Goal: Task Accomplishment & Management: Manage account settings

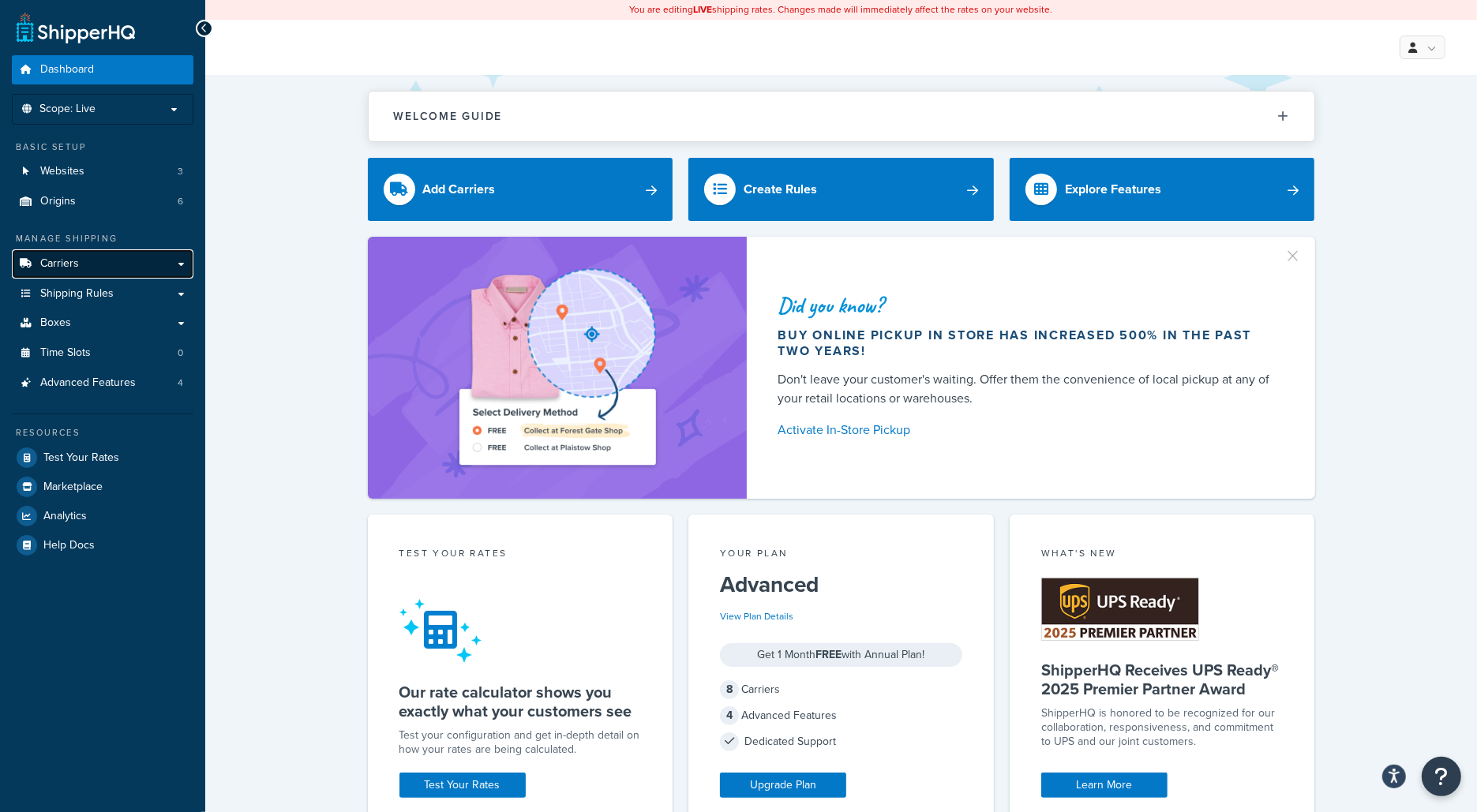
click at [111, 254] on link "Carriers" at bounding box center [102, 264] width 182 height 29
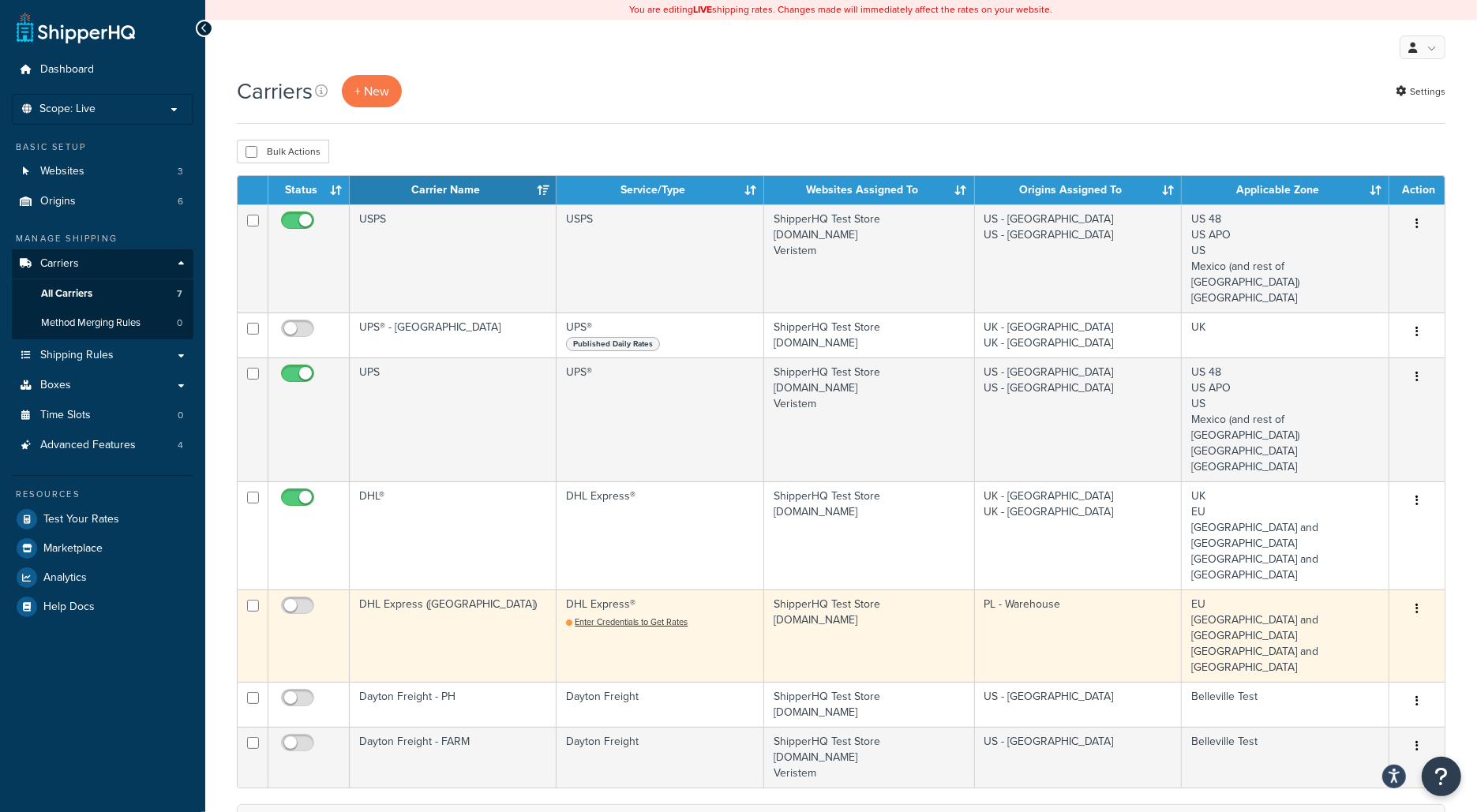
click at [515, 590] on td "DHL Express ([GEOGRAPHIC_DATA])" at bounding box center [453, 636] width 206 height 92
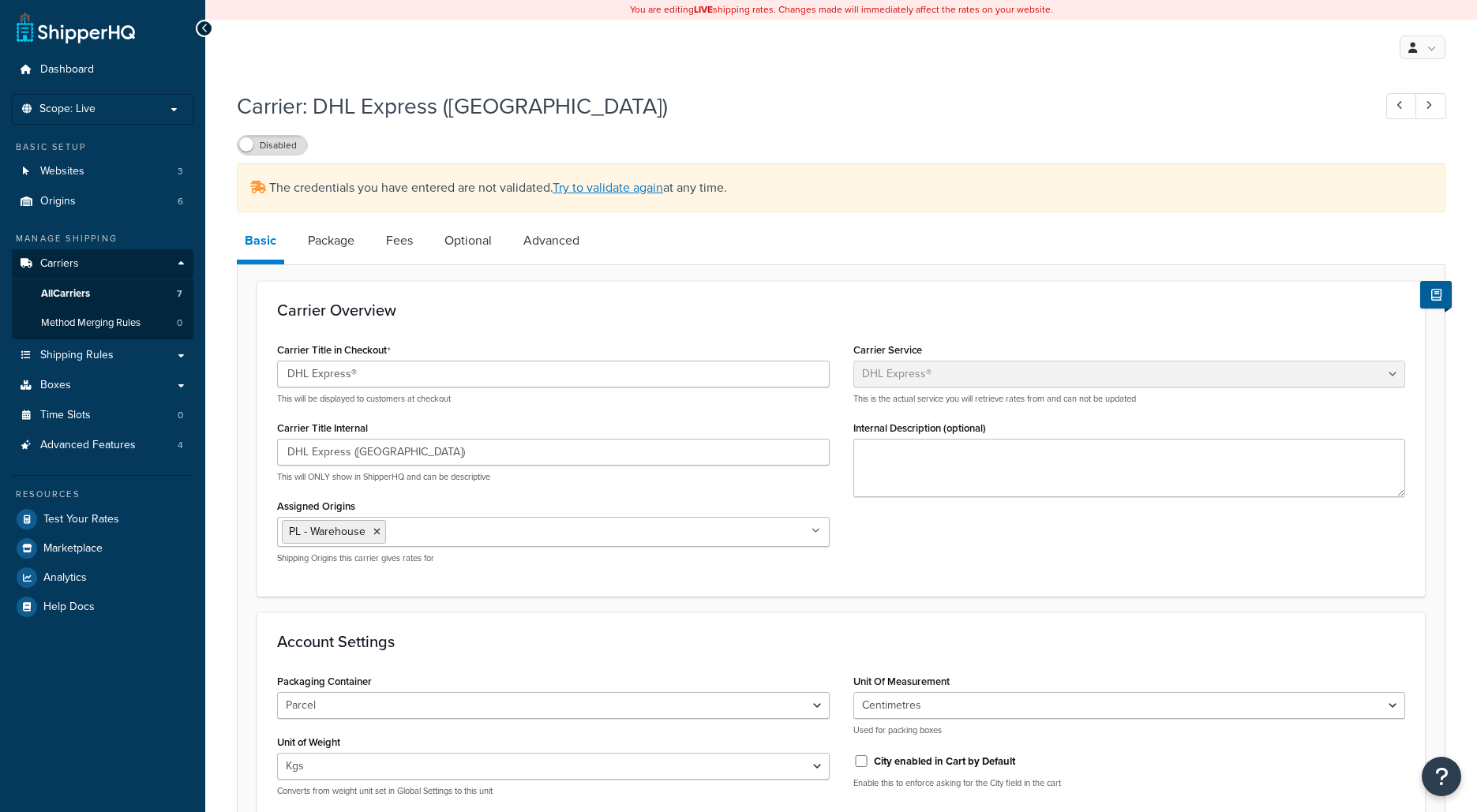
select select "dhl"
select select "kg"
select select "CM"
click at [333, 248] on link "Package" at bounding box center [331, 240] width 62 height 38
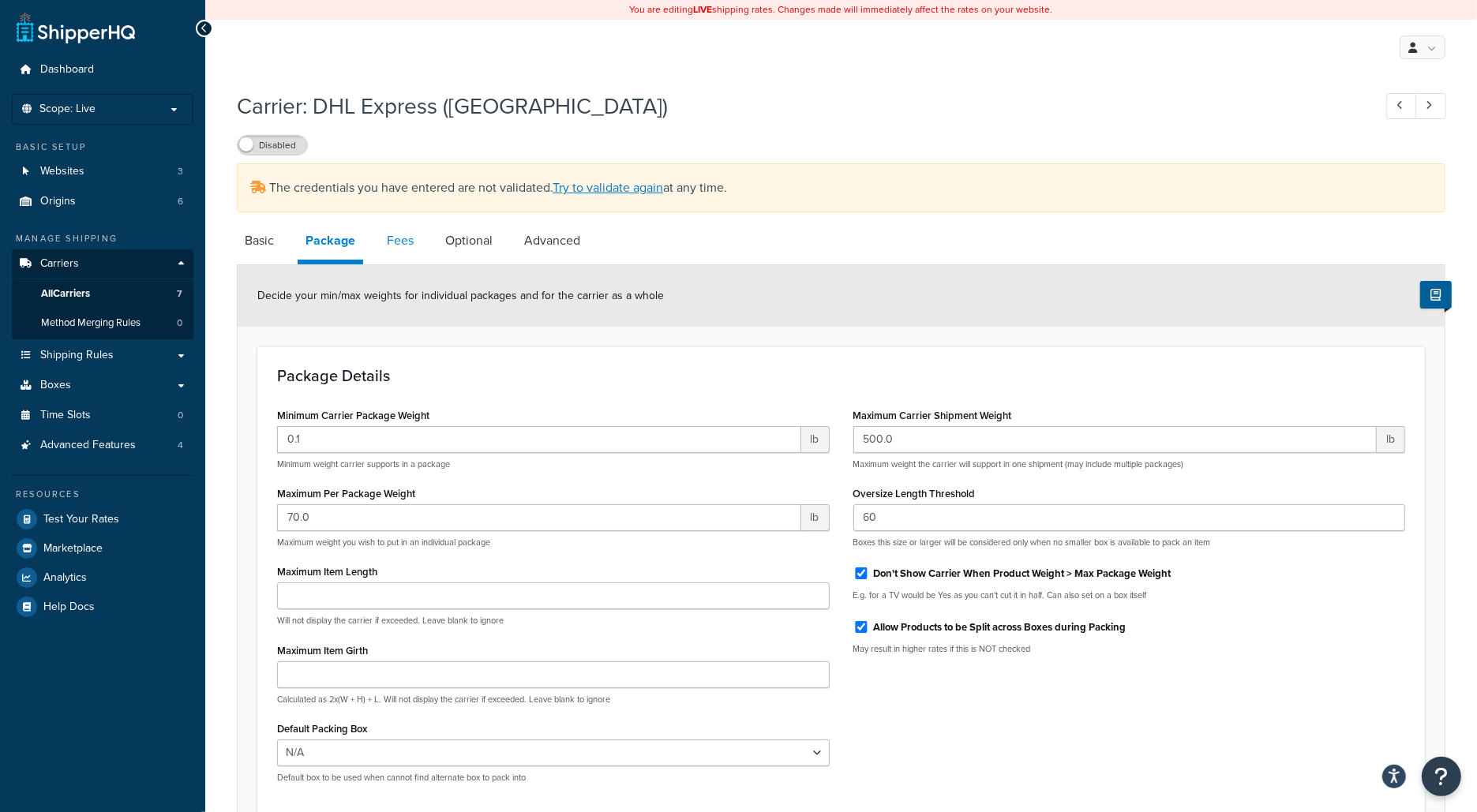
click at [405, 244] on link "Fees" at bounding box center [400, 240] width 43 height 38
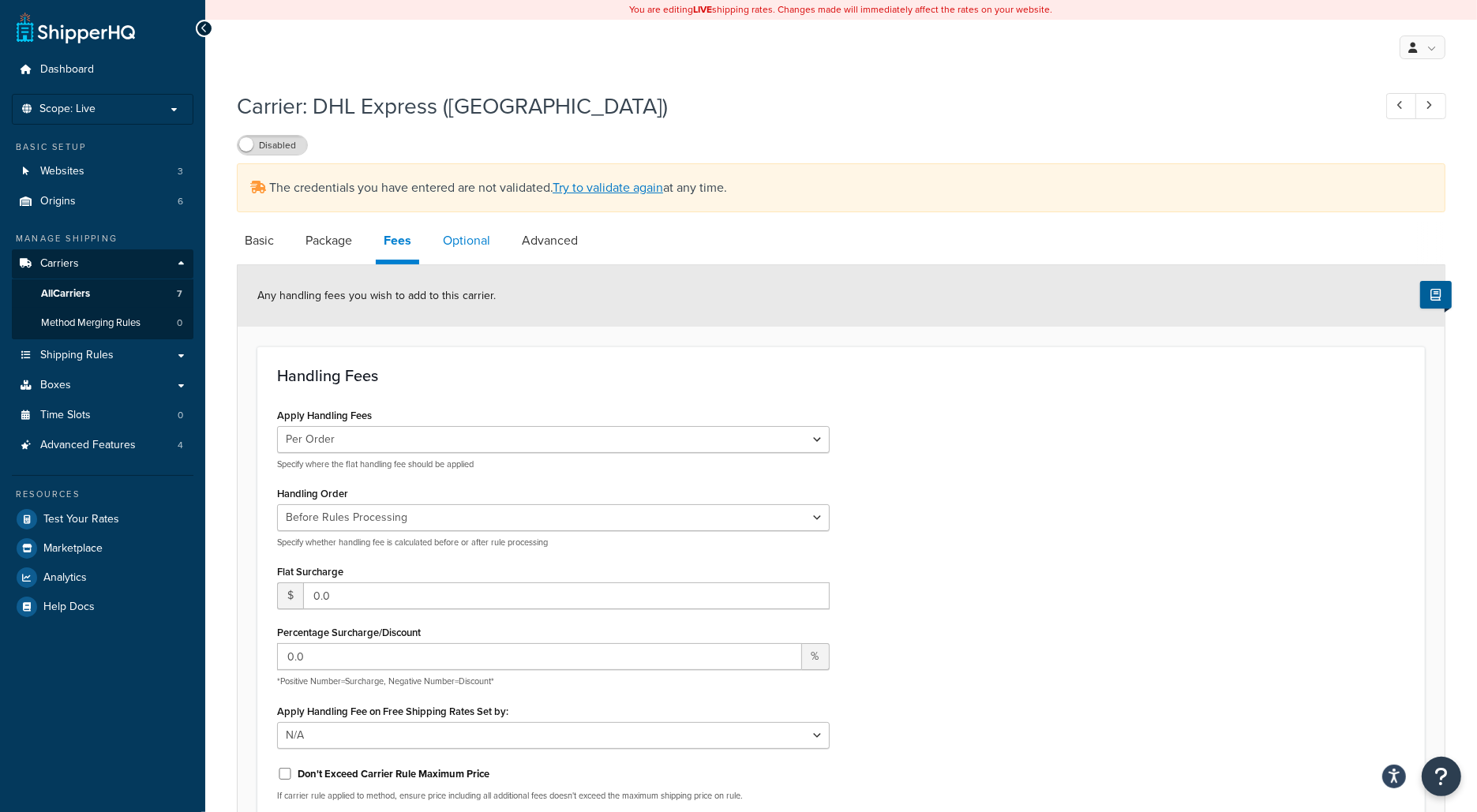
click at [452, 240] on link "Optional" at bounding box center [466, 240] width 63 height 38
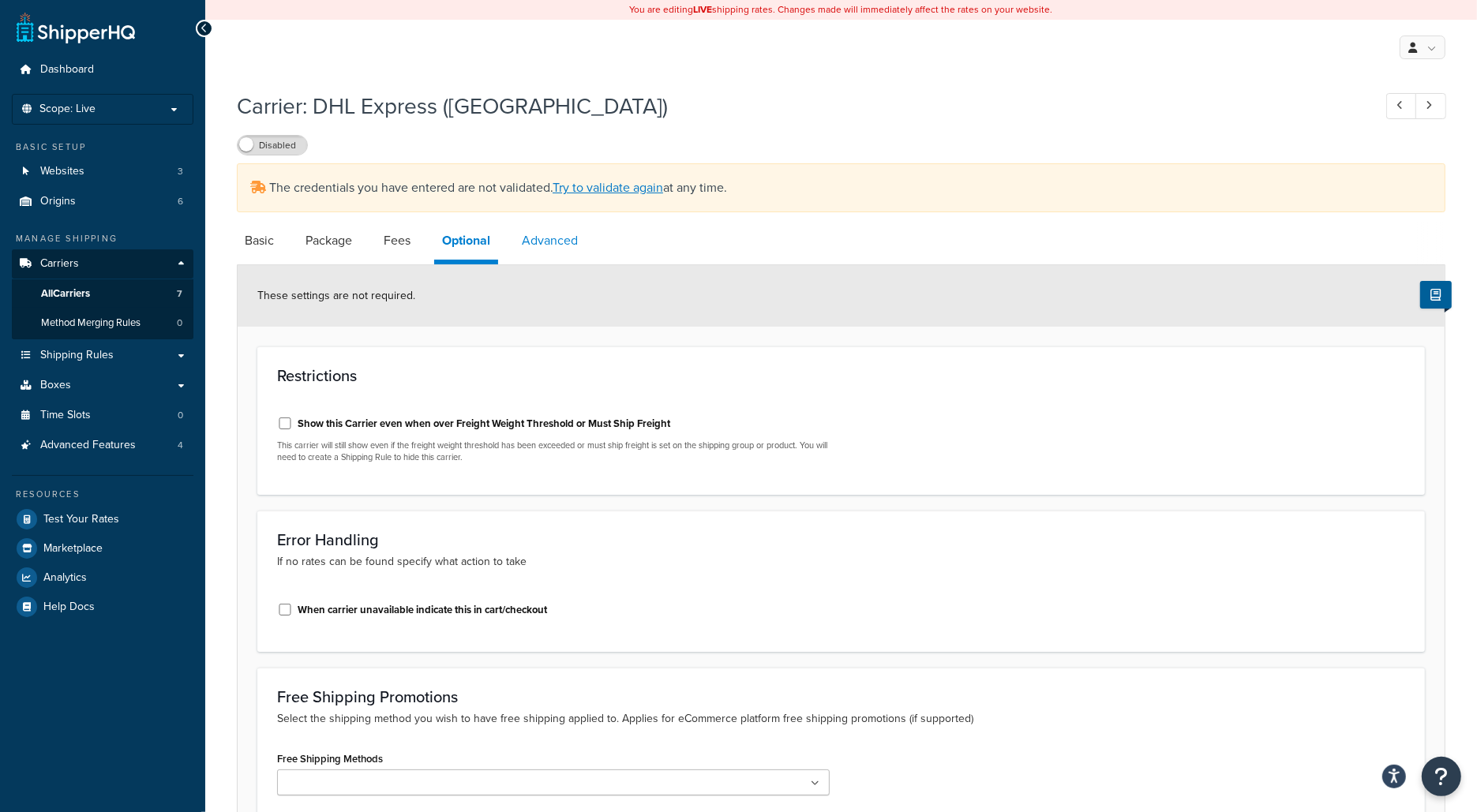
click at [569, 228] on link "Advanced" at bounding box center [549, 240] width 72 height 38
select select "false"
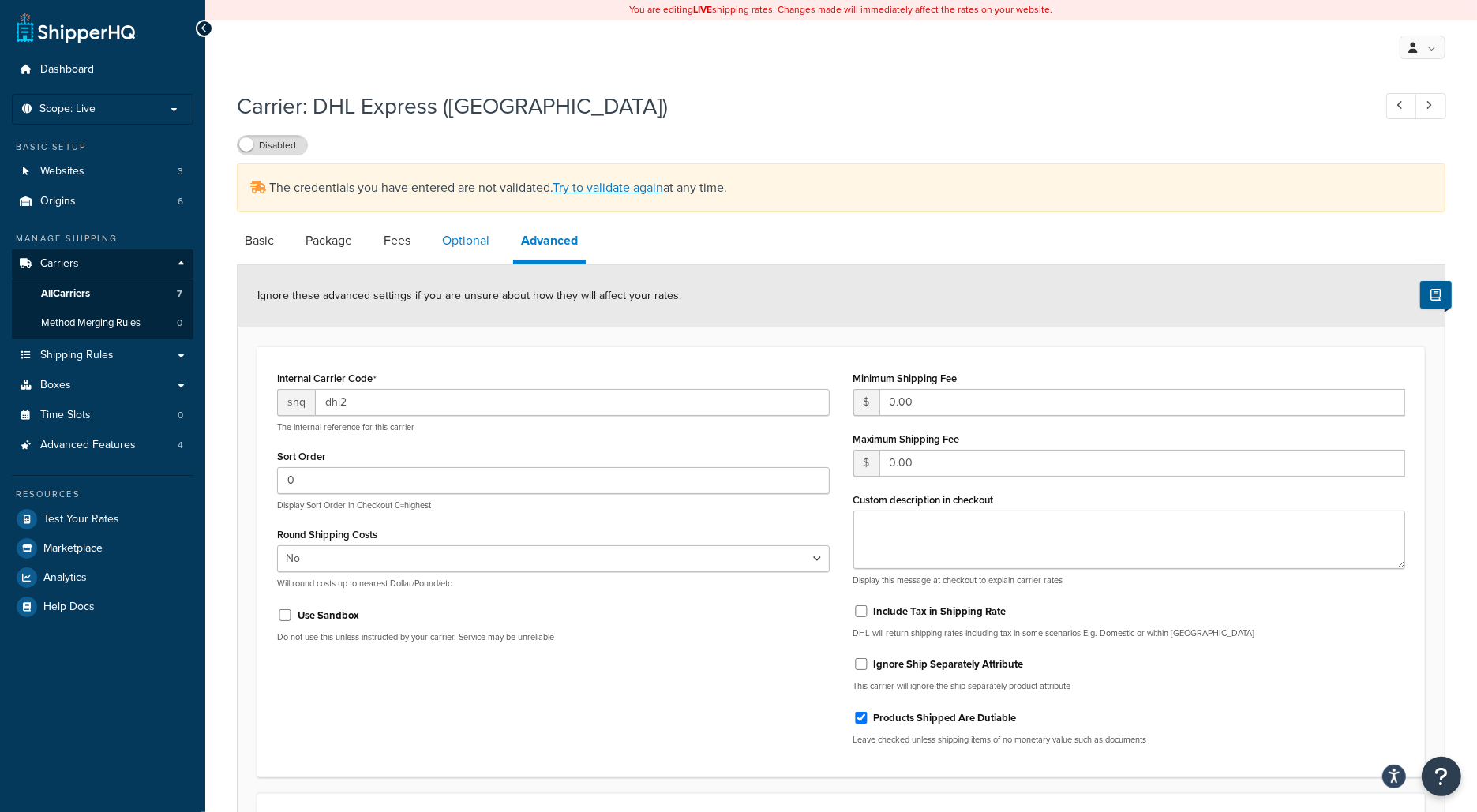
click at [455, 235] on link "Optional" at bounding box center [465, 240] width 63 height 38
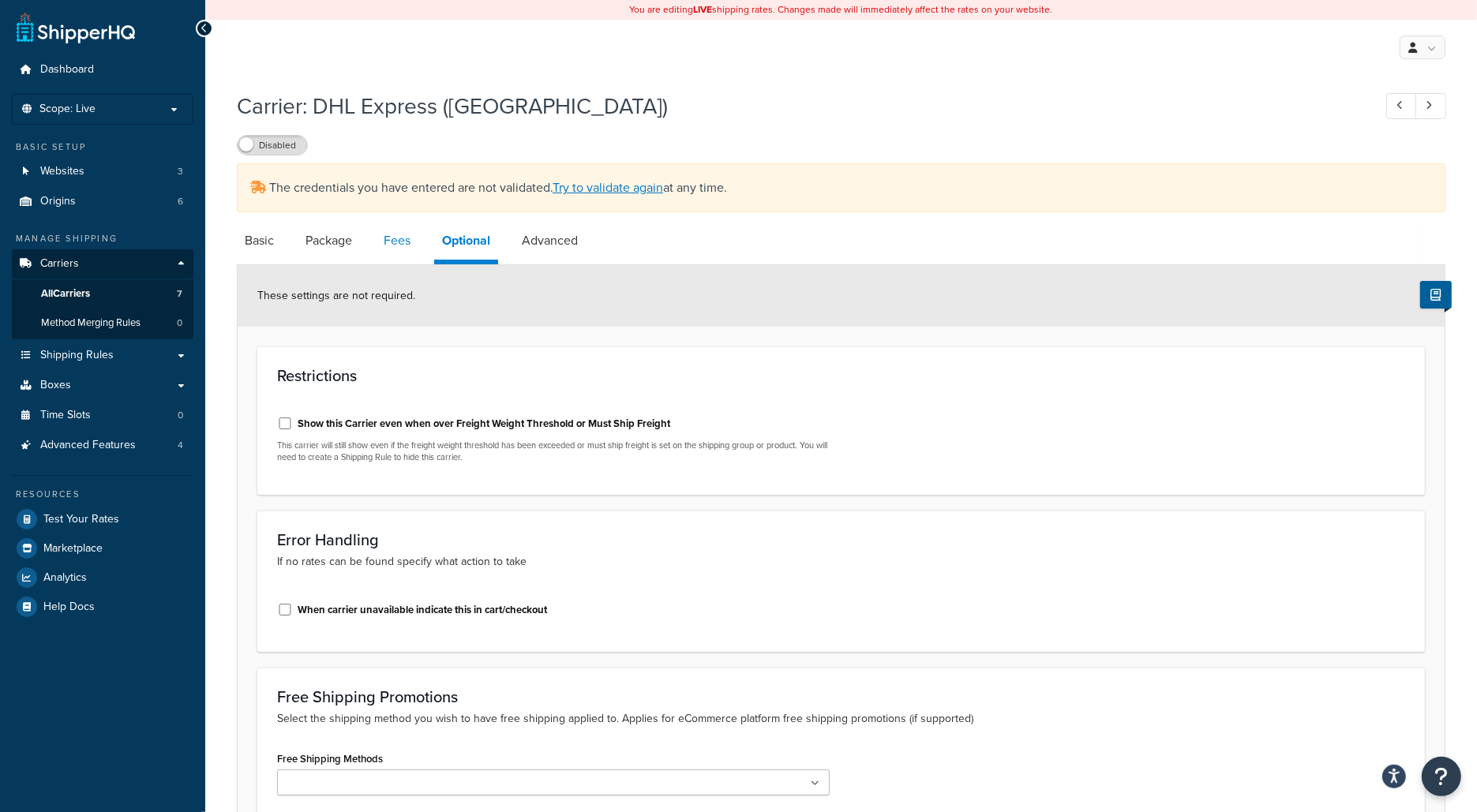
click at [416, 255] on link "Fees" at bounding box center [397, 240] width 43 height 38
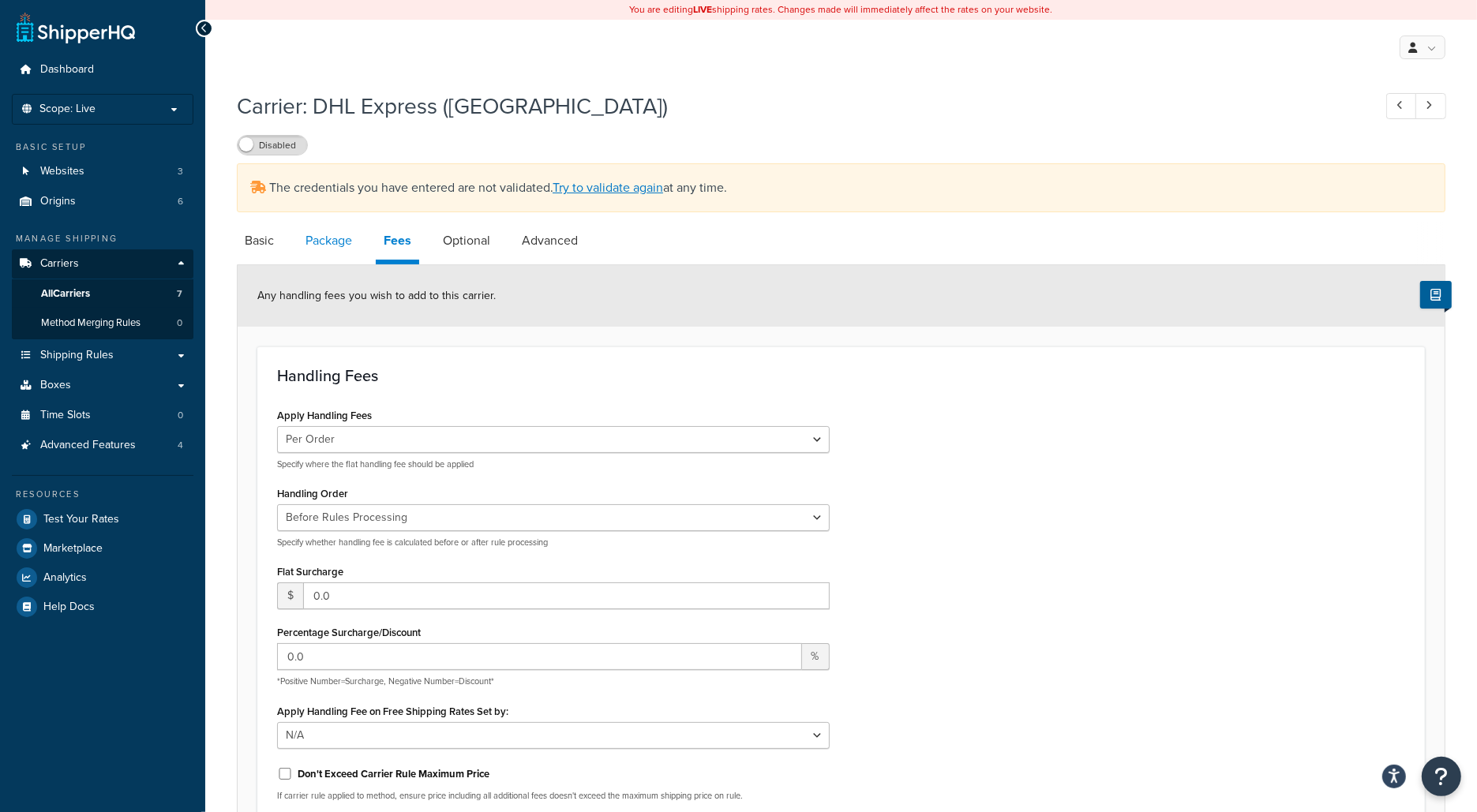
click at [355, 259] on link "Package" at bounding box center [329, 240] width 62 height 38
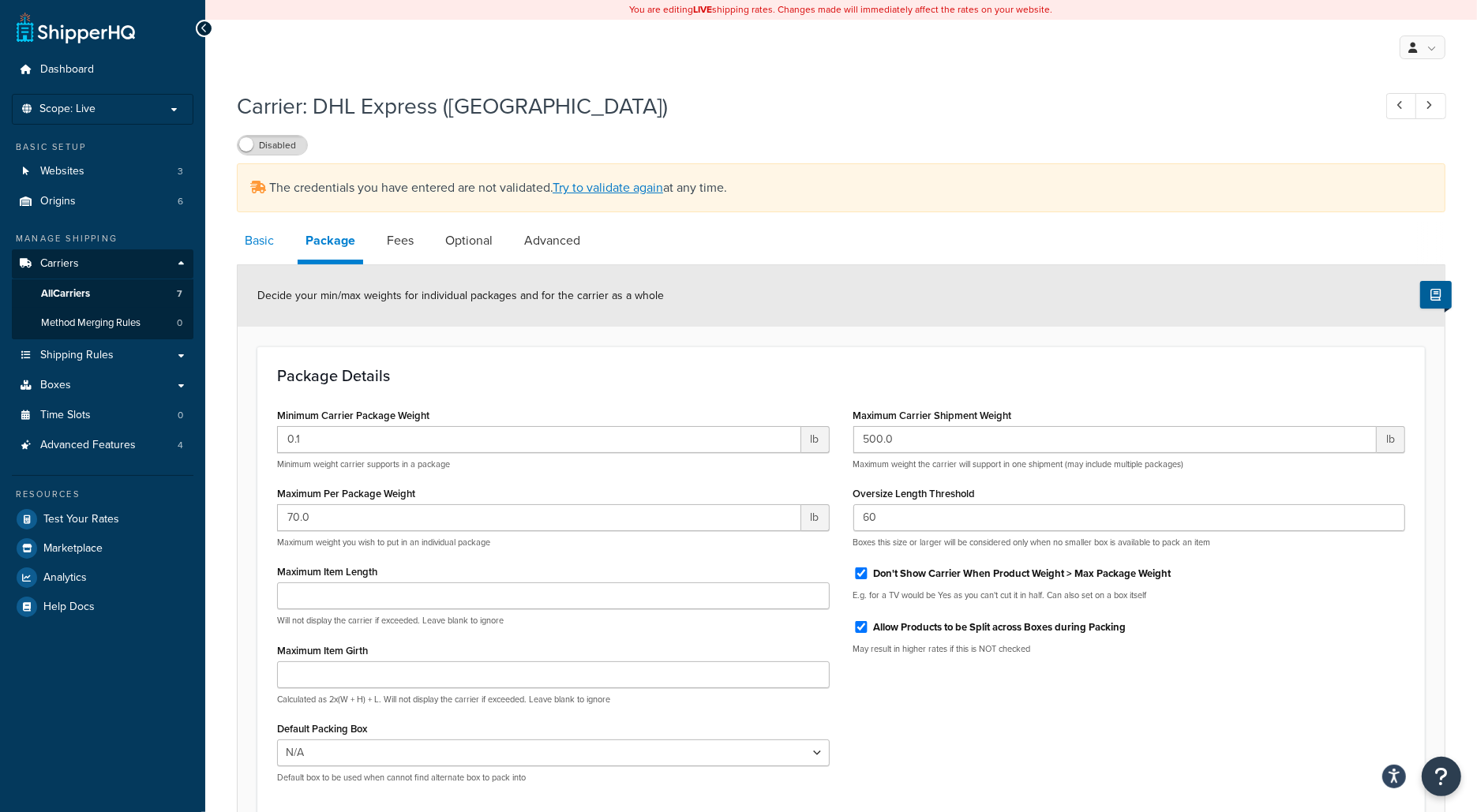
click at [272, 247] on link "Basic" at bounding box center [259, 240] width 45 height 38
select select "dhl"
select select "kg"
select select "CM"
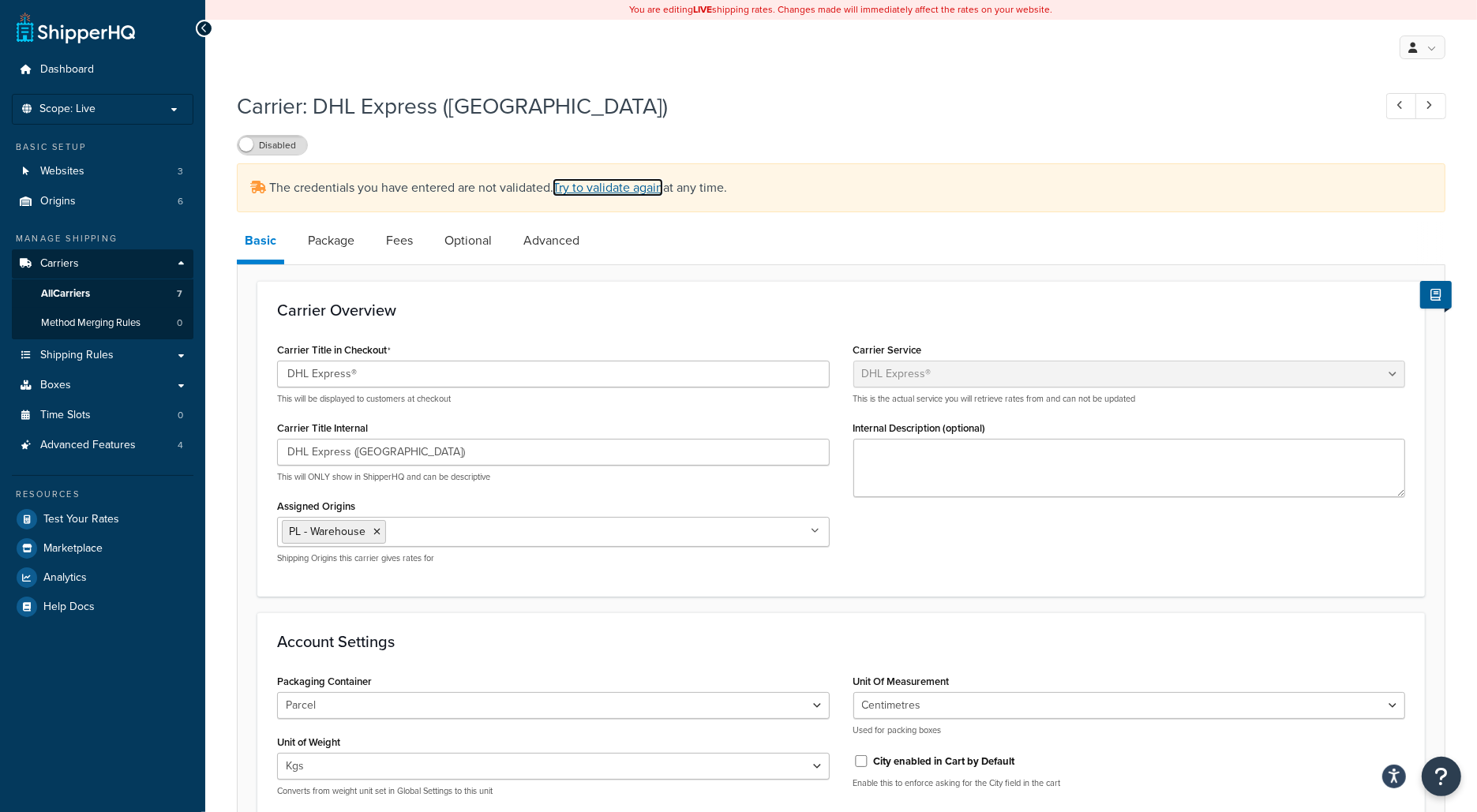
click at [579, 196] on link "Try to validate again" at bounding box center [608, 187] width 111 height 18
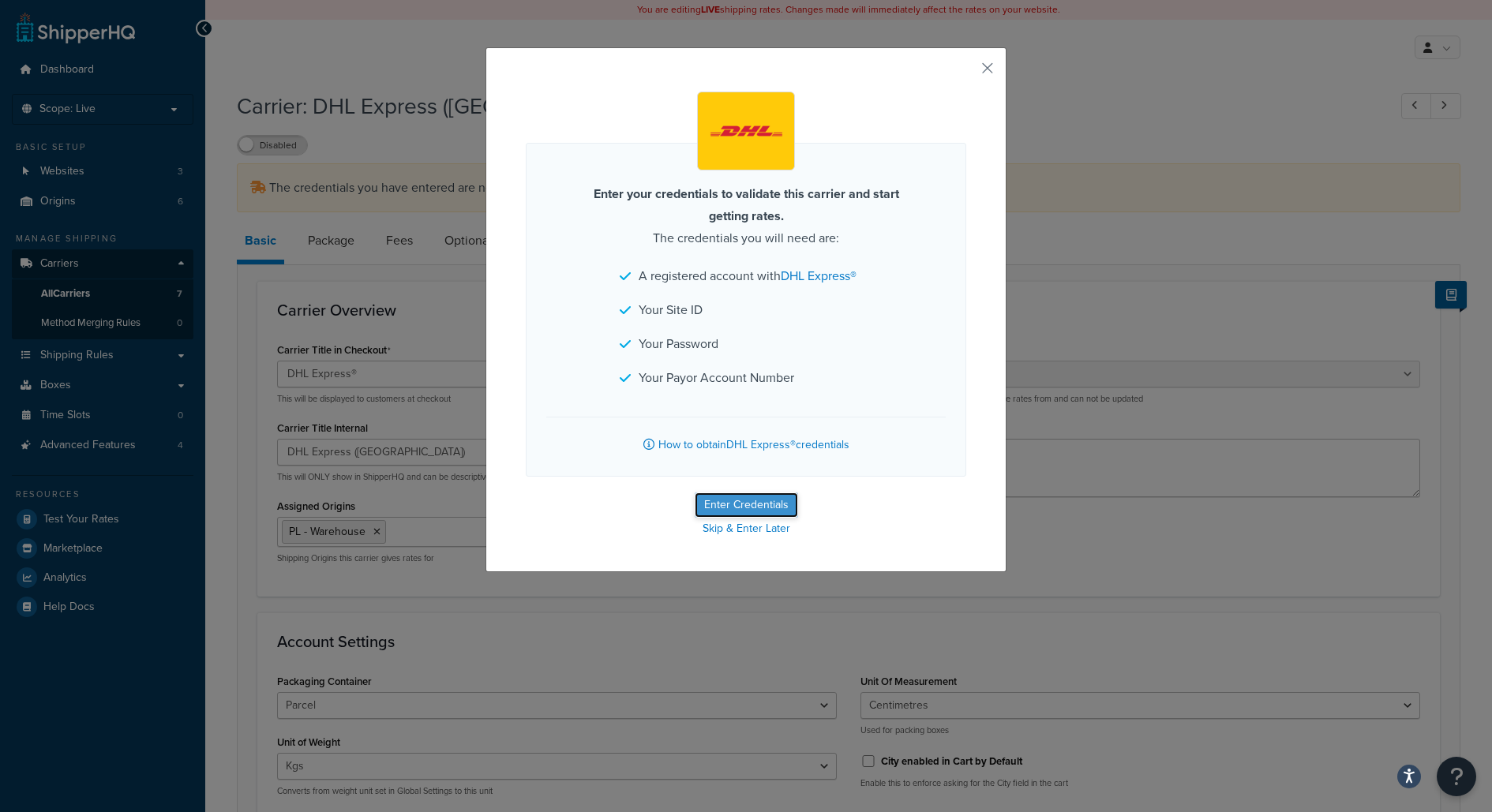
click at [788, 499] on button "Enter Credentials" at bounding box center [746, 505] width 104 height 26
select select "kg"
select select "CM"
select select "PL"
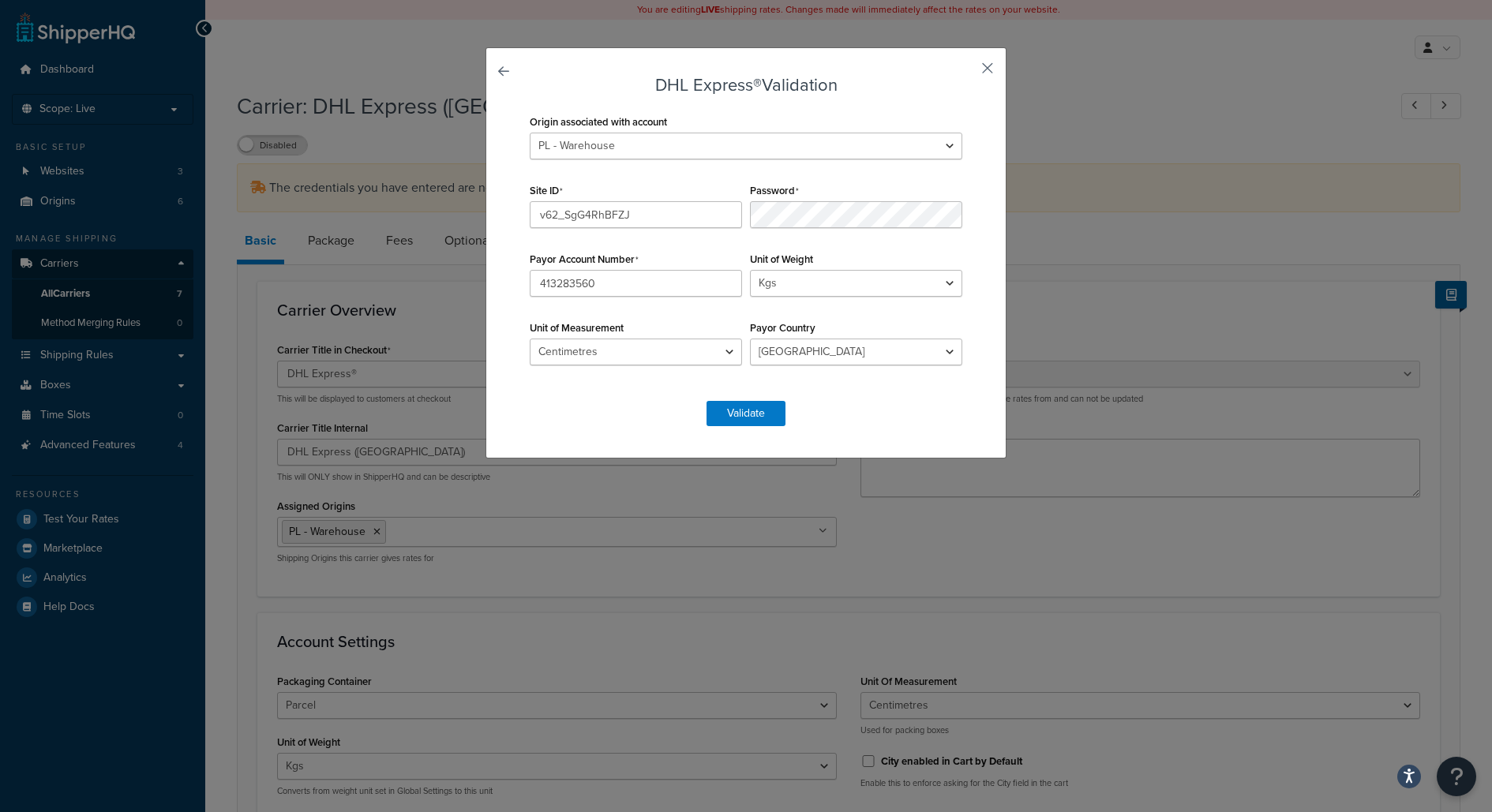
click at [966, 72] on button "button" at bounding box center [964, 73] width 4 height 4
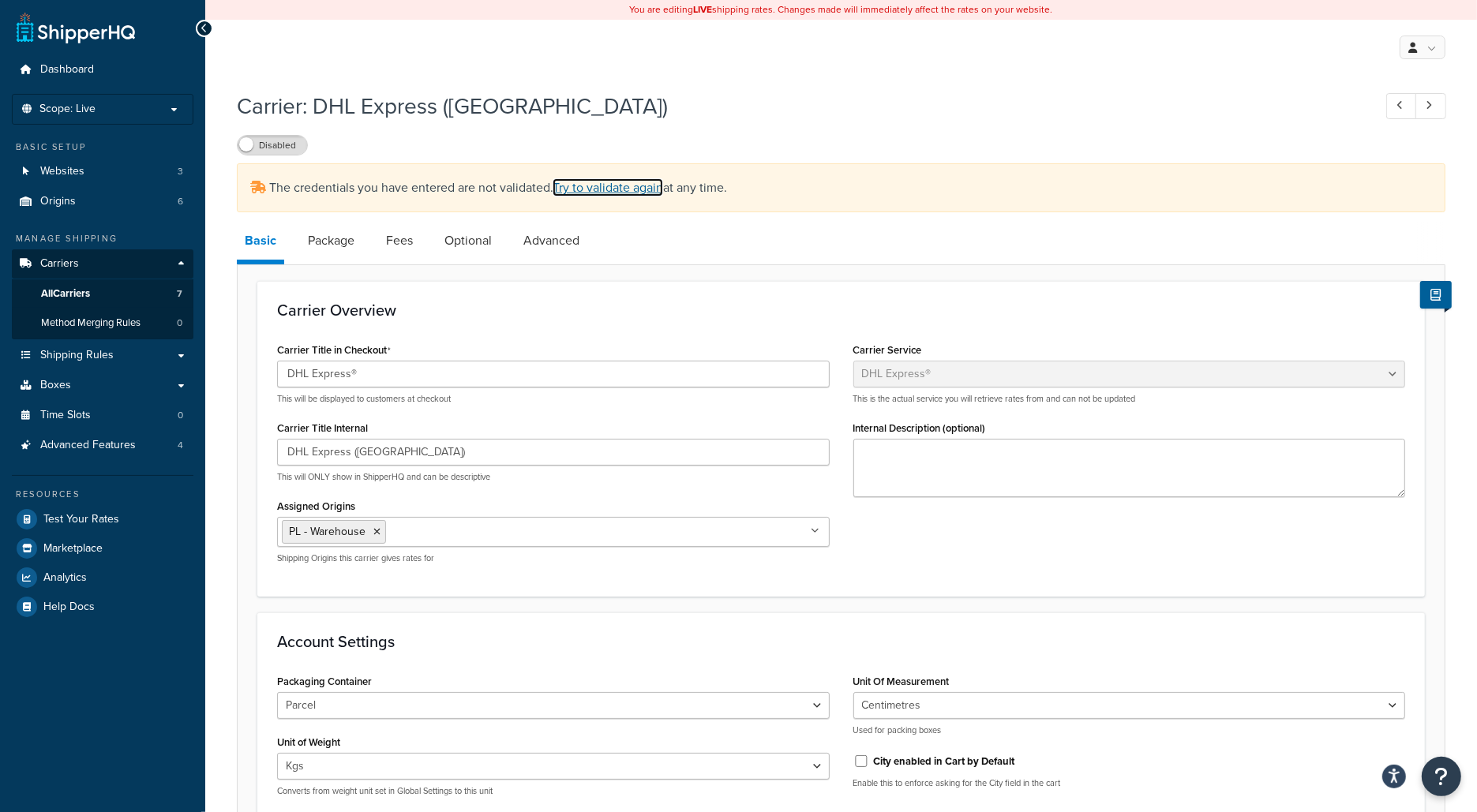
click at [592, 185] on link "Try to validate again" at bounding box center [608, 187] width 111 height 18
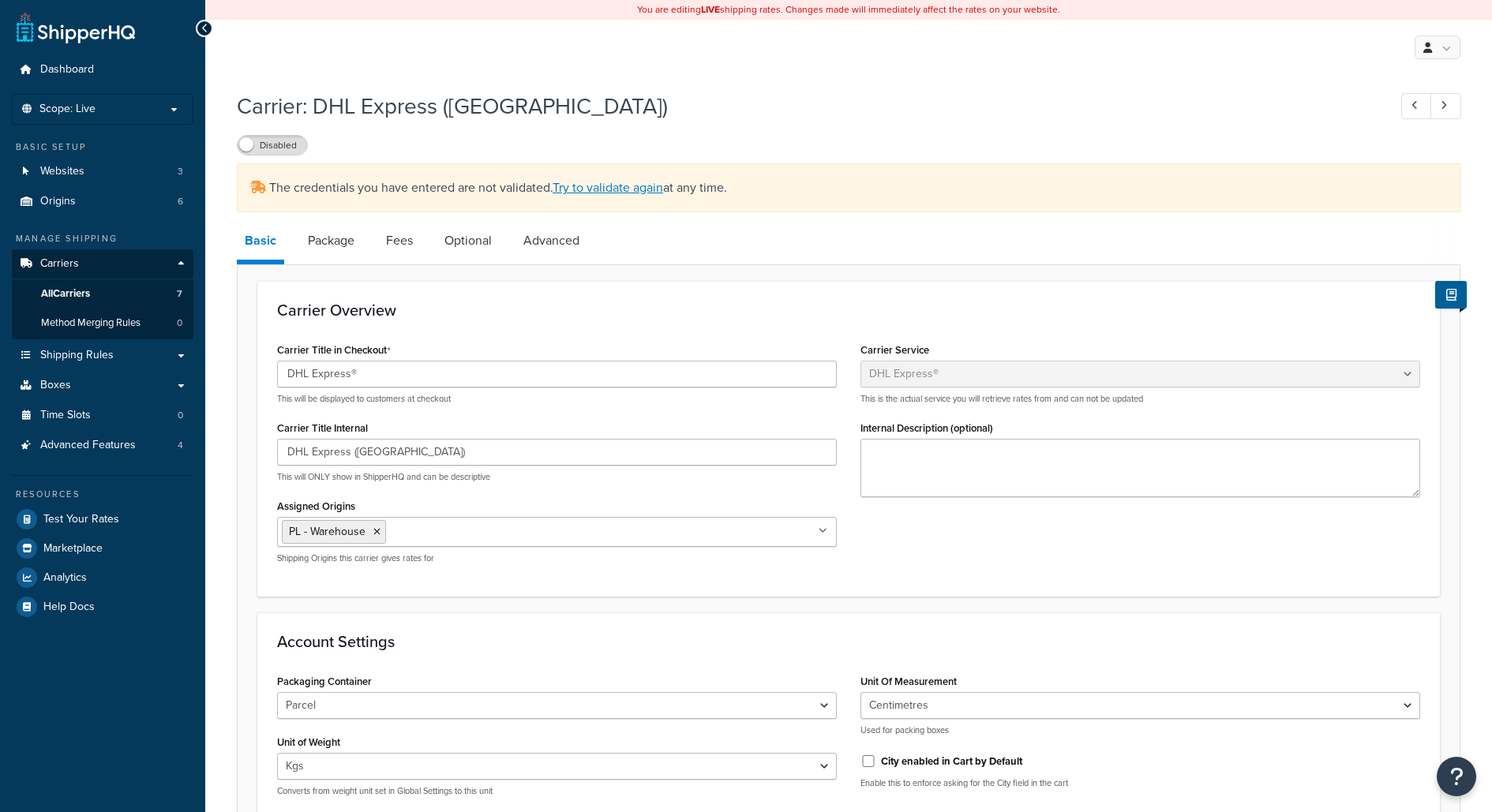
select select "dhl"
select select "kg"
select select "CM"
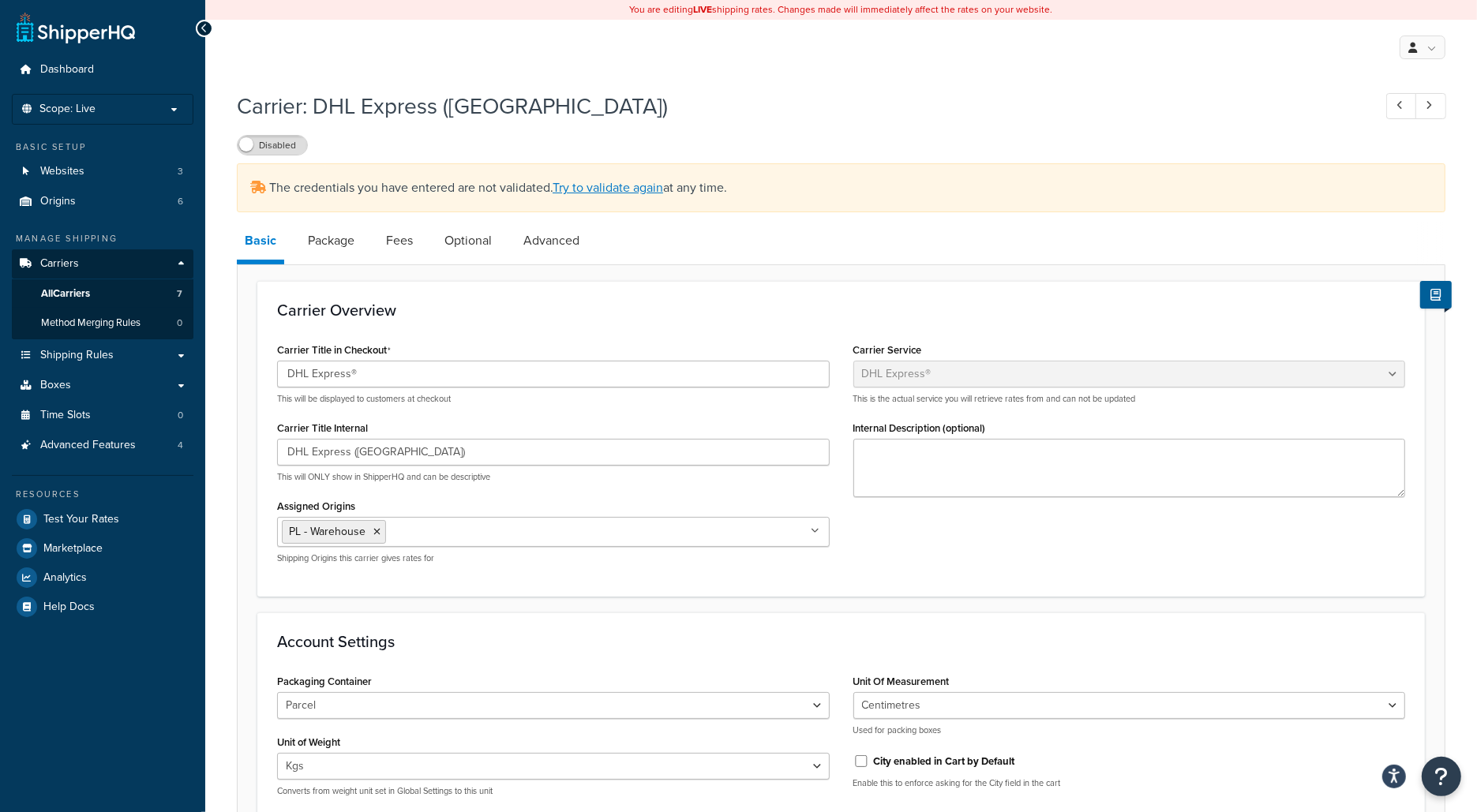
click at [593, 178] on div "The credentials you have entered are not validated. Try to validate again at an…" at bounding box center [841, 187] width 1209 height 49
click at [593, 183] on link "Try to validate again" at bounding box center [608, 187] width 111 height 18
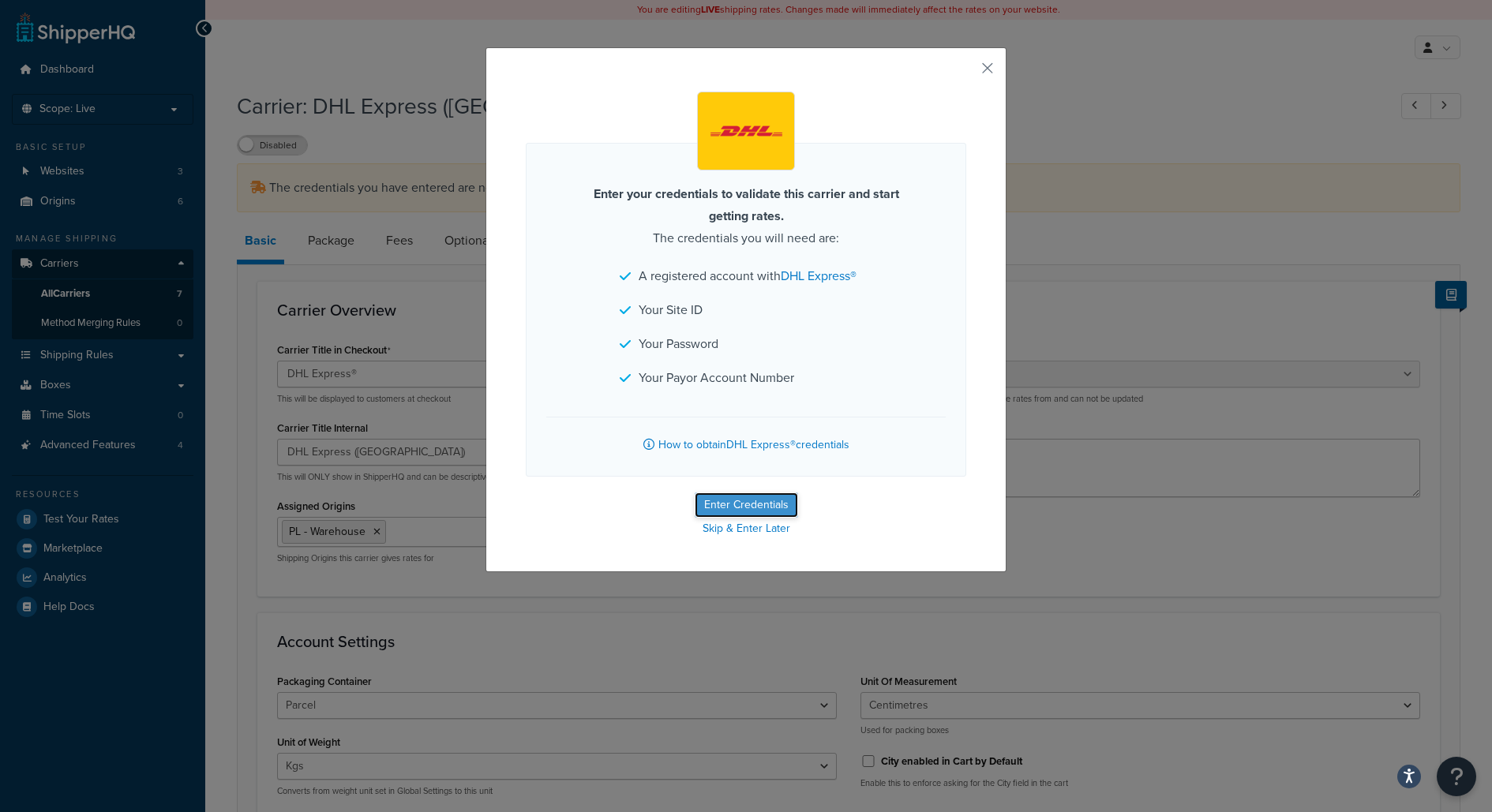
click at [731, 492] on button "Enter Credentials" at bounding box center [746, 505] width 104 height 26
select select "kg"
select select "CM"
select select "PL"
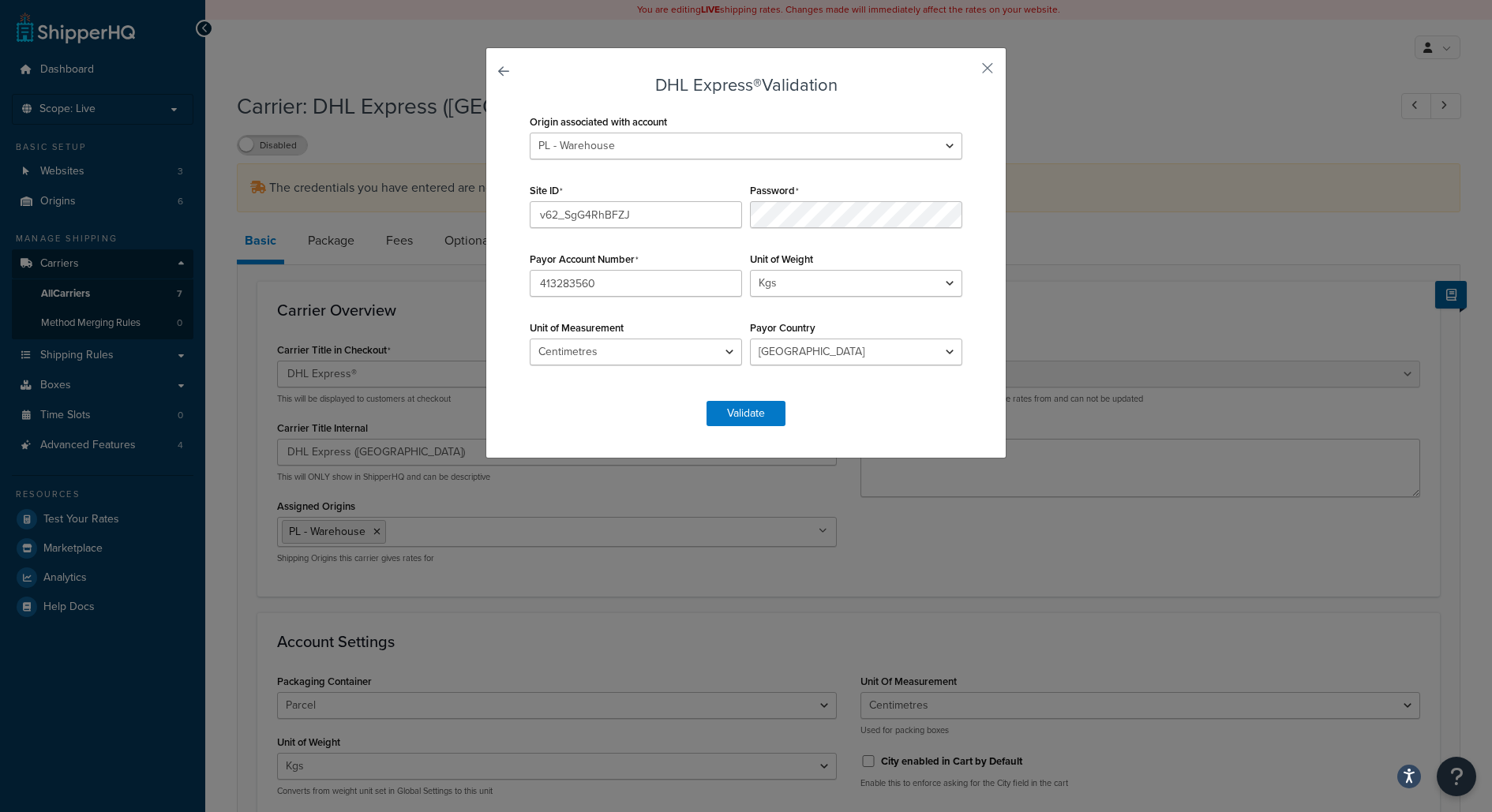
click at [819, 186] on div "Password" at bounding box center [856, 203] width 221 height 49
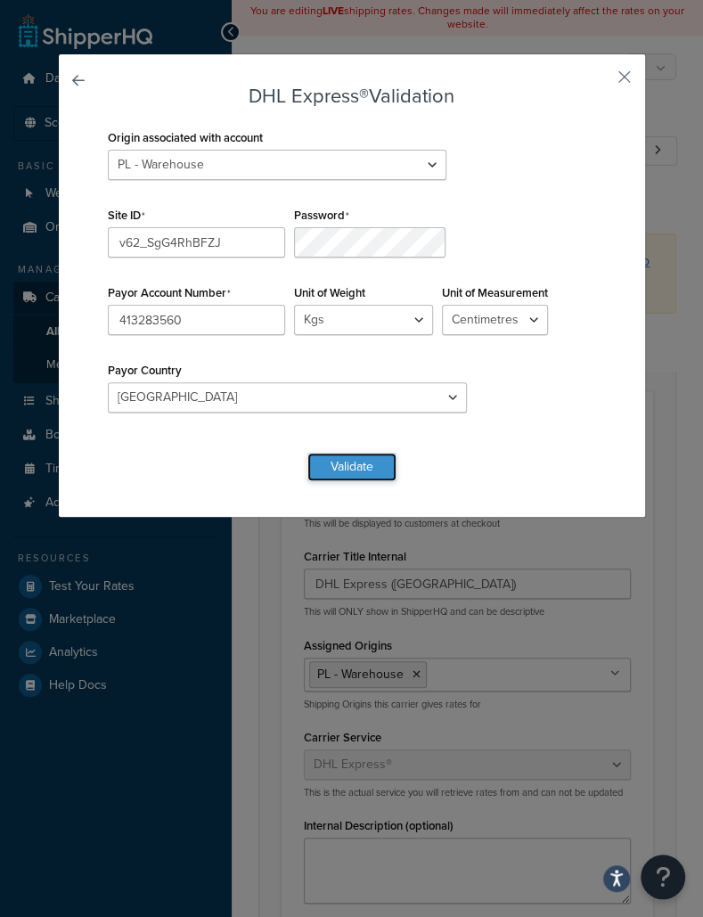
click at [345, 453] on button "Validate" at bounding box center [351, 467] width 89 height 29
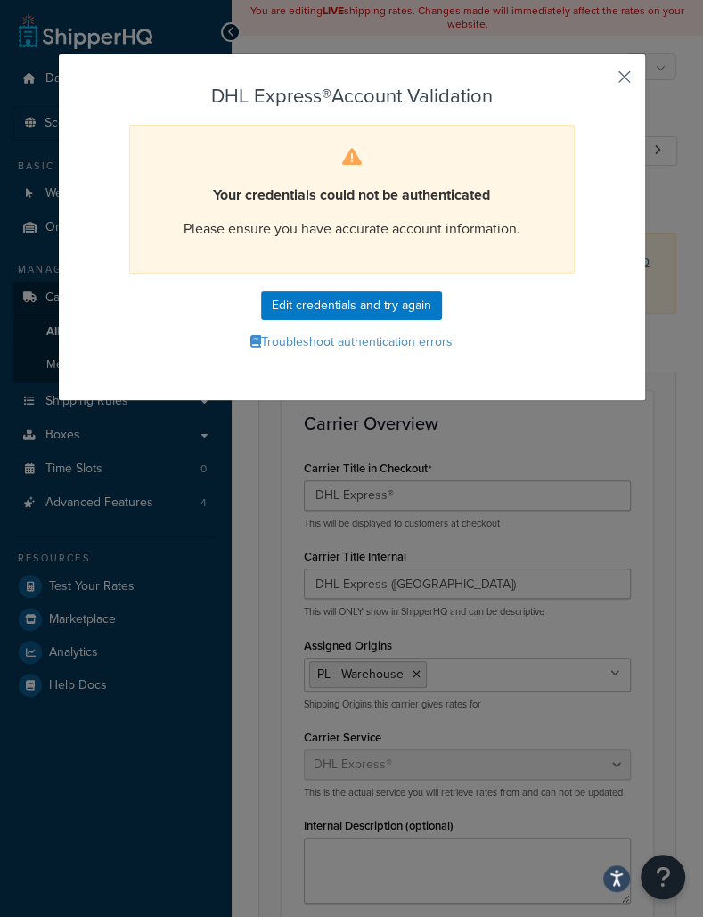
click at [600, 81] on button "button" at bounding box center [598, 83] width 4 height 4
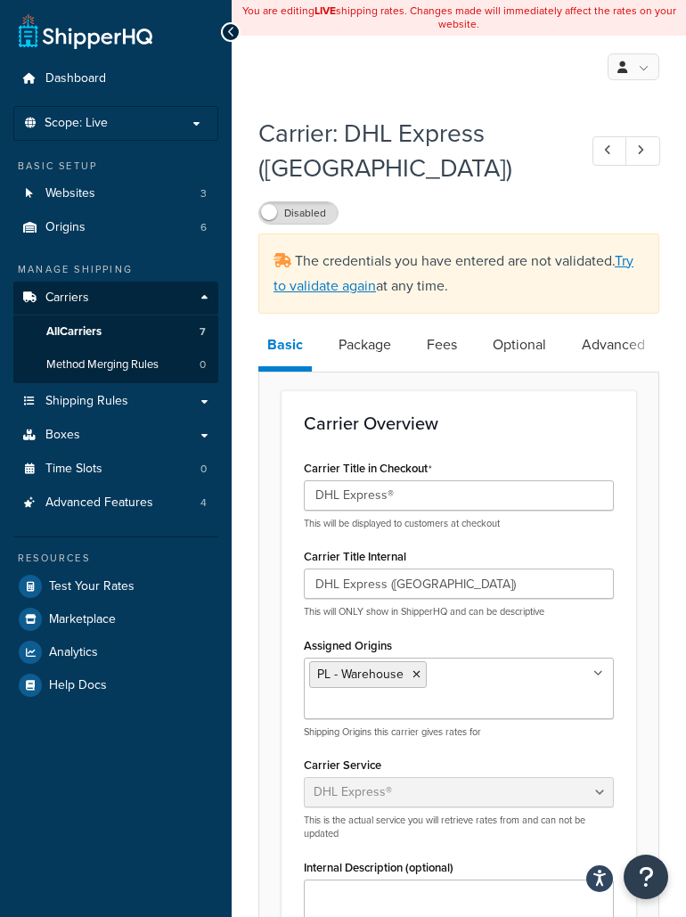
select select "dhl"
select select "kg"
select select "CM"
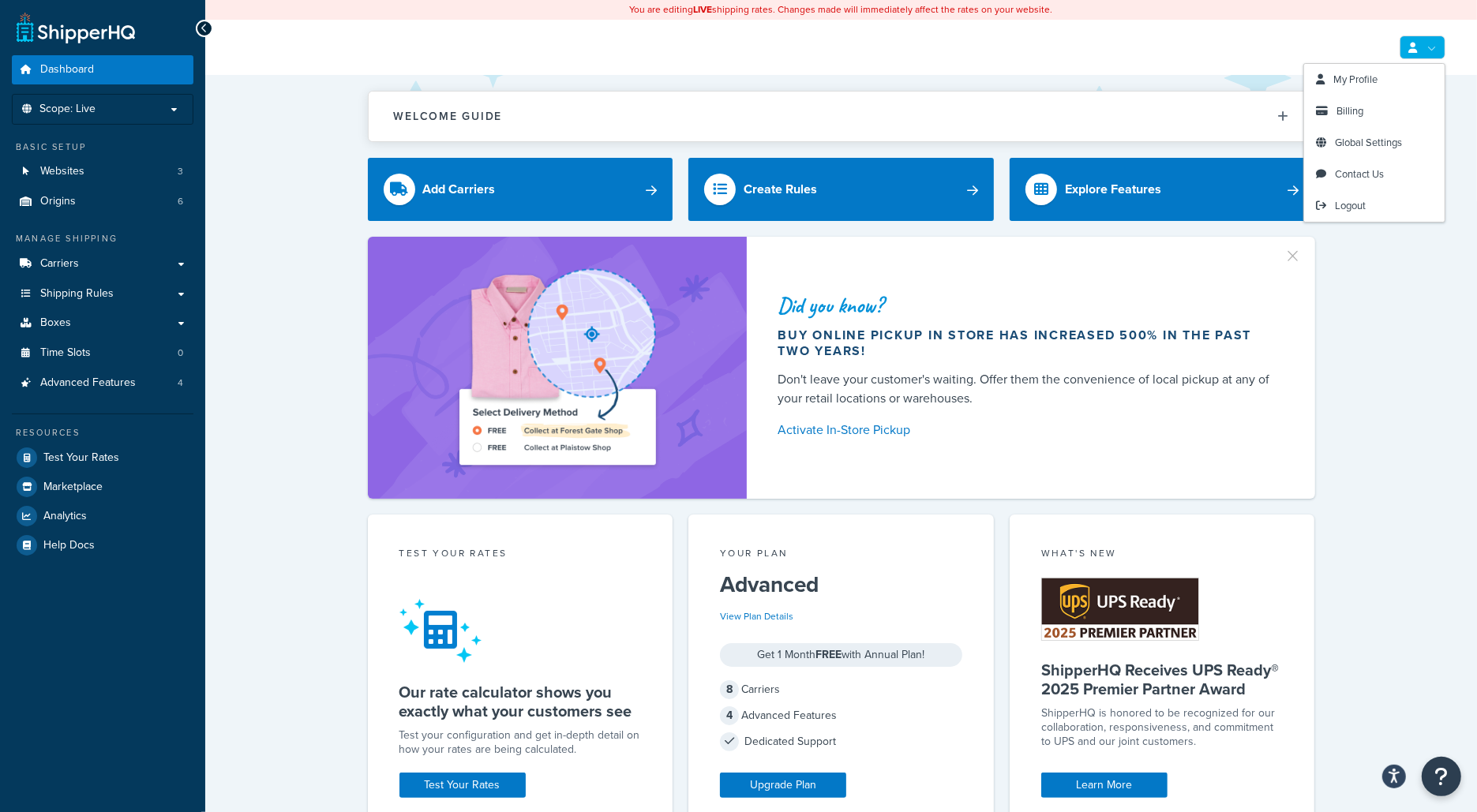
click at [1432, 44] on link at bounding box center [1423, 47] width 46 height 24
click at [1357, 206] on span "Logout" at bounding box center [1350, 205] width 31 height 15
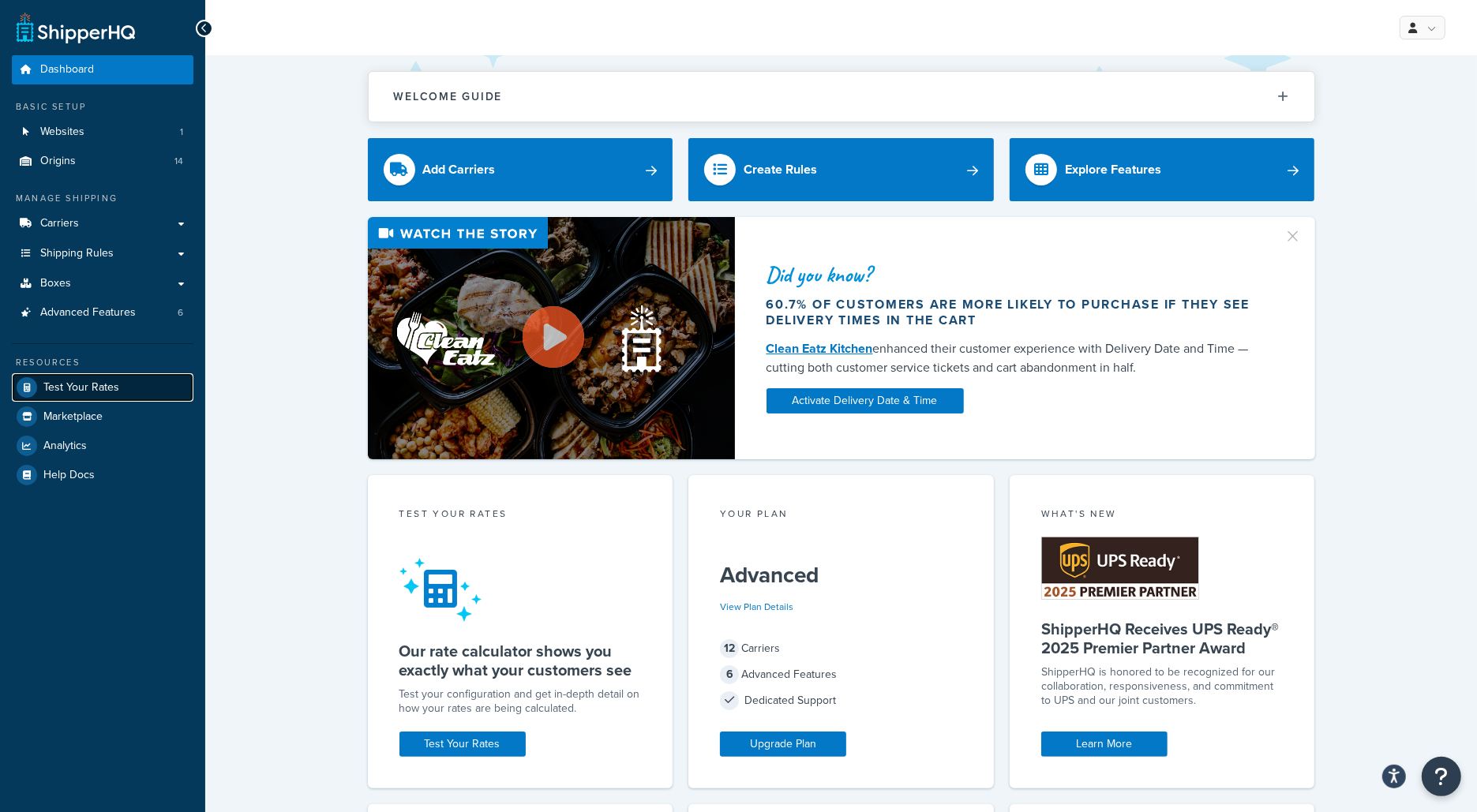
click at [155, 387] on link "Test Your Rates" at bounding box center [102, 387] width 182 height 28
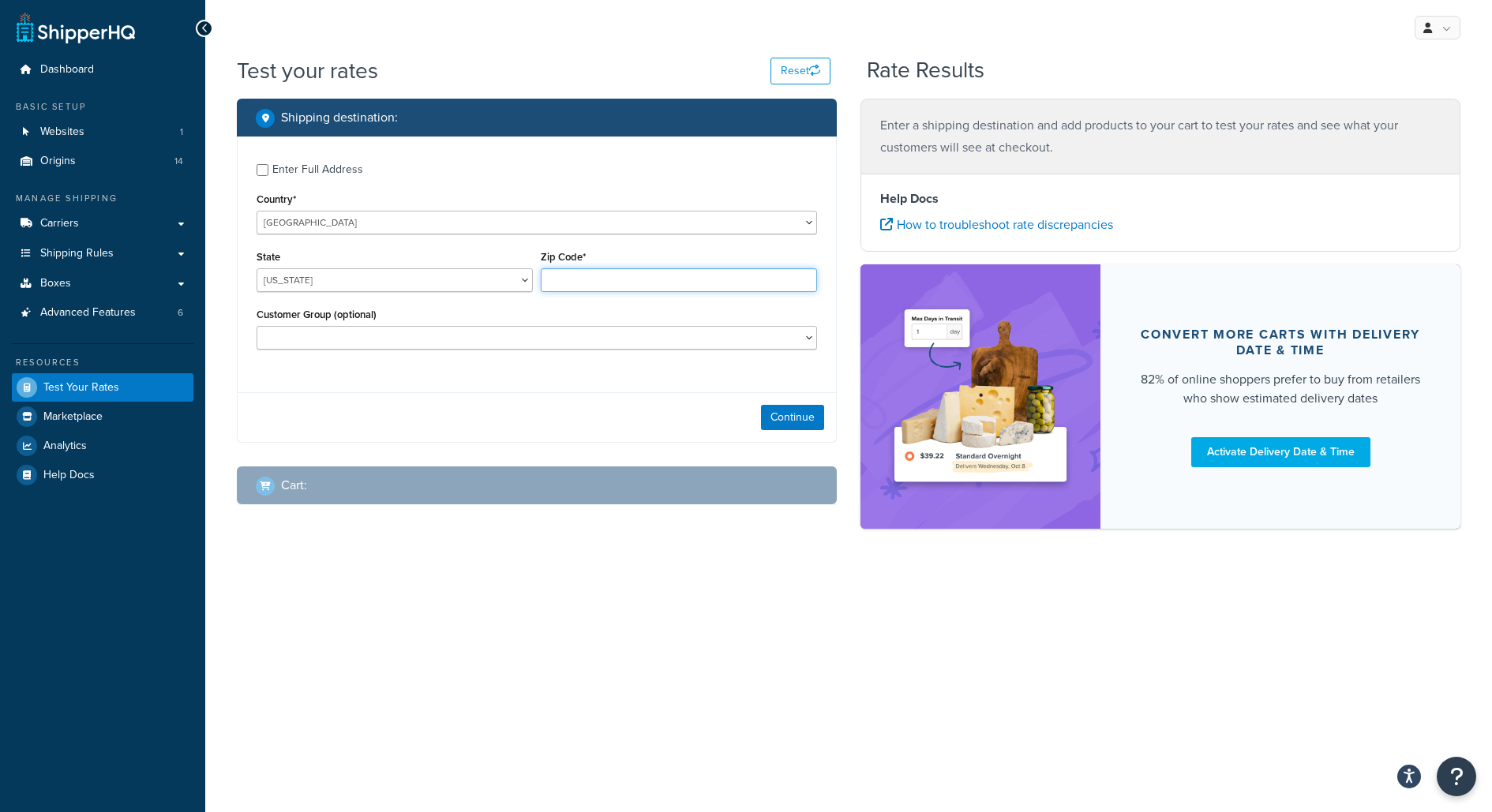
click at [655, 279] on input "Zip Code*" at bounding box center [679, 280] width 276 height 24
click at [460, 295] on div "State Alabama Alaska American Samoa Arizona Arkansas Armed Forces Americas Arme…" at bounding box center [394, 275] width 284 height 58
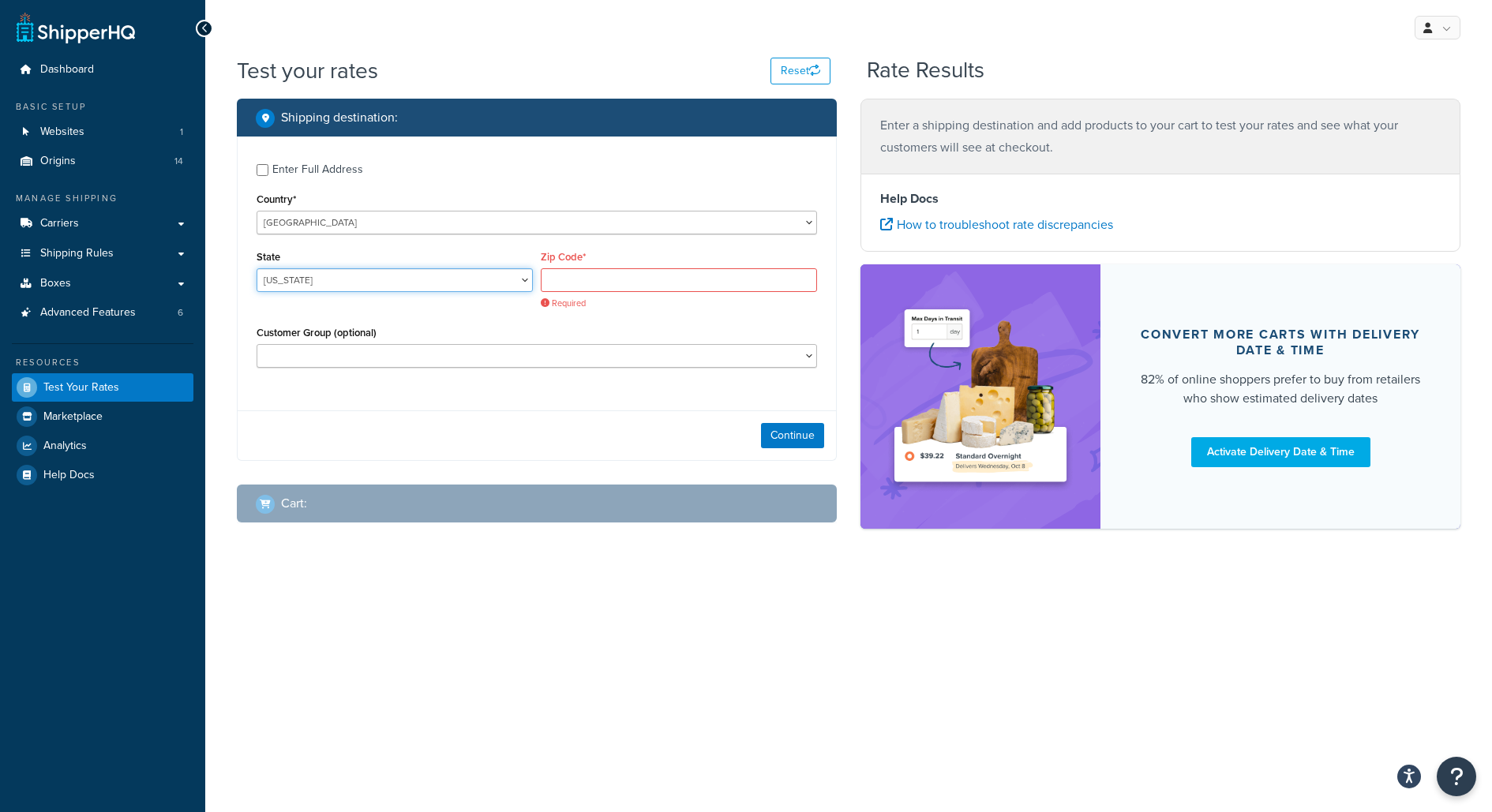
click at [460, 282] on select "Alabama Alaska American Samoa Arizona Arkansas Armed Forces Americas Armed Forc…" at bounding box center [395, 280] width 276 height 24
select select "[GEOGRAPHIC_DATA]"
click at [616, 293] on div "Required" at bounding box center [679, 289] width 276 height 41
click at [616, 277] on input "Zip Code*" at bounding box center [679, 280] width 276 height 24
type input "78759"
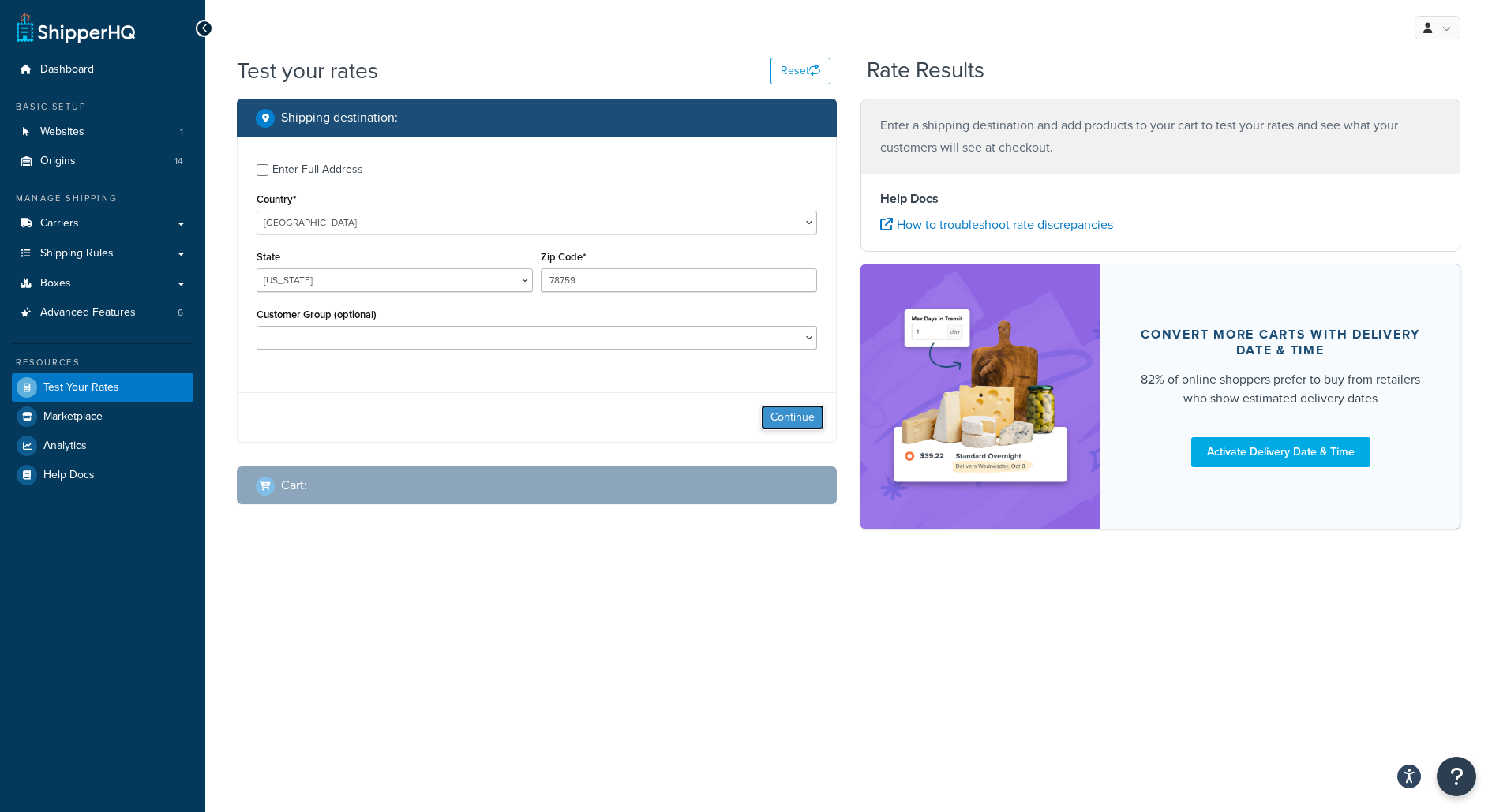
click at [794, 429] on button "Continue" at bounding box center [792, 417] width 63 height 26
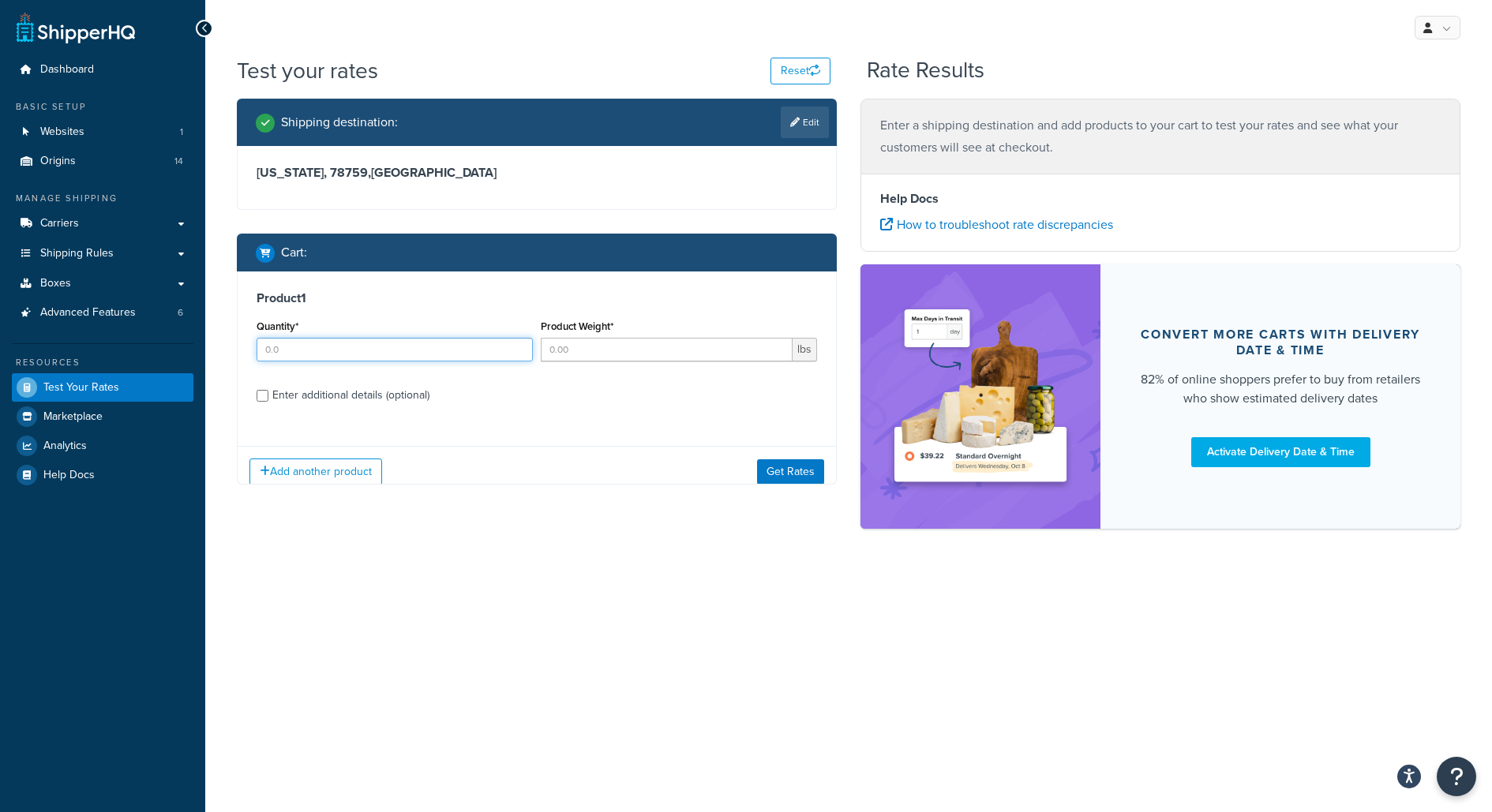
click at [480, 351] on input "Quantity*" at bounding box center [395, 349] width 276 height 24
type input "1"
click at [725, 354] on input "Product Weight*" at bounding box center [666, 349] width 252 height 24
type input "1"
click at [820, 485] on div "Add another product Get Rates" at bounding box center [536, 470] width 598 height 51
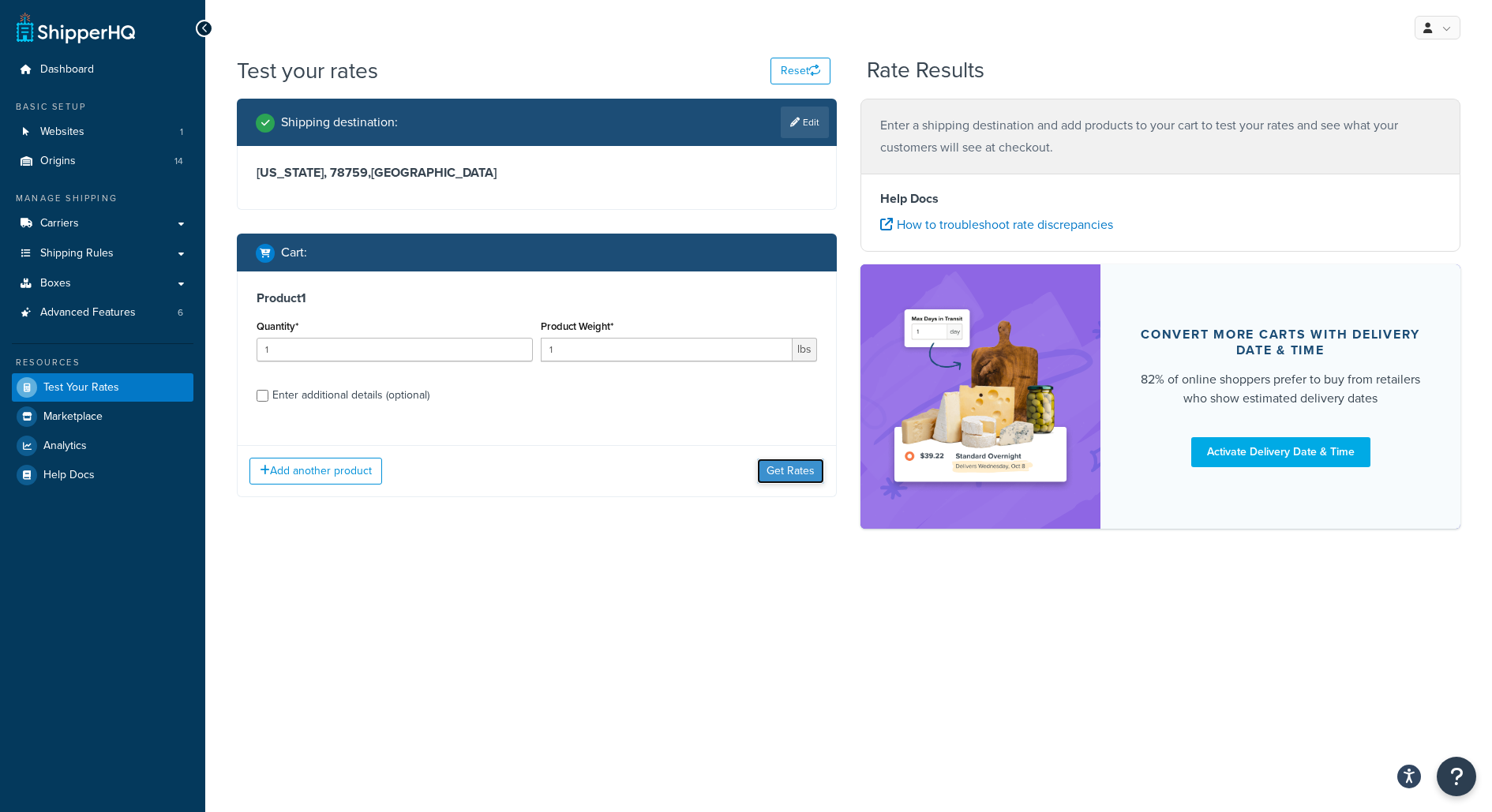
click at [815, 479] on button "Get Rates" at bounding box center [790, 471] width 67 height 26
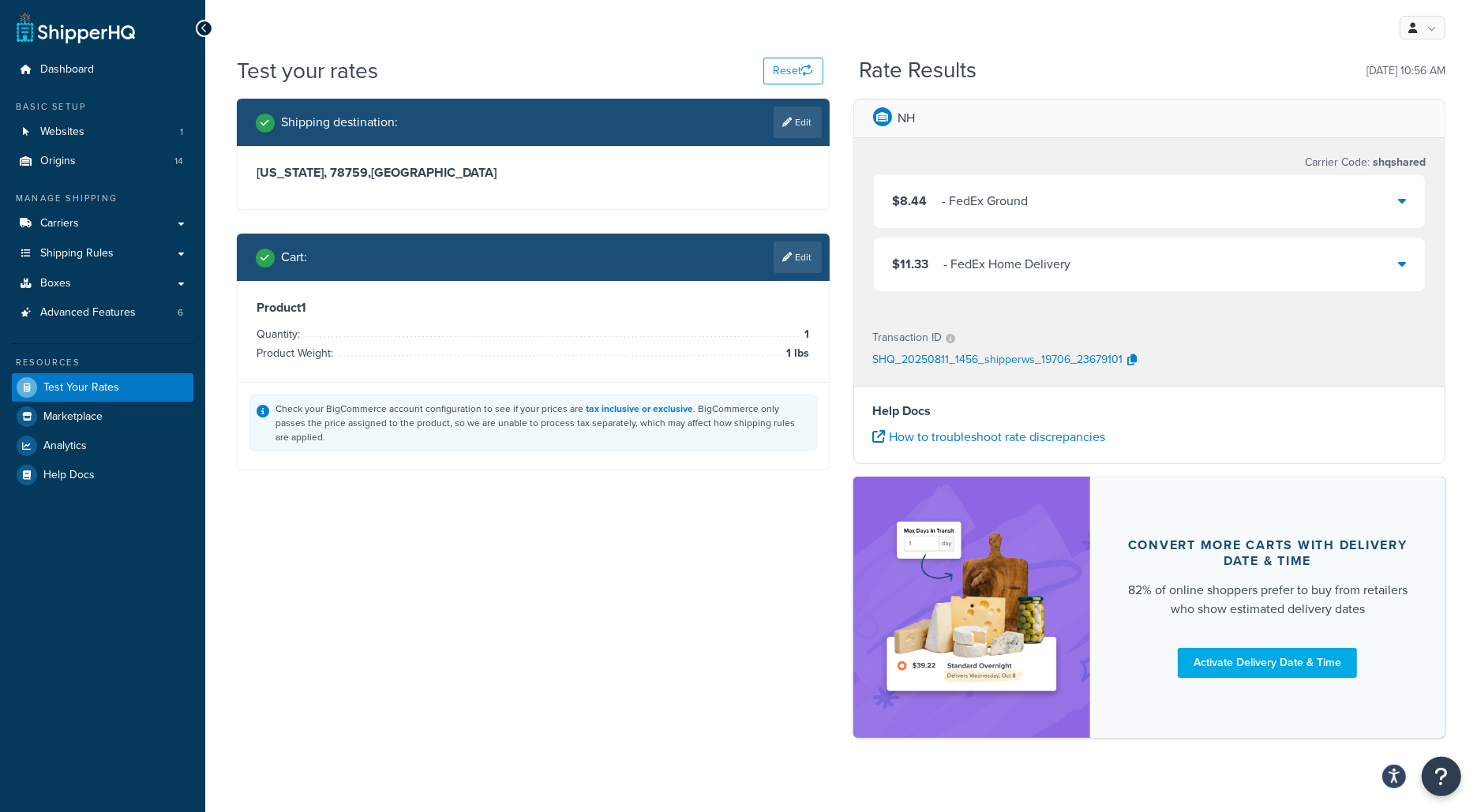
click at [981, 213] on div "$8.44 - FedEx Ground" at bounding box center [1149, 201] width 552 height 54
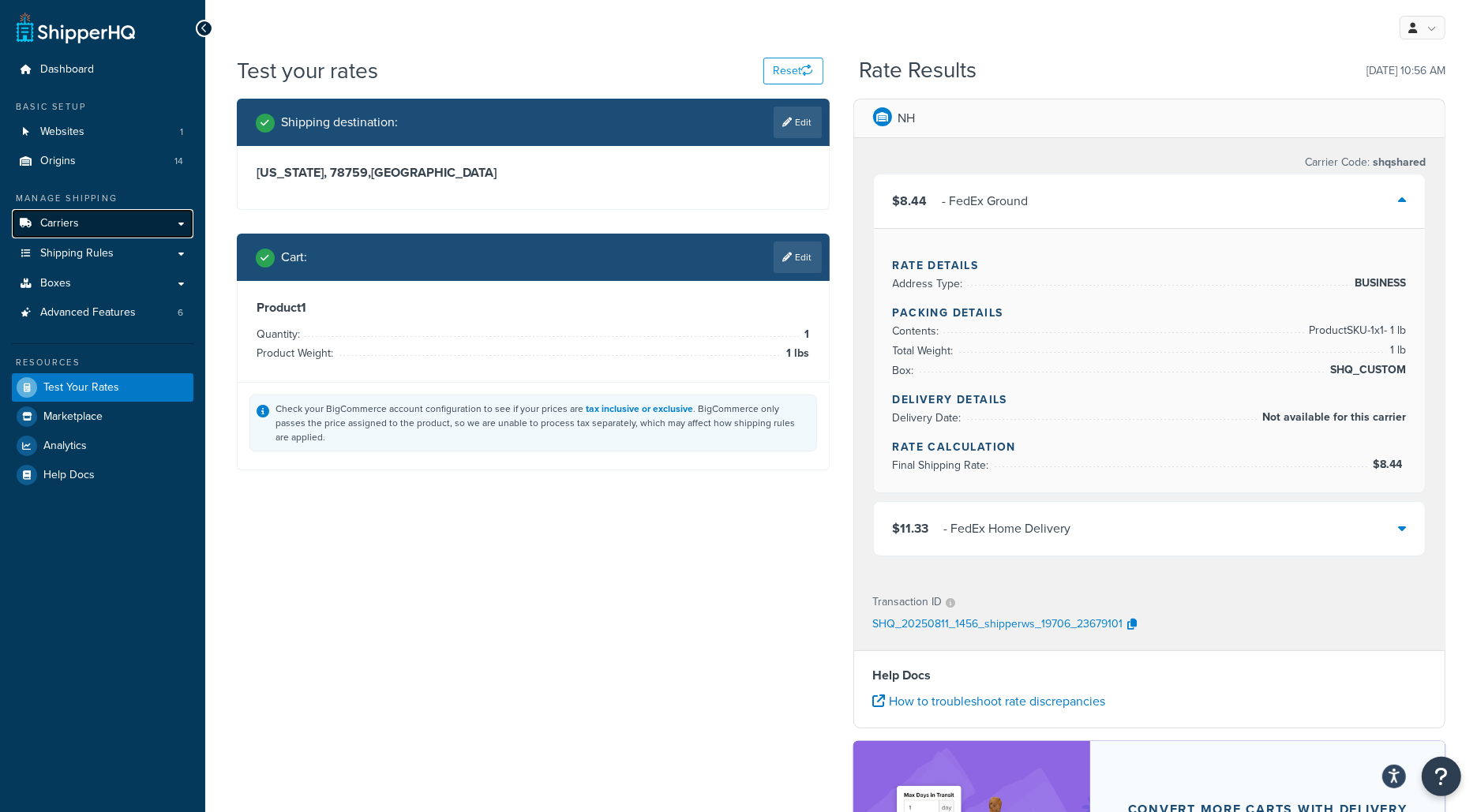
click at [159, 214] on link "Carriers" at bounding box center [102, 223] width 182 height 29
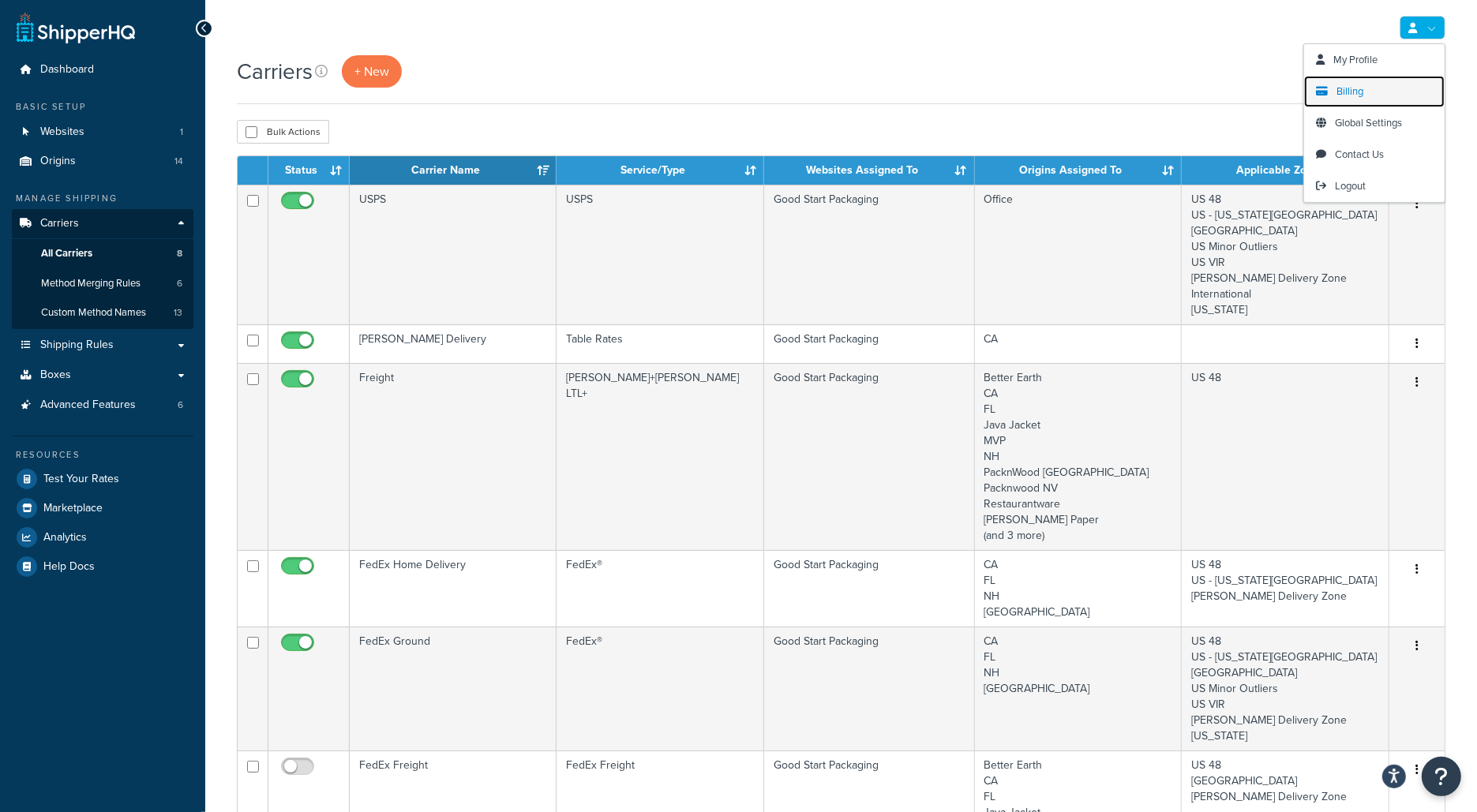
click at [1416, 78] on link "Billing" at bounding box center [1374, 92] width 141 height 32
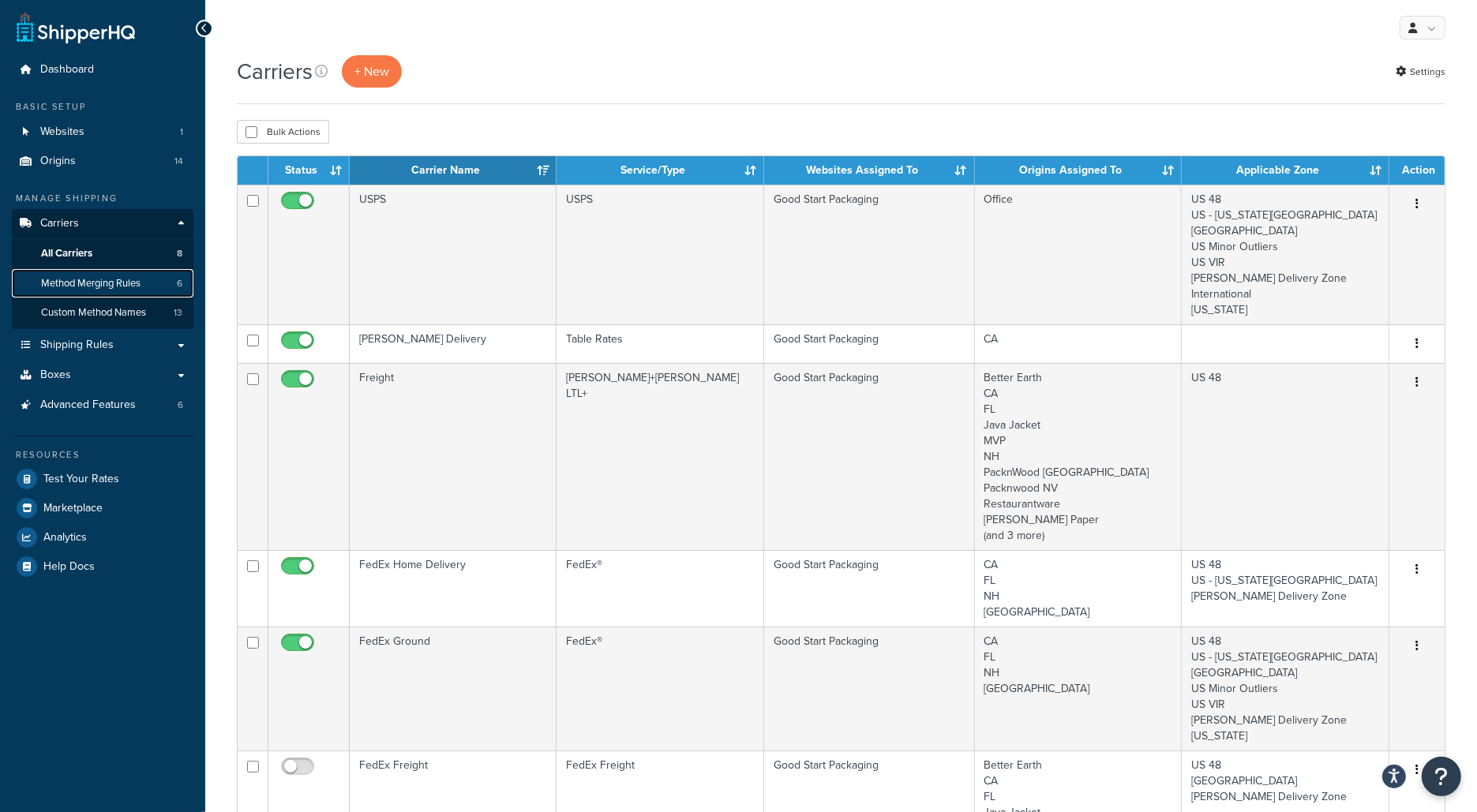
click at [130, 282] on span "Method Merging Rules" at bounding box center [90, 283] width 99 height 13
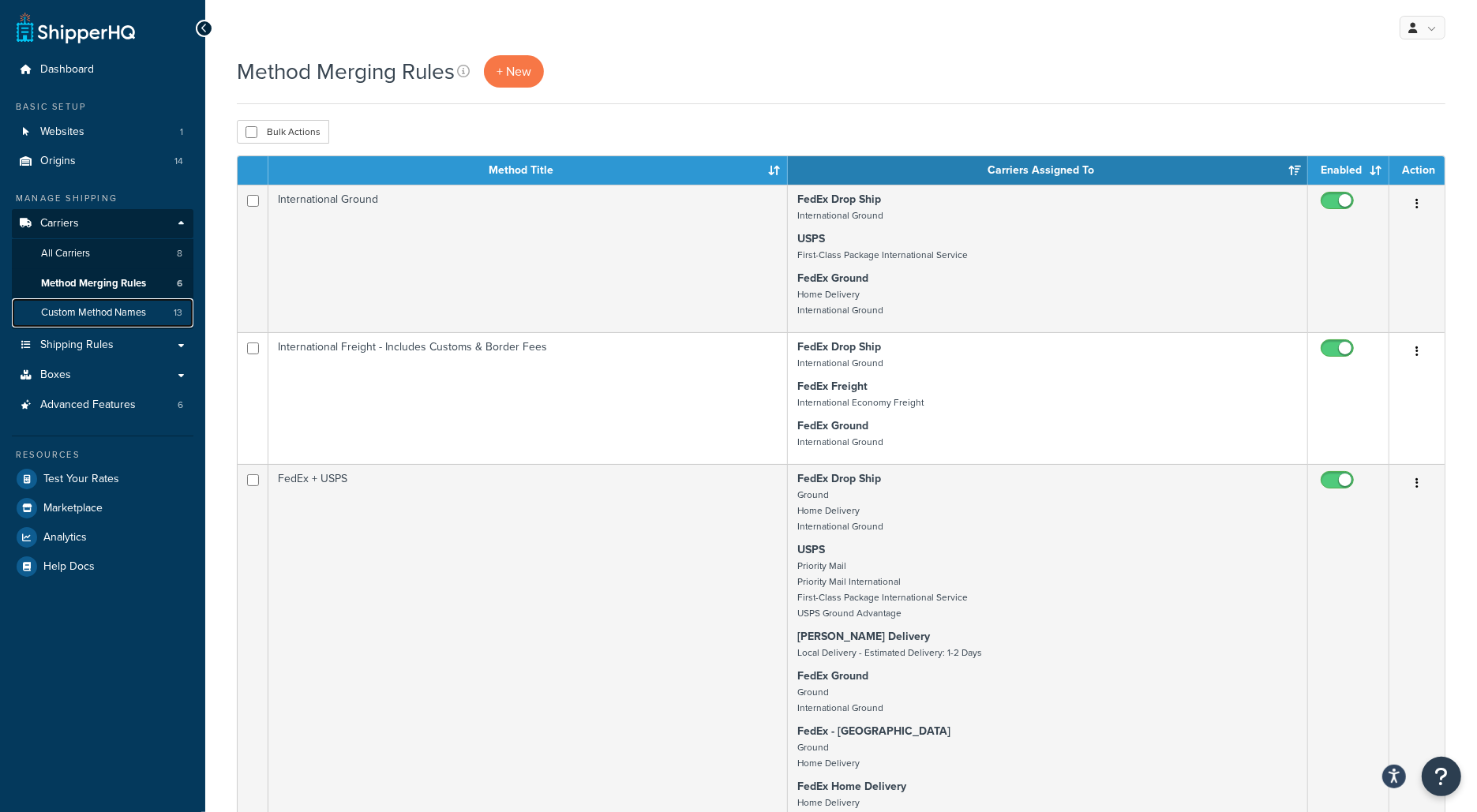
click at [161, 324] on link "Custom Method Names 13" at bounding box center [102, 313] width 182 height 29
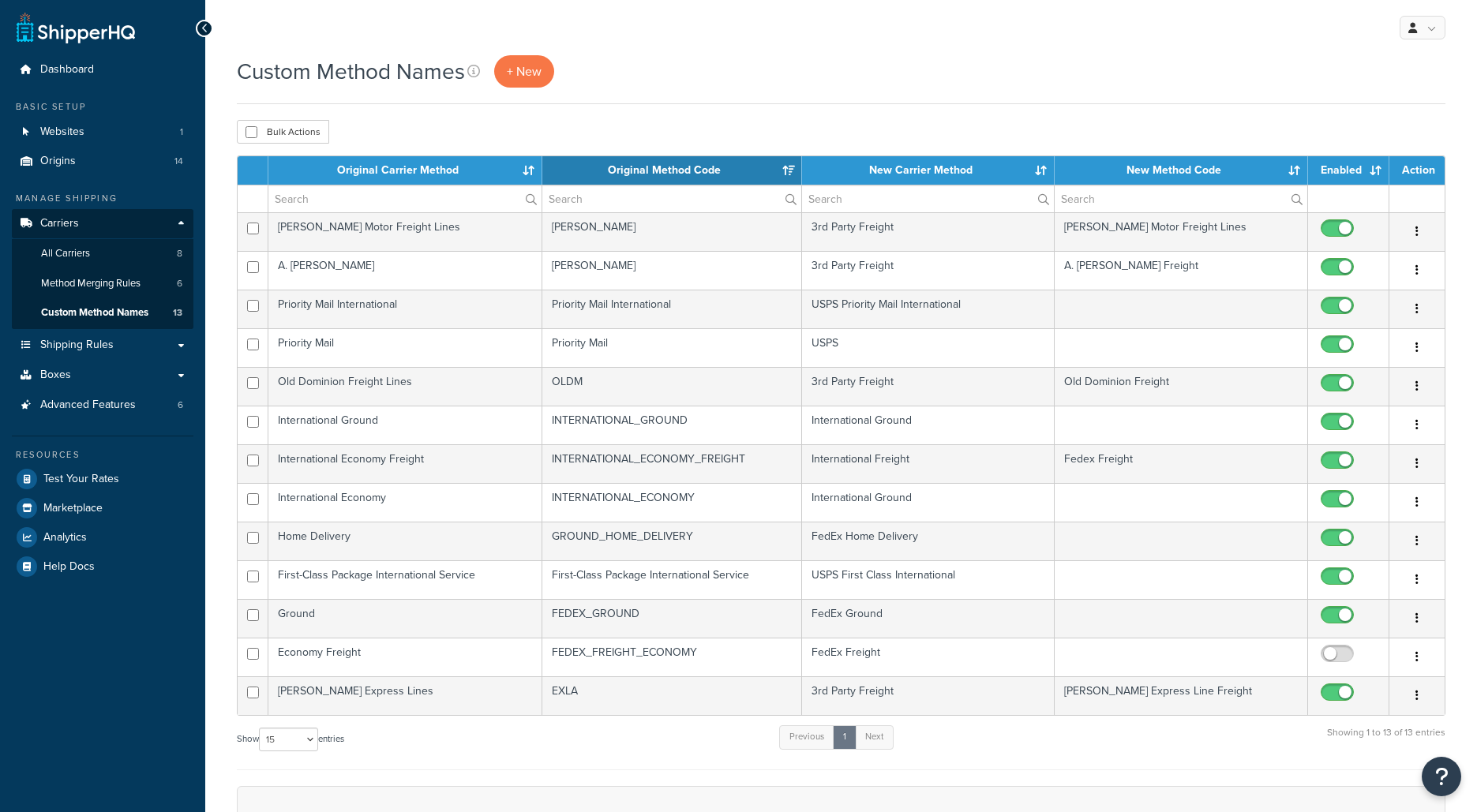
select select "15"
click at [145, 243] on link "All Carriers 8" at bounding box center [102, 253] width 182 height 29
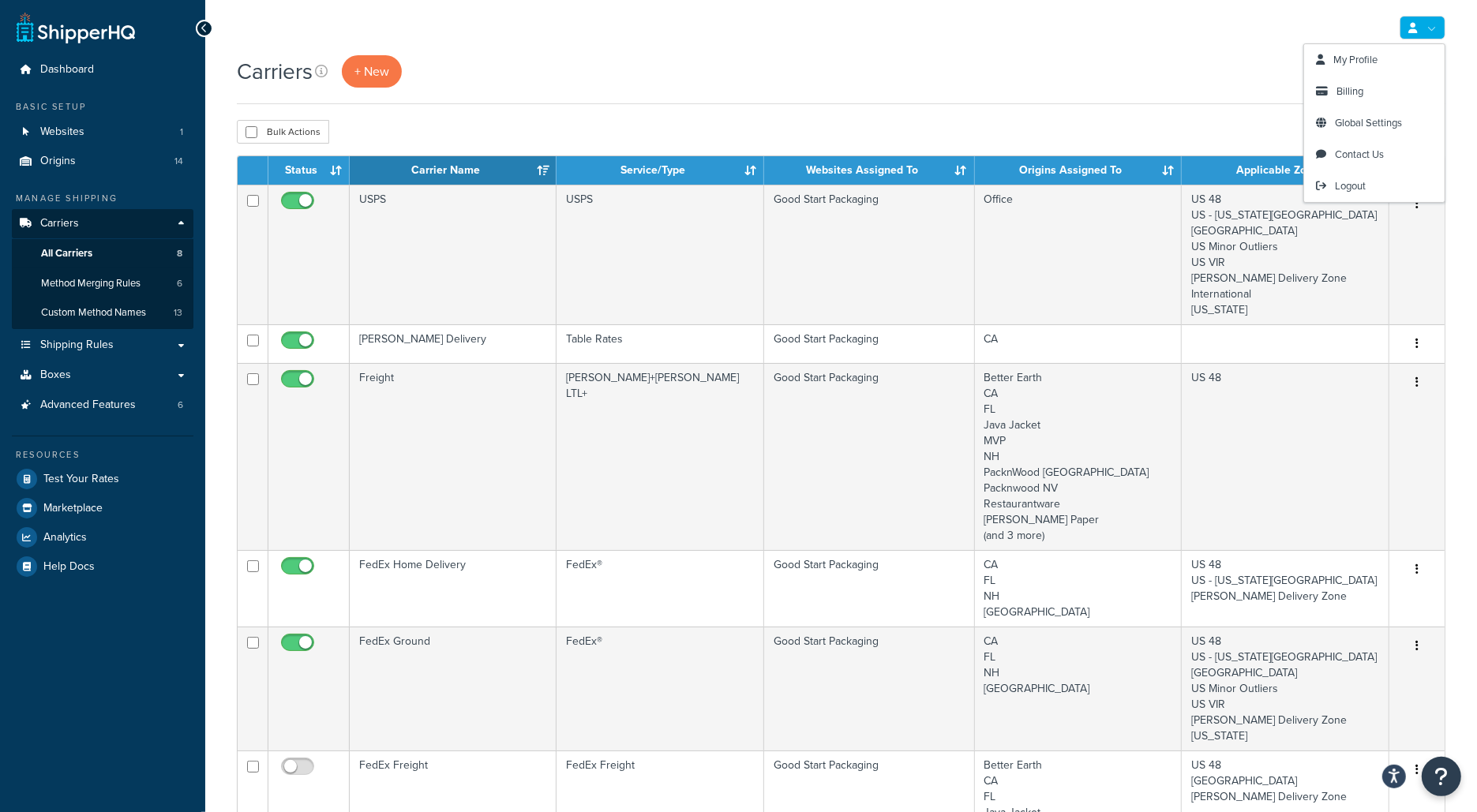
click at [1251, 59] on div "Carriers + New Settings" at bounding box center [841, 71] width 1209 height 33
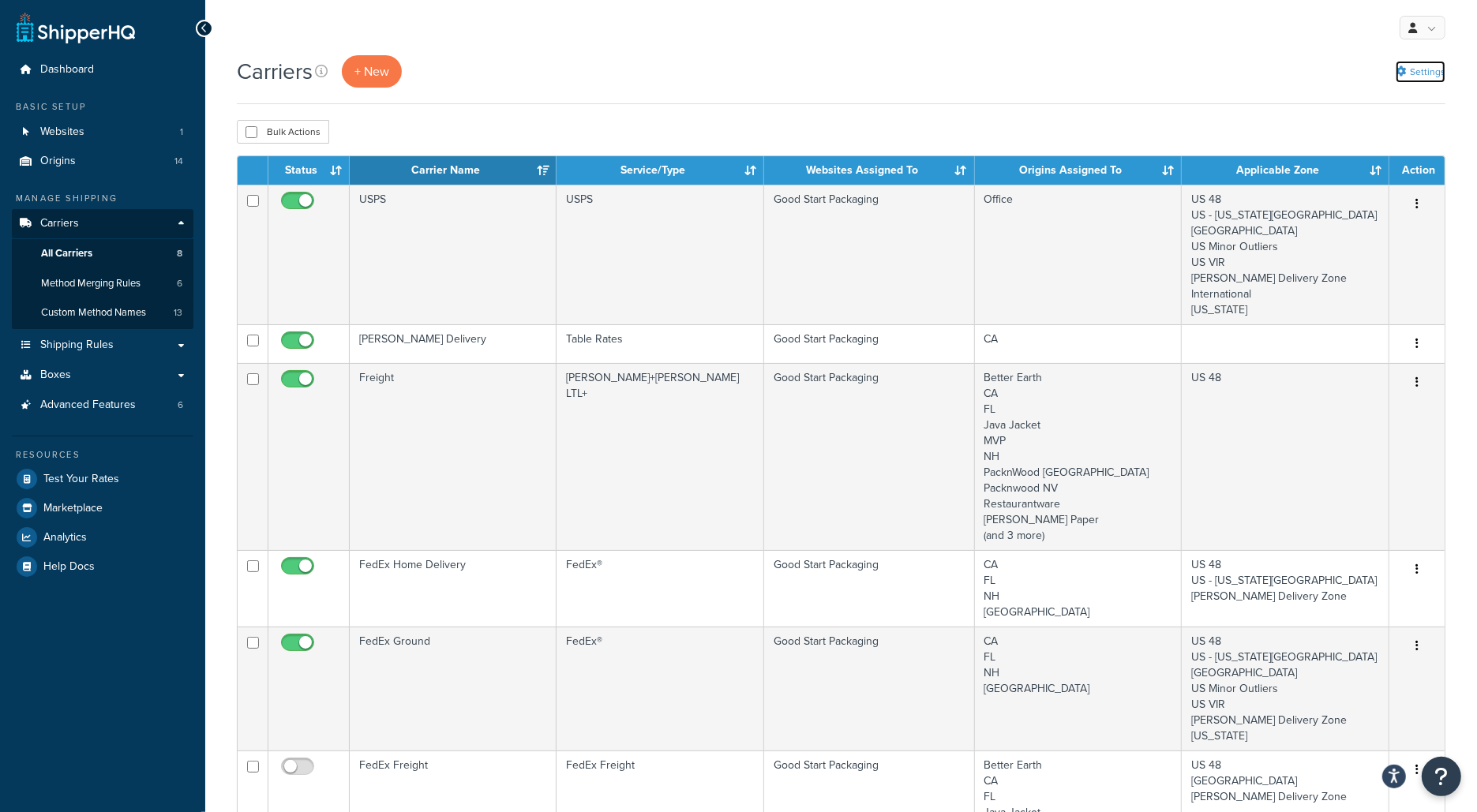
click at [1413, 77] on link "Settings" at bounding box center [1420, 72] width 50 height 22
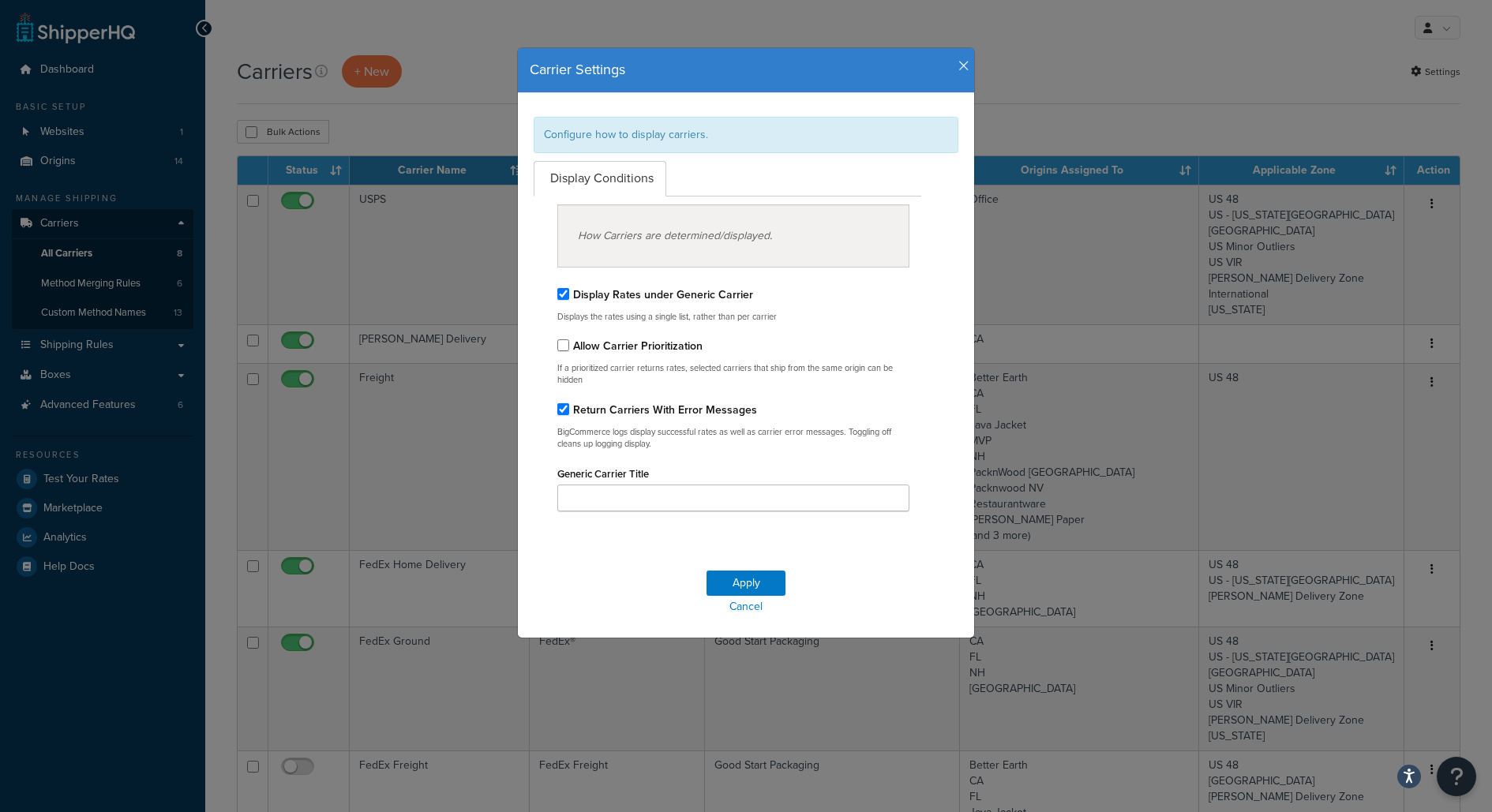
click at [959, 63] on icon "button" at bounding box center [964, 66] width 11 height 14
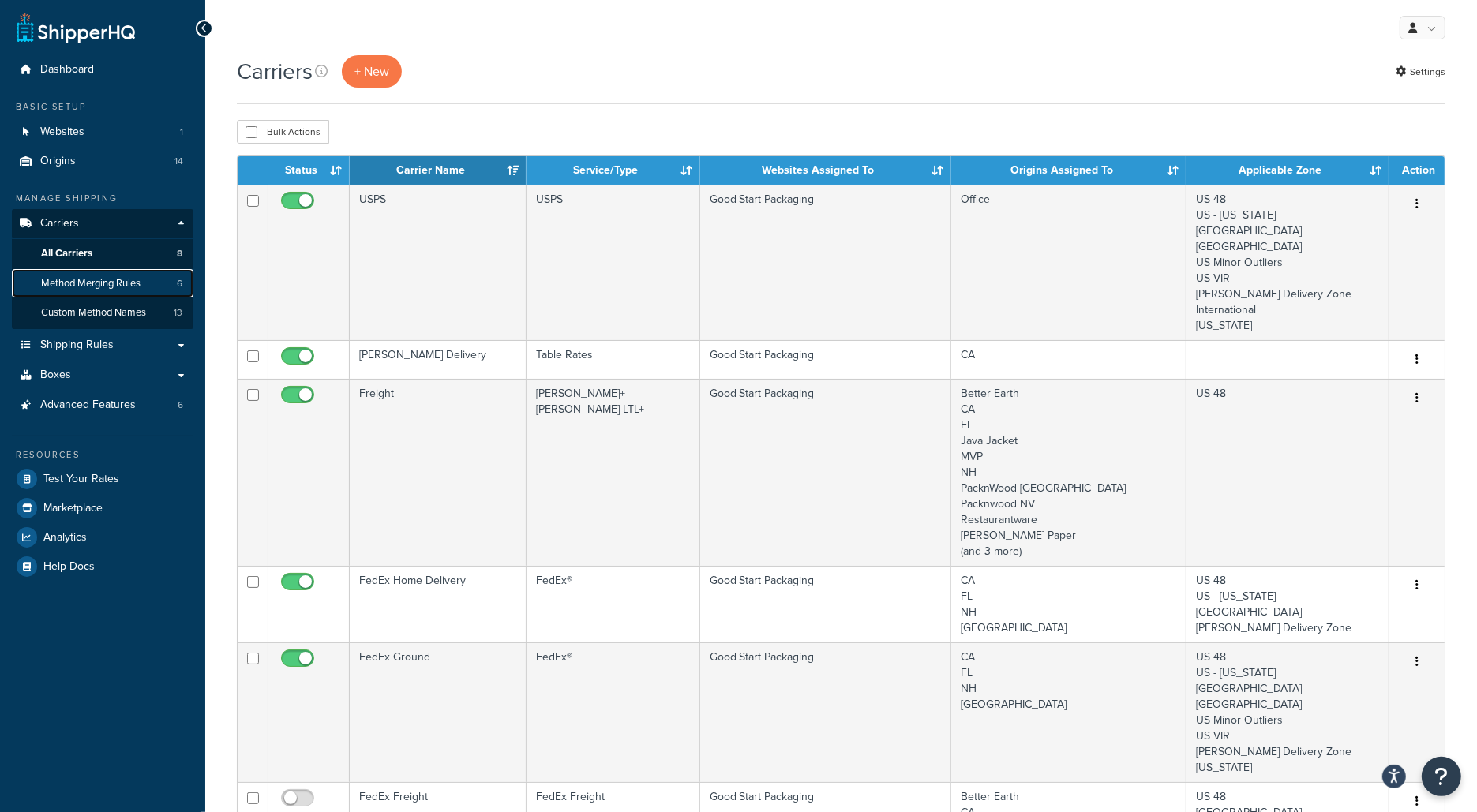
click at [79, 279] on span "Method Merging Rules" at bounding box center [90, 283] width 99 height 13
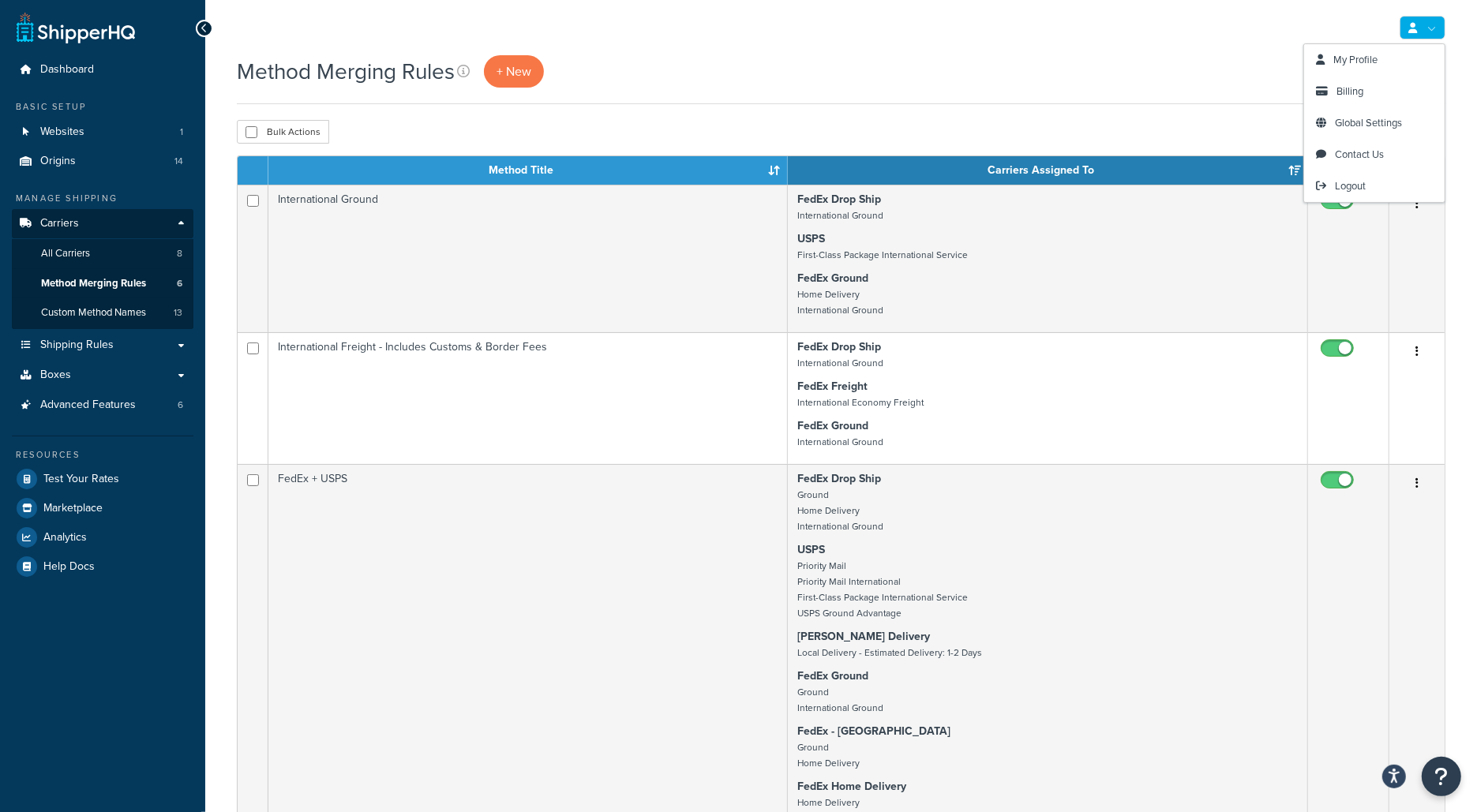
click at [1068, 60] on div "Method Merging Rules + New" at bounding box center [841, 71] width 1209 height 33
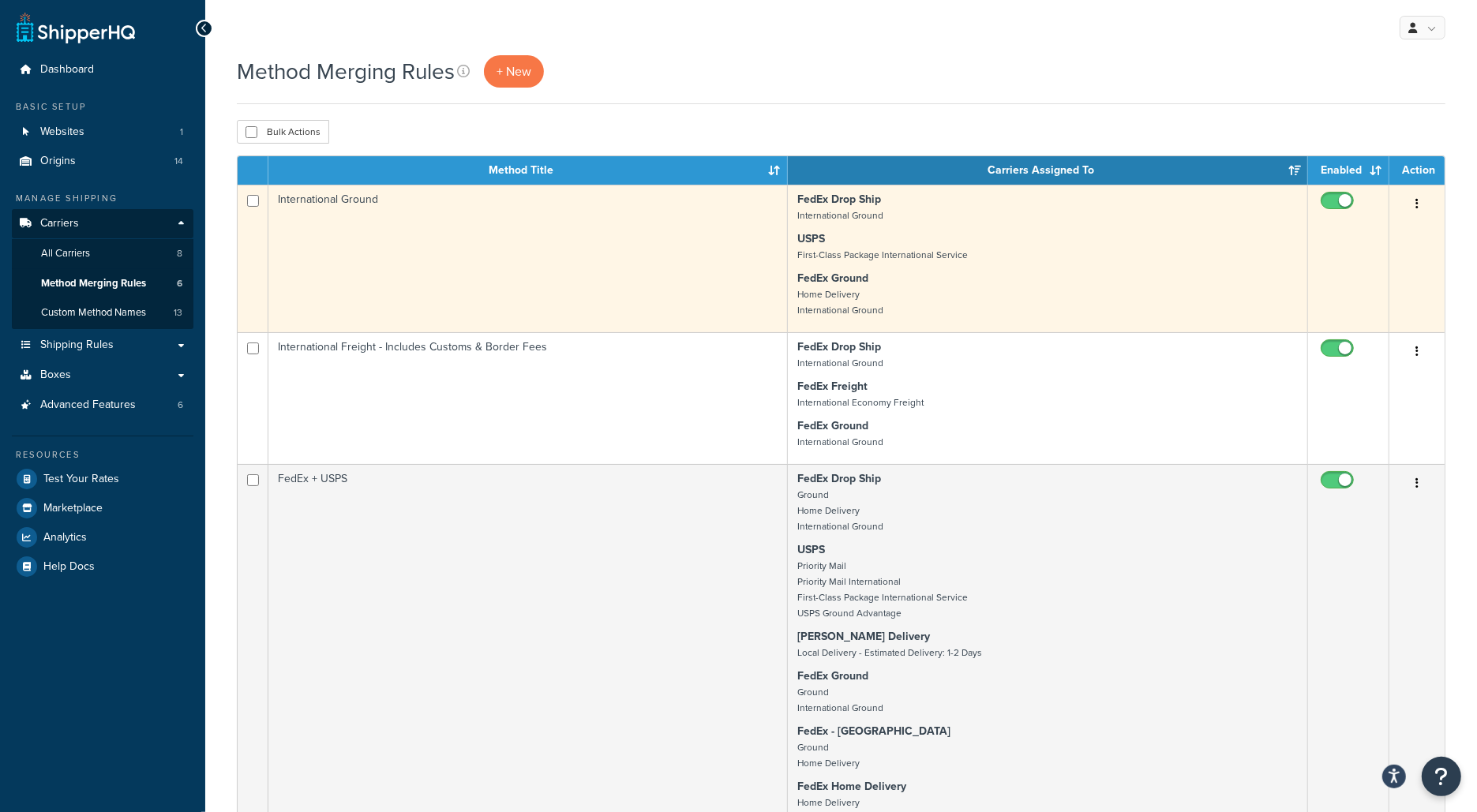
click at [382, 251] on td "International Ground" at bounding box center [528, 258] width 519 height 148
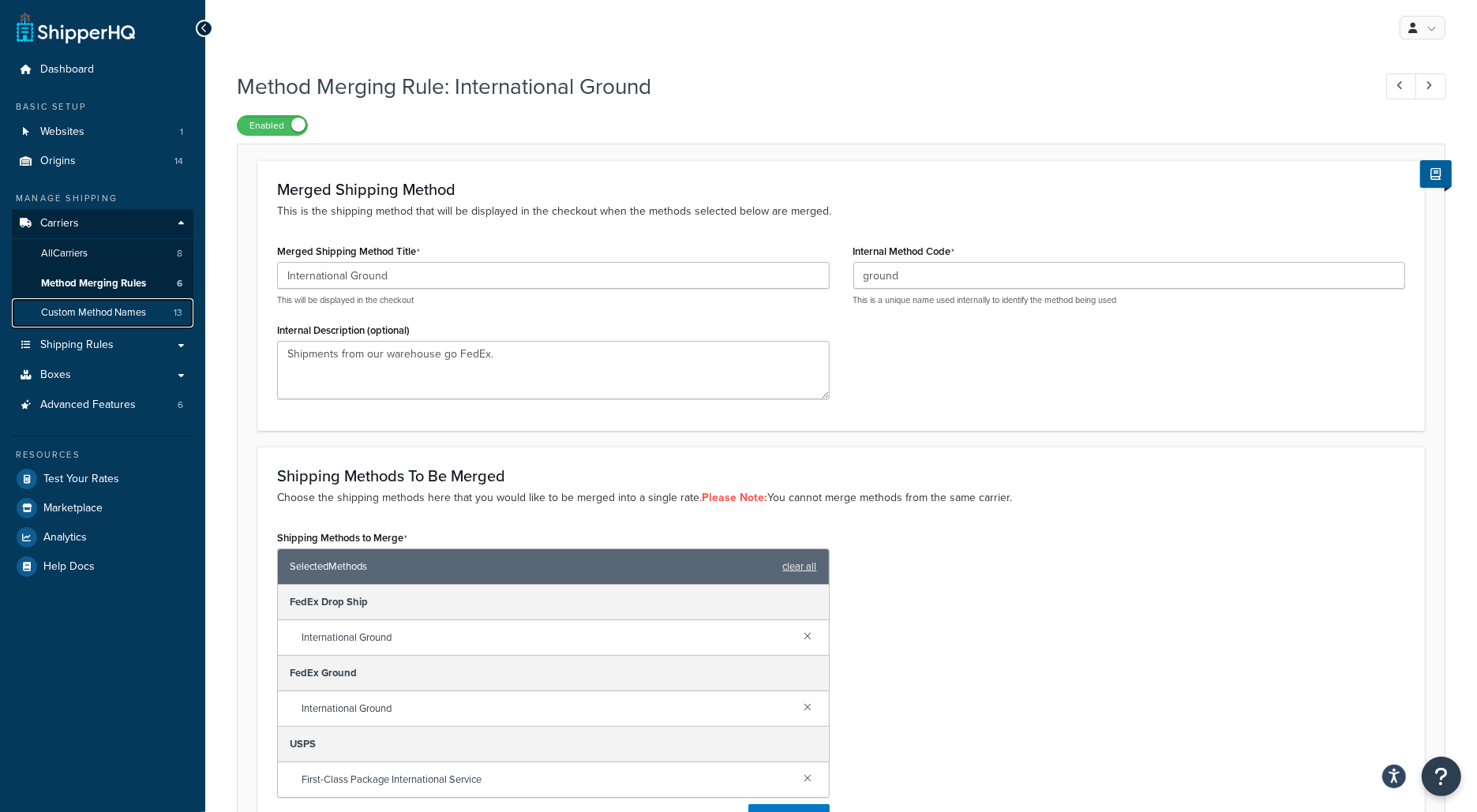
click at [134, 311] on span "Custom Method Names" at bounding box center [93, 313] width 105 height 13
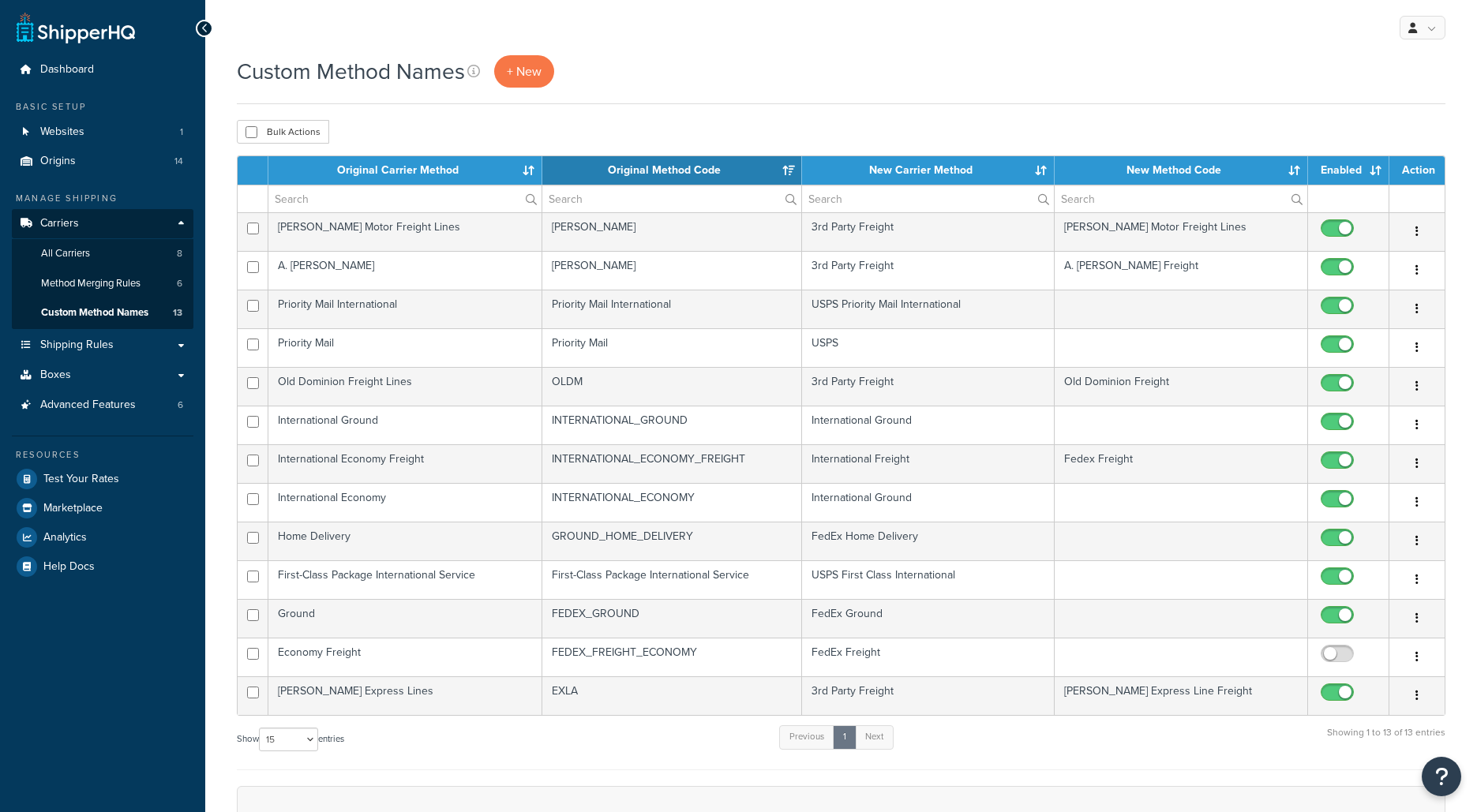
select select "15"
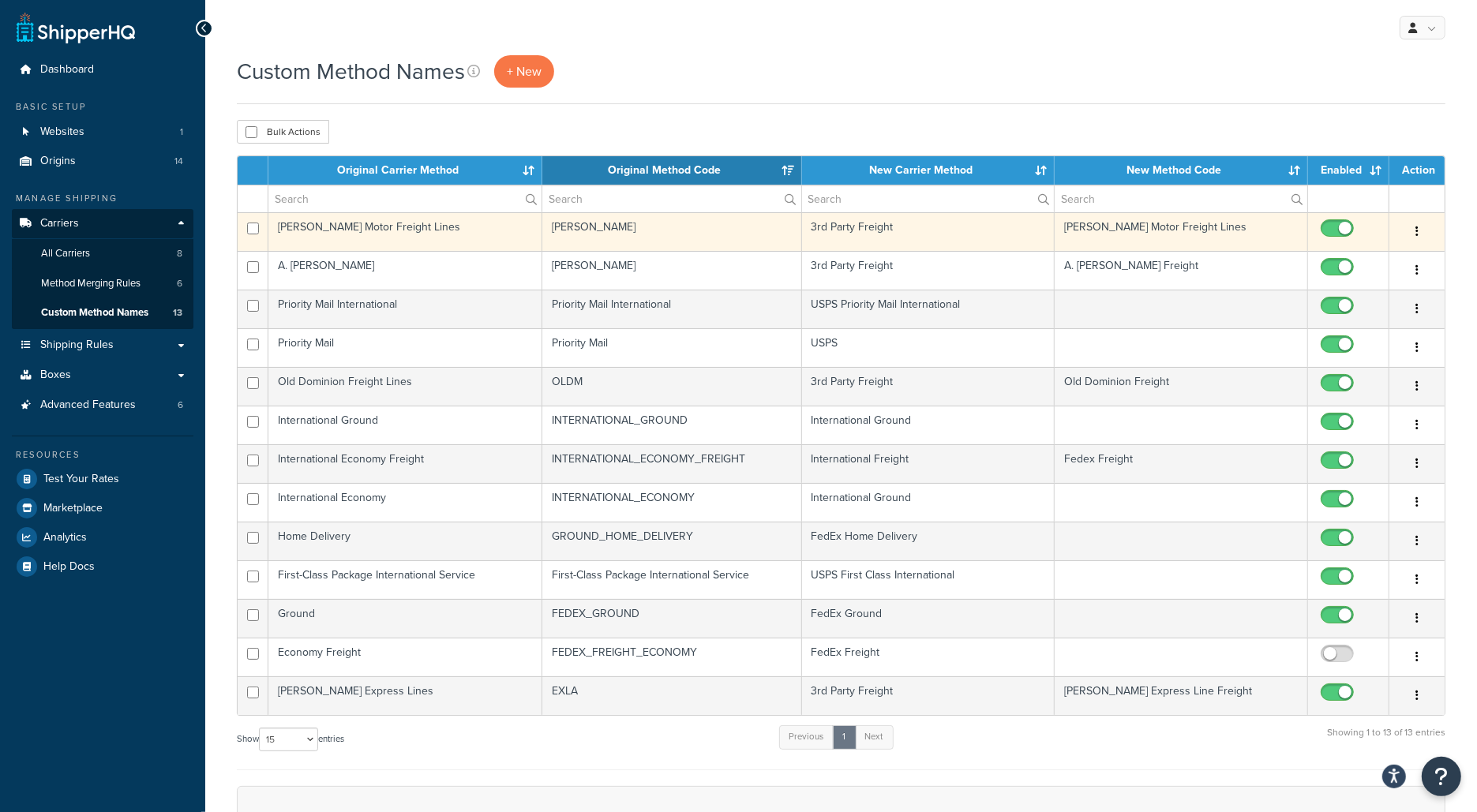
click at [449, 240] on td "[PERSON_NAME] Motor Freight Lines" at bounding box center [405, 232] width 274 height 39
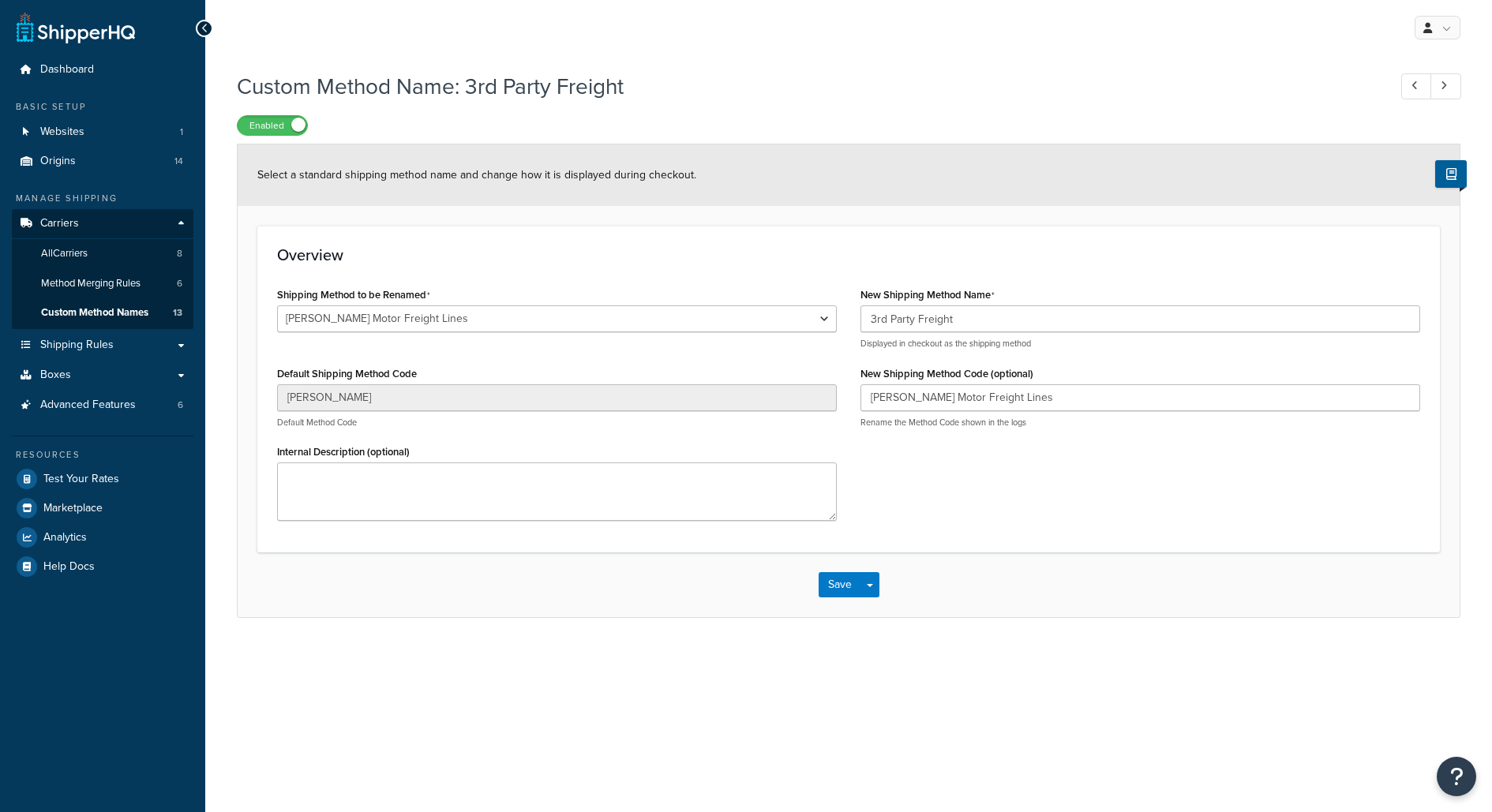
select select "692854"
click at [151, 129] on link "Websites 1" at bounding box center [102, 132] width 182 height 29
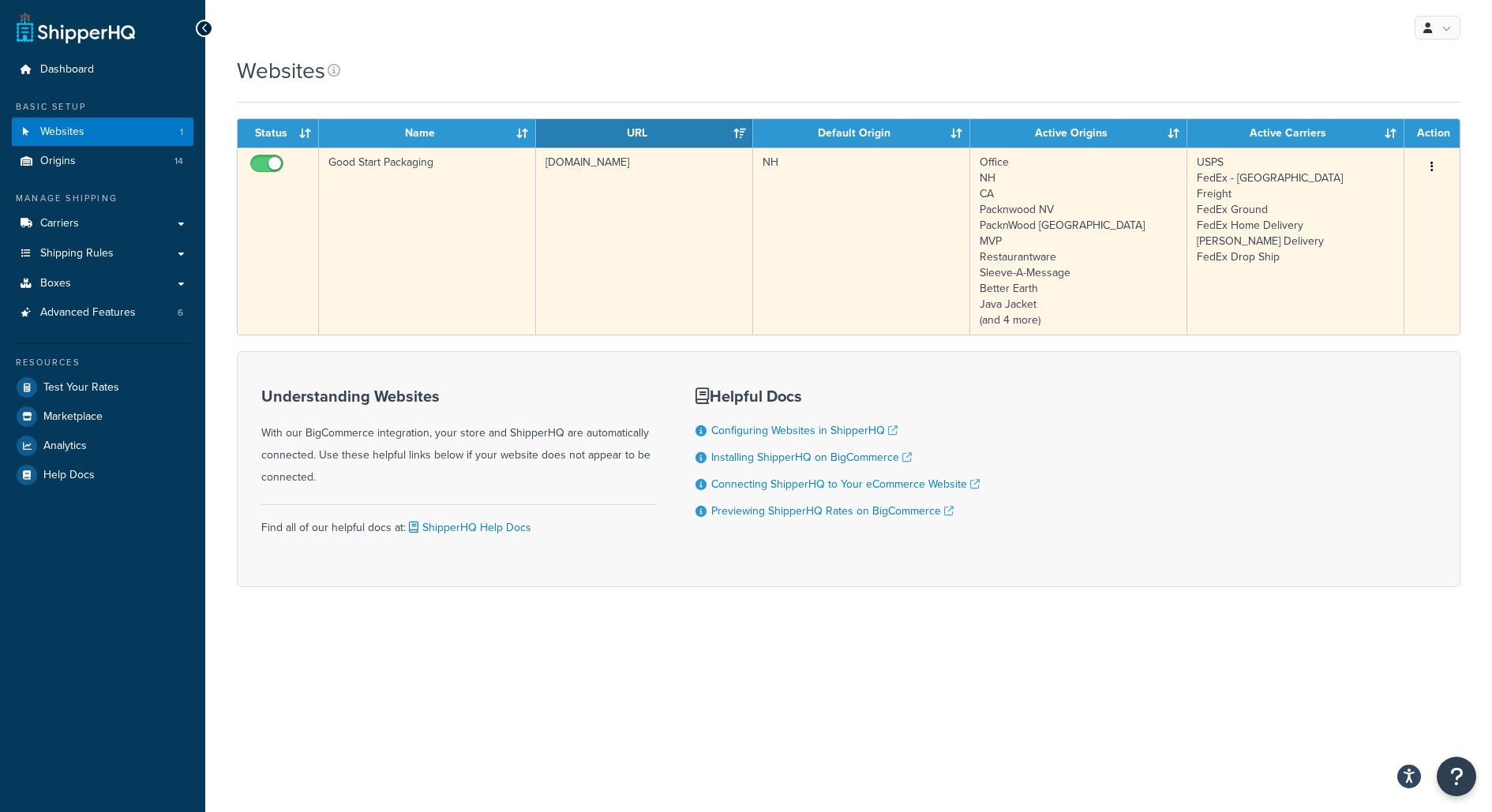
click at [1434, 158] on button "button" at bounding box center [1432, 167] width 22 height 26
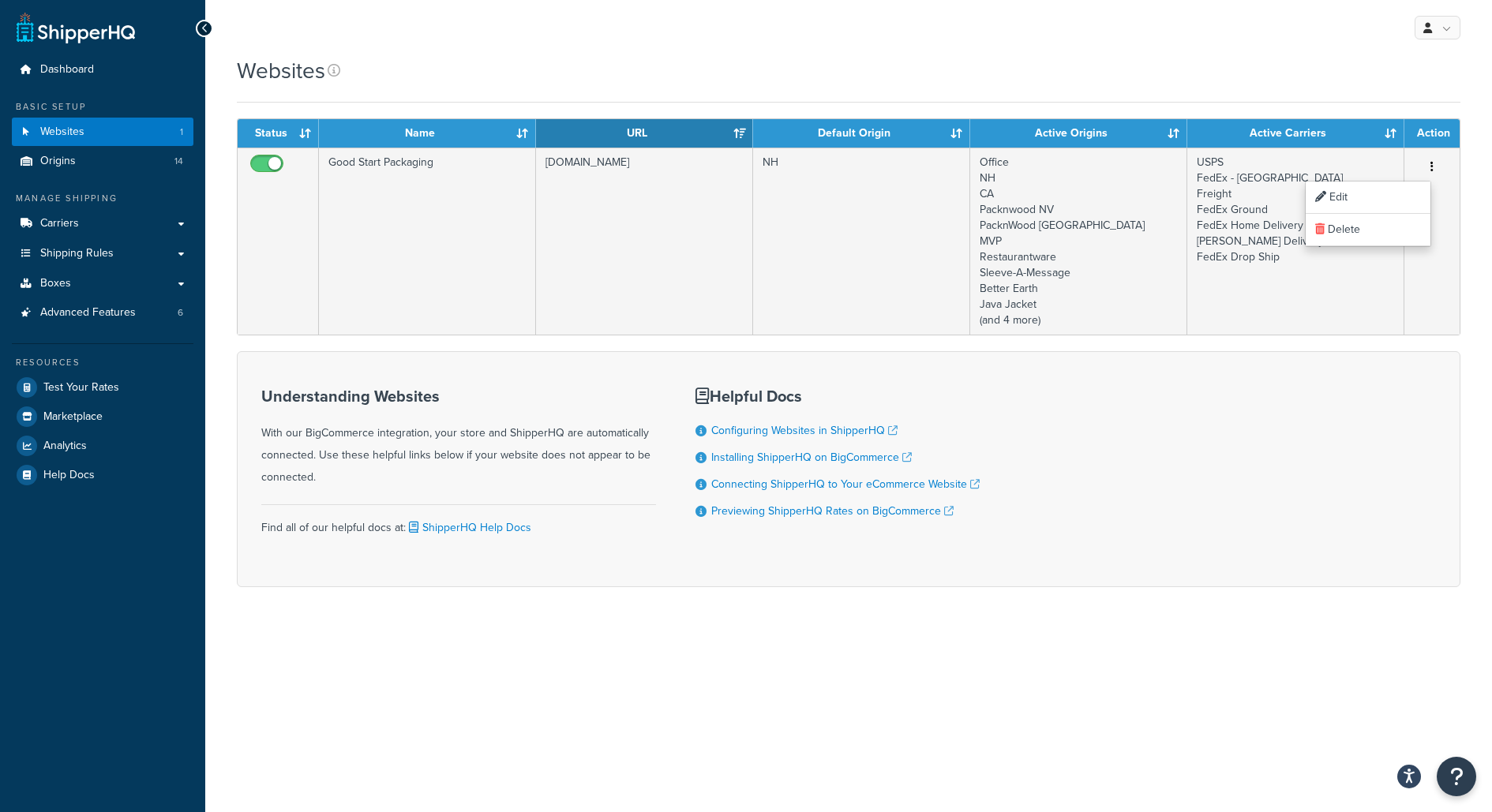
click at [1378, 84] on div "Websites" at bounding box center [848, 70] width 1224 height 31
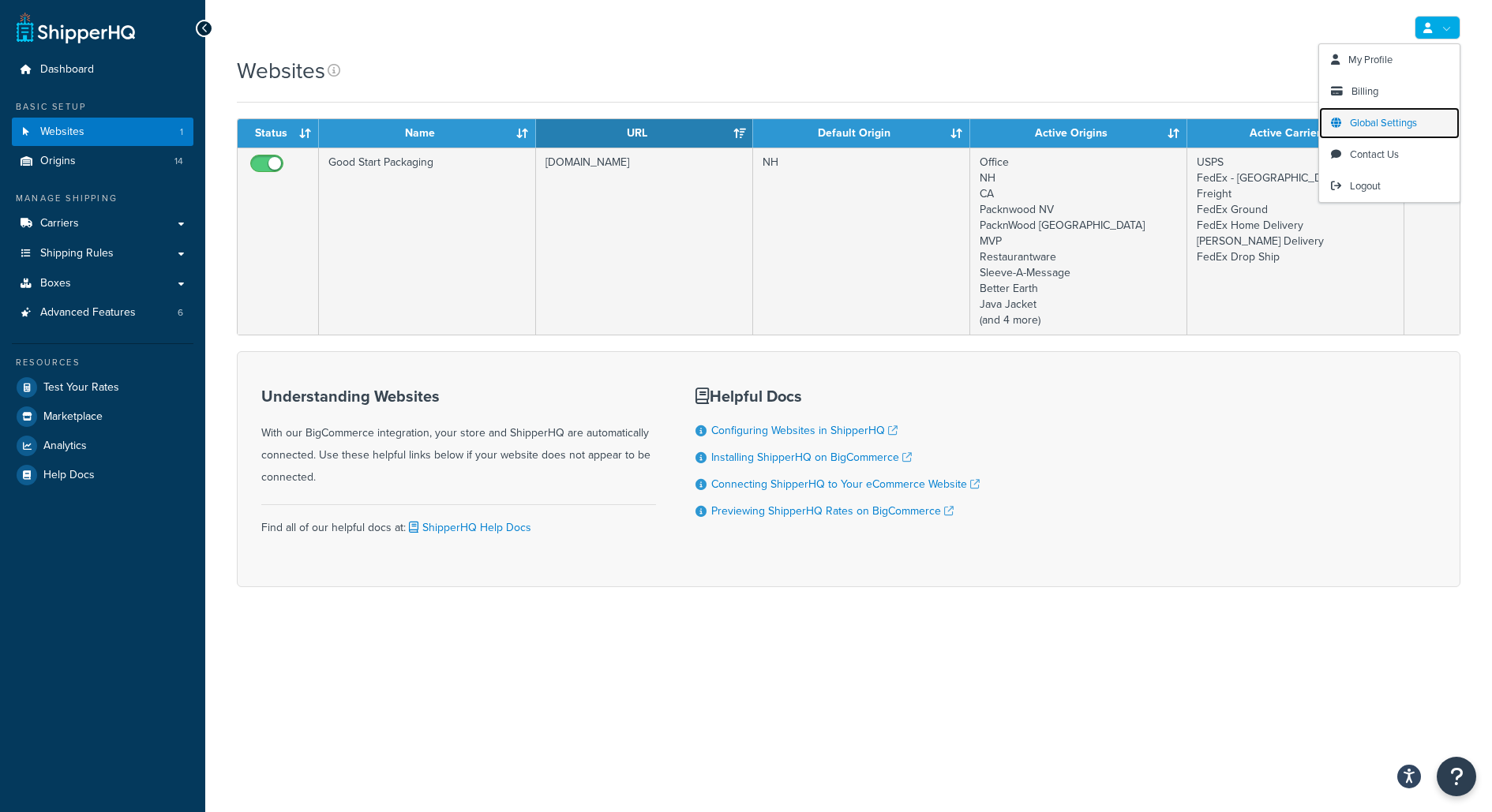
click at [1399, 128] on span "Global Settings" at bounding box center [1383, 122] width 67 height 15
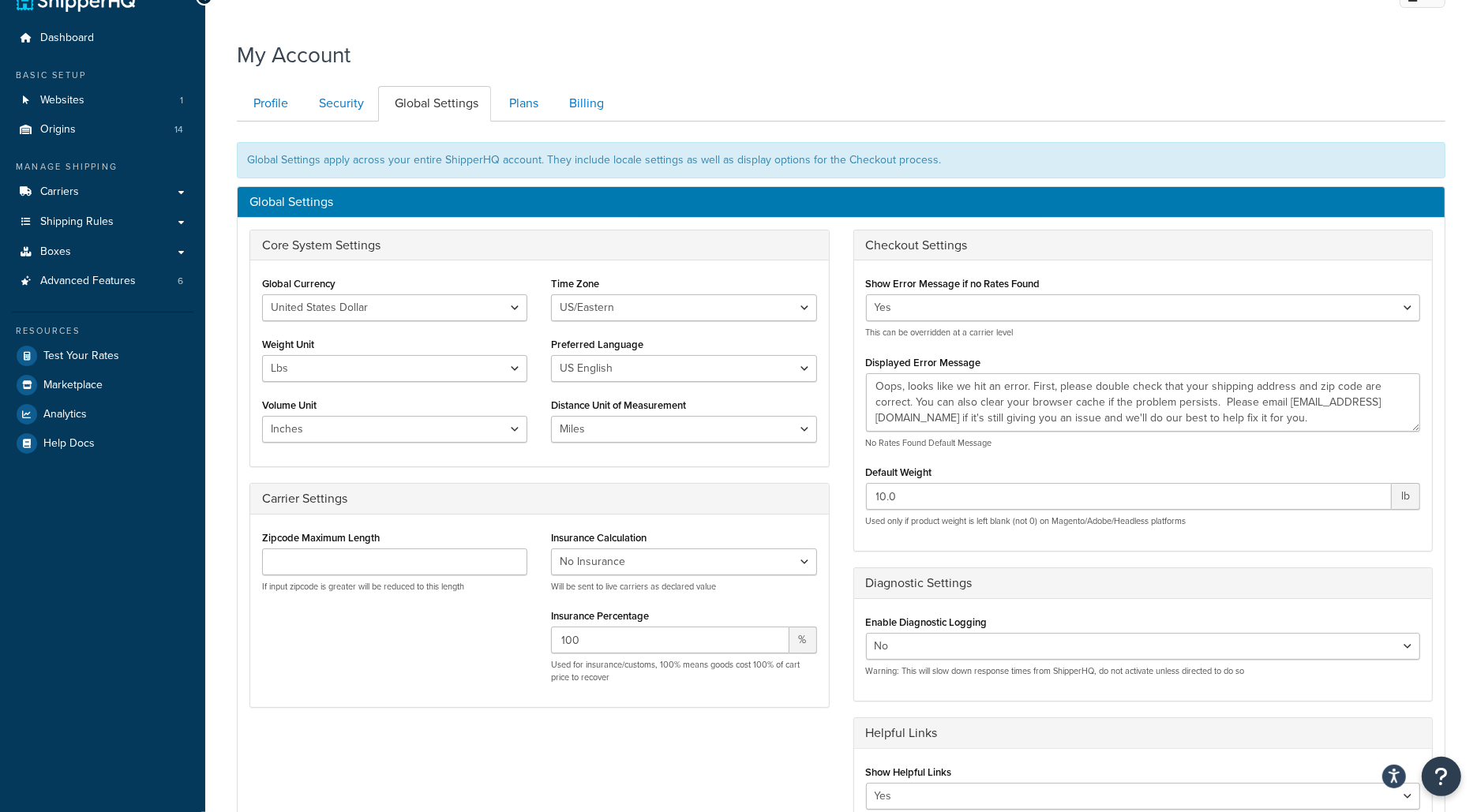
scroll to position [33, 0]
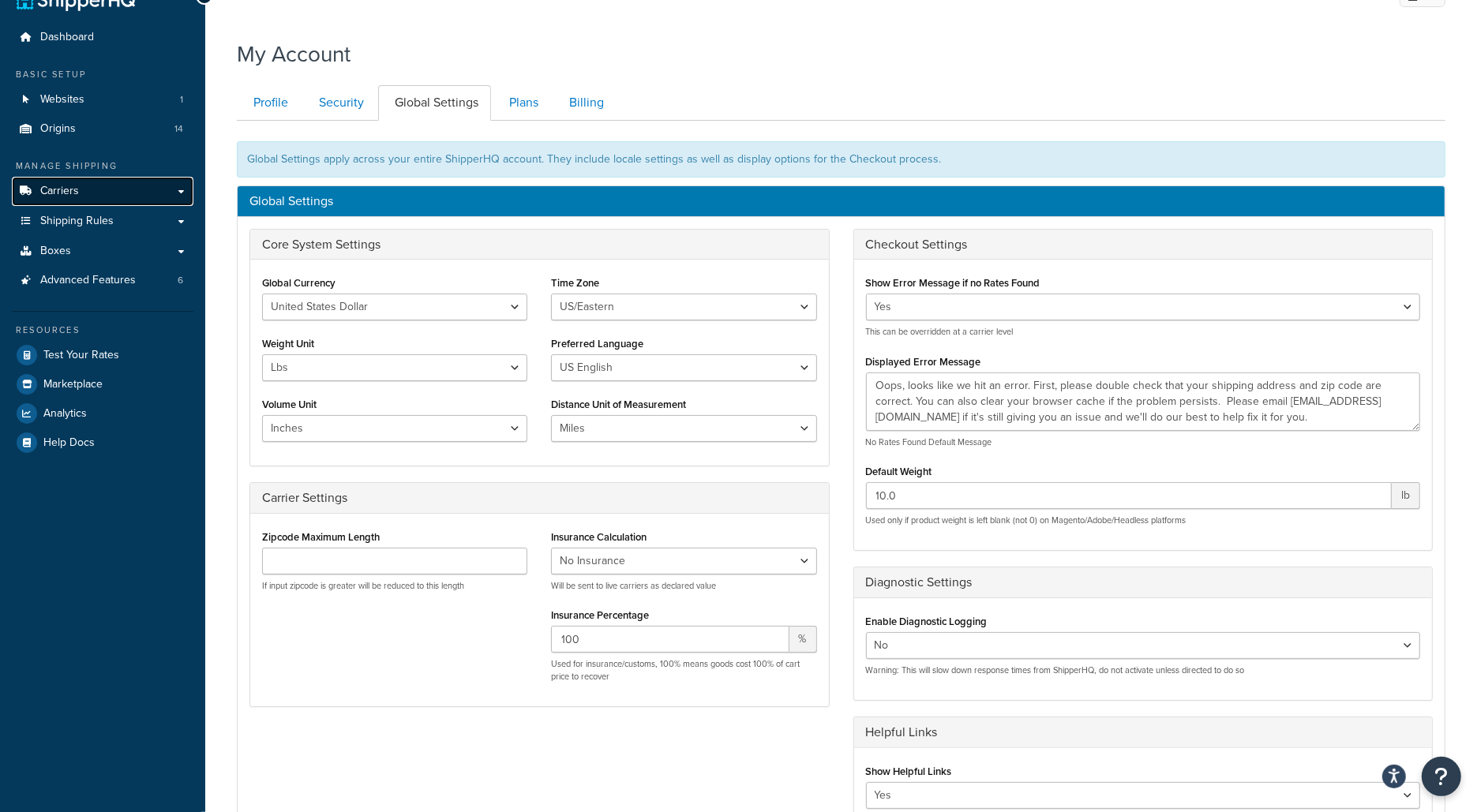
click at [177, 198] on link "Carriers" at bounding box center [102, 191] width 182 height 29
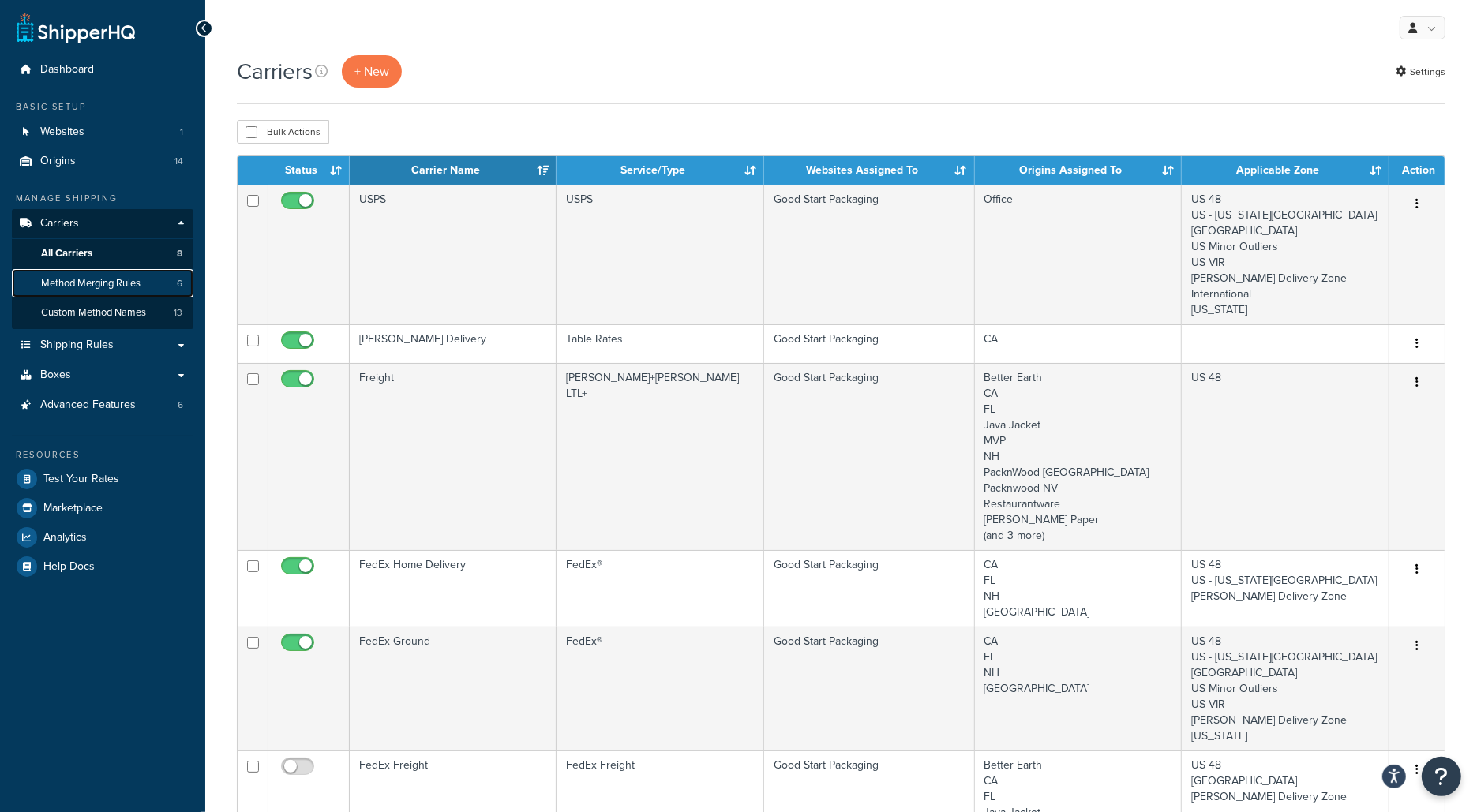
click at [136, 290] on span "Method Merging Rules" at bounding box center [90, 283] width 99 height 13
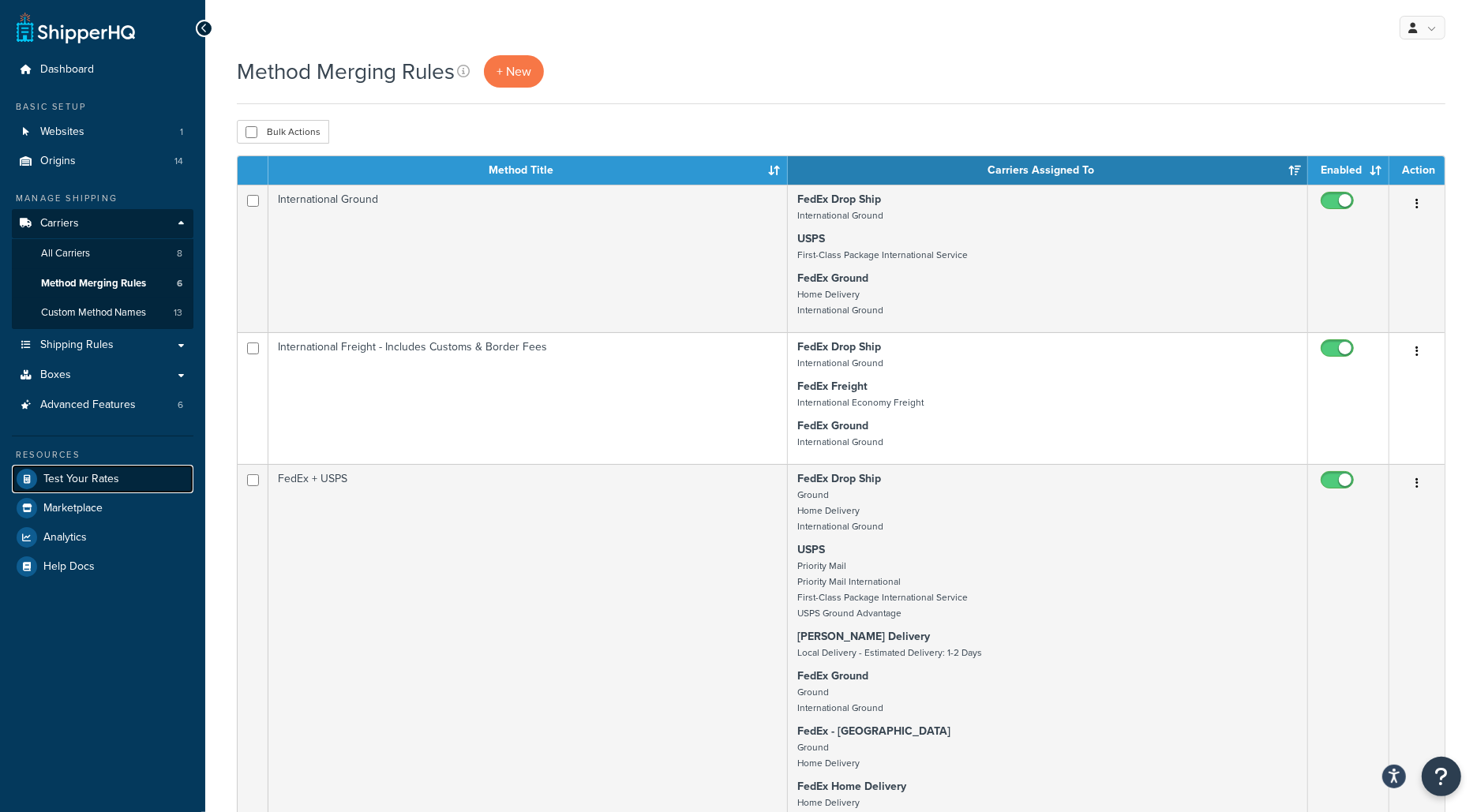
click at [113, 481] on span "Test Your Rates" at bounding box center [82, 479] width 76 height 13
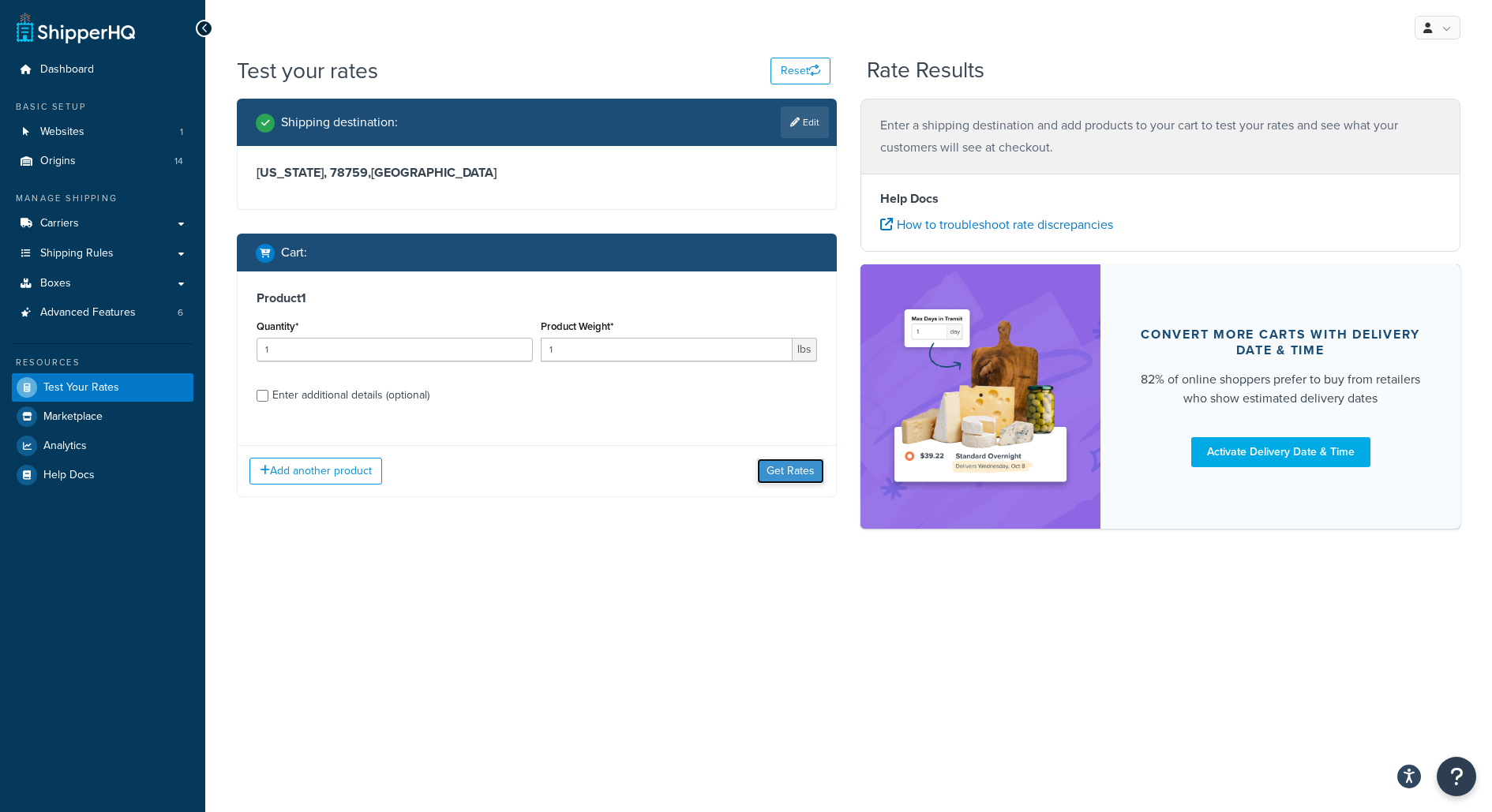
click at [801, 474] on button "Get Rates" at bounding box center [790, 471] width 67 height 26
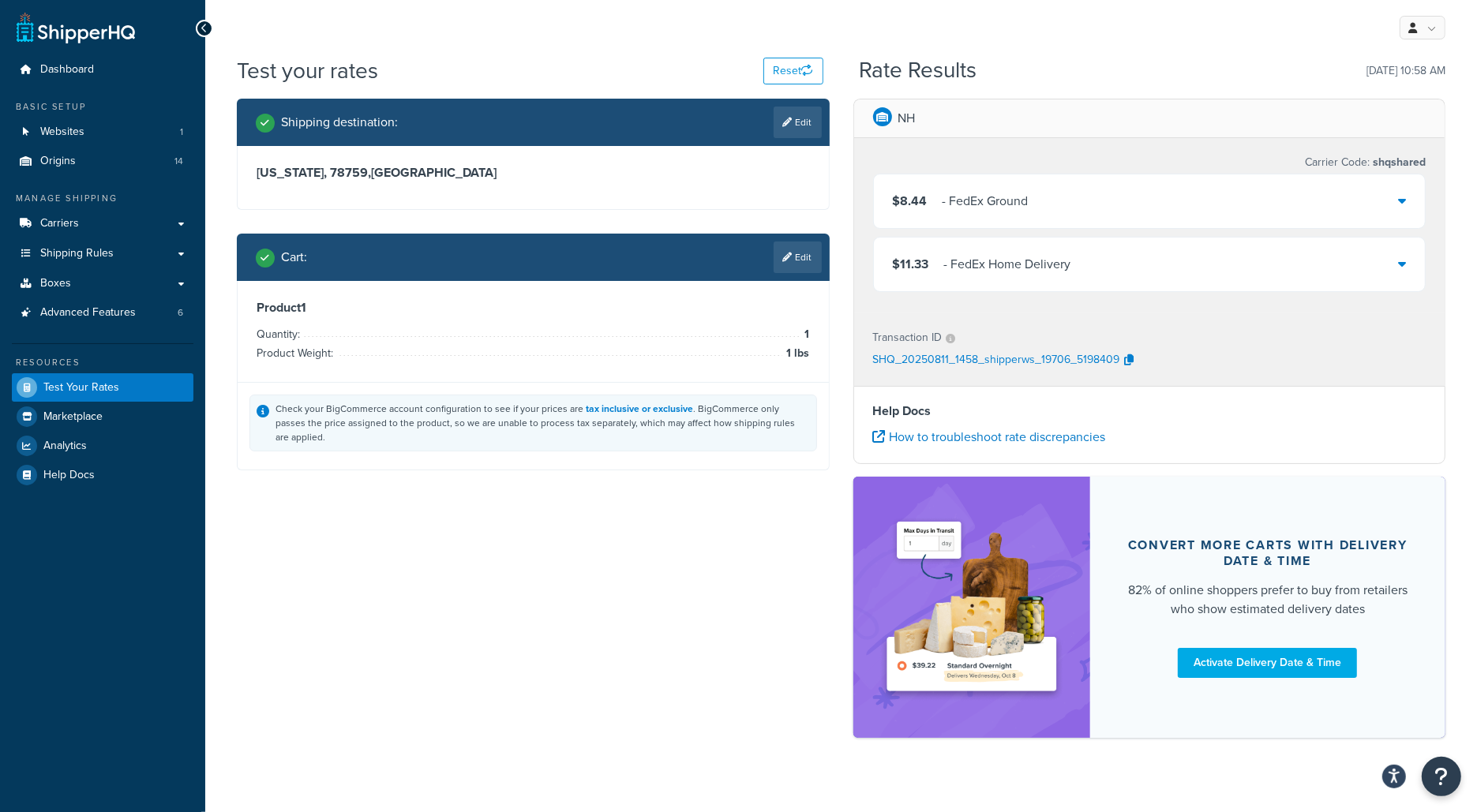
click at [1096, 203] on div "$8.44 - FedEx Ground" at bounding box center [1149, 201] width 552 height 54
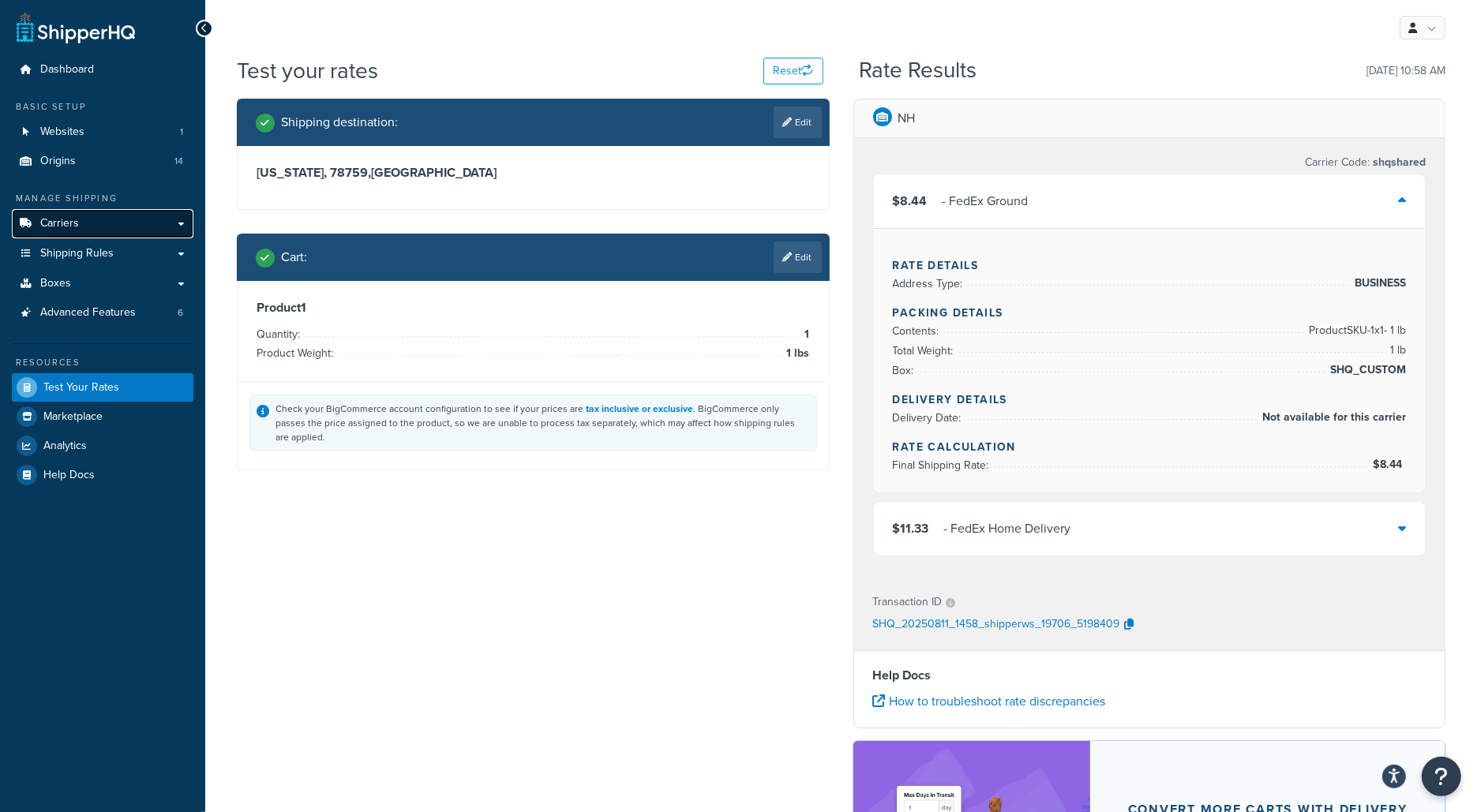
click at [183, 210] on link "Carriers" at bounding box center [102, 223] width 182 height 29
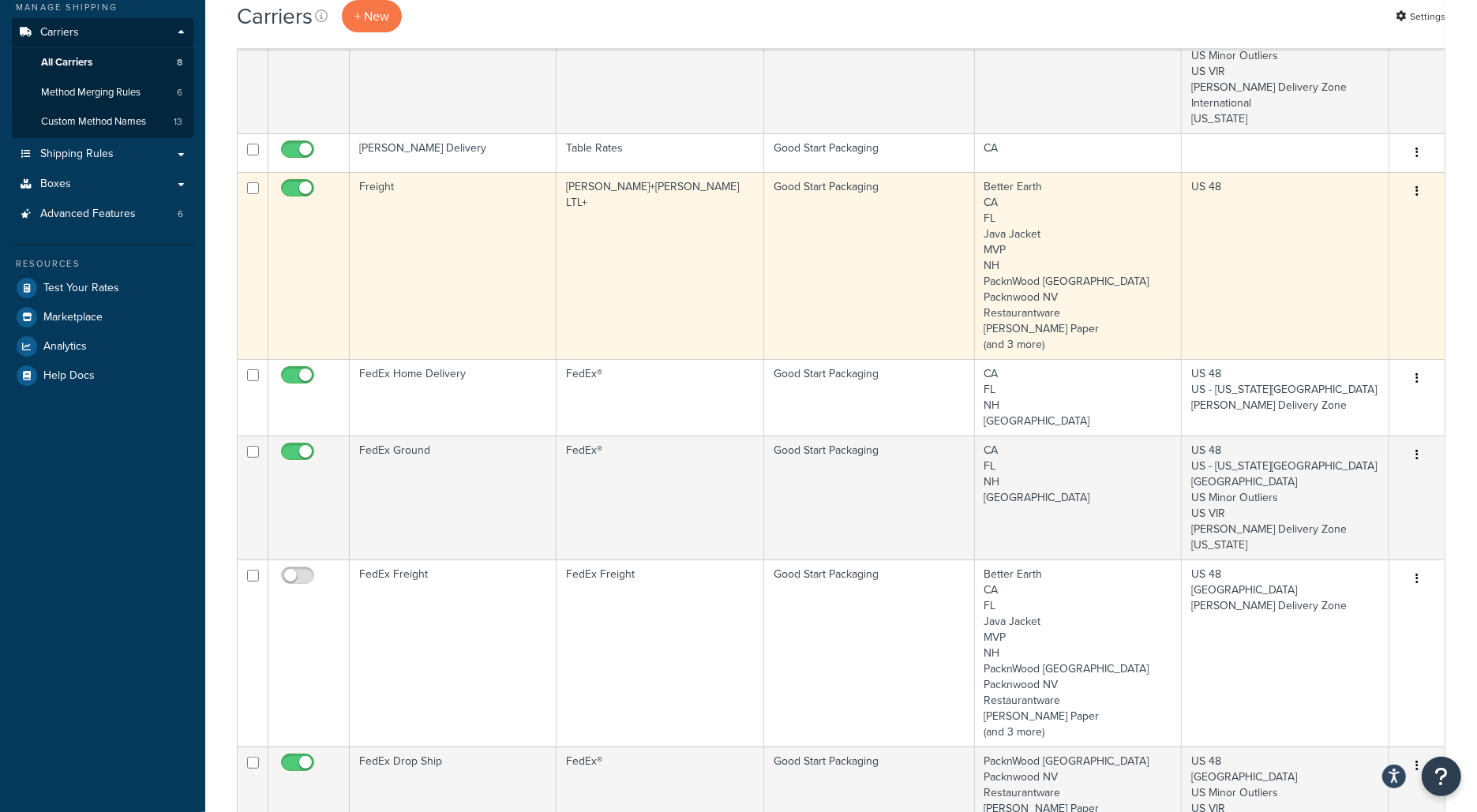
scroll to position [201, 0]
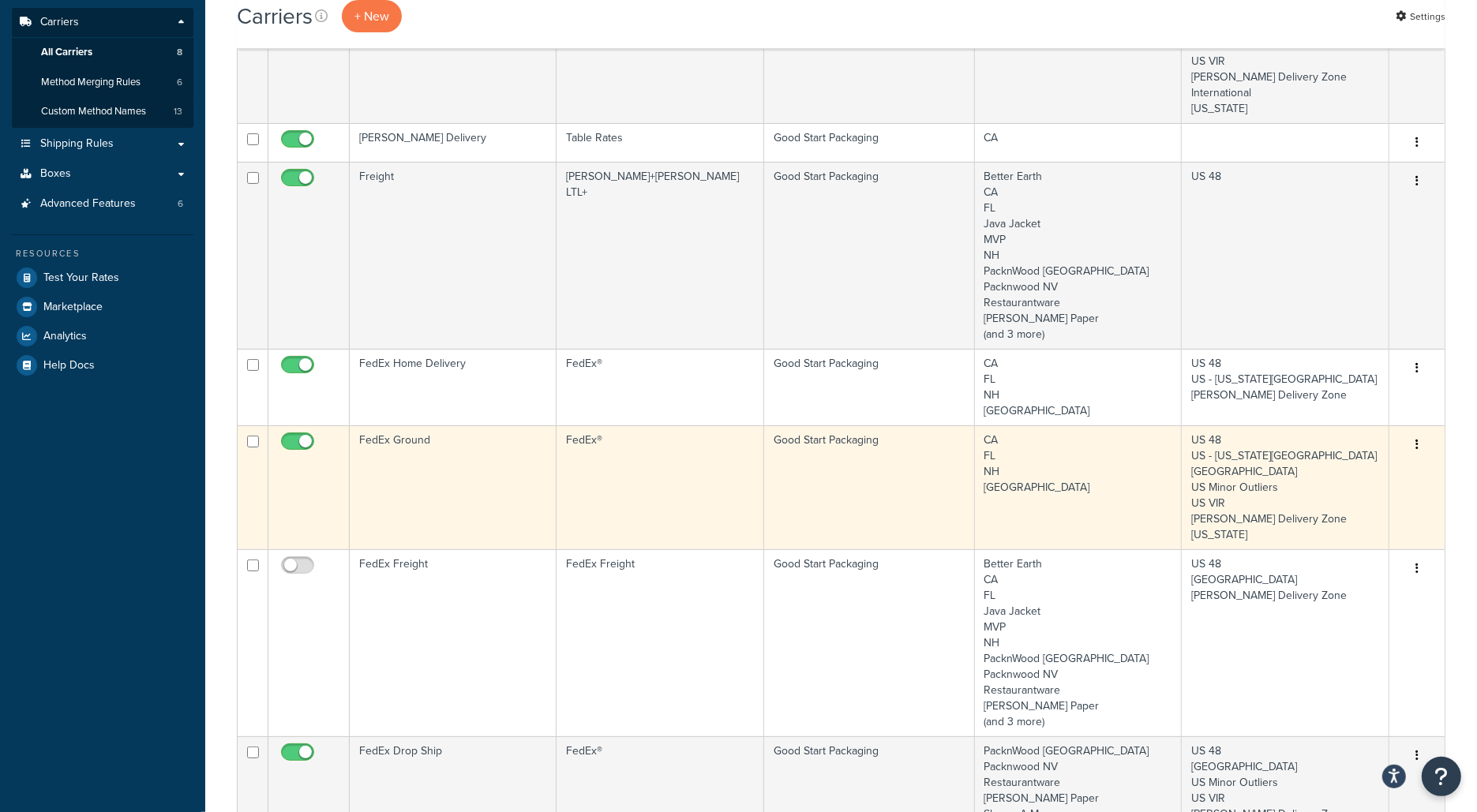
click at [434, 476] on td "FedEx Ground" at bounding box center [453, 487] width 206 height 124
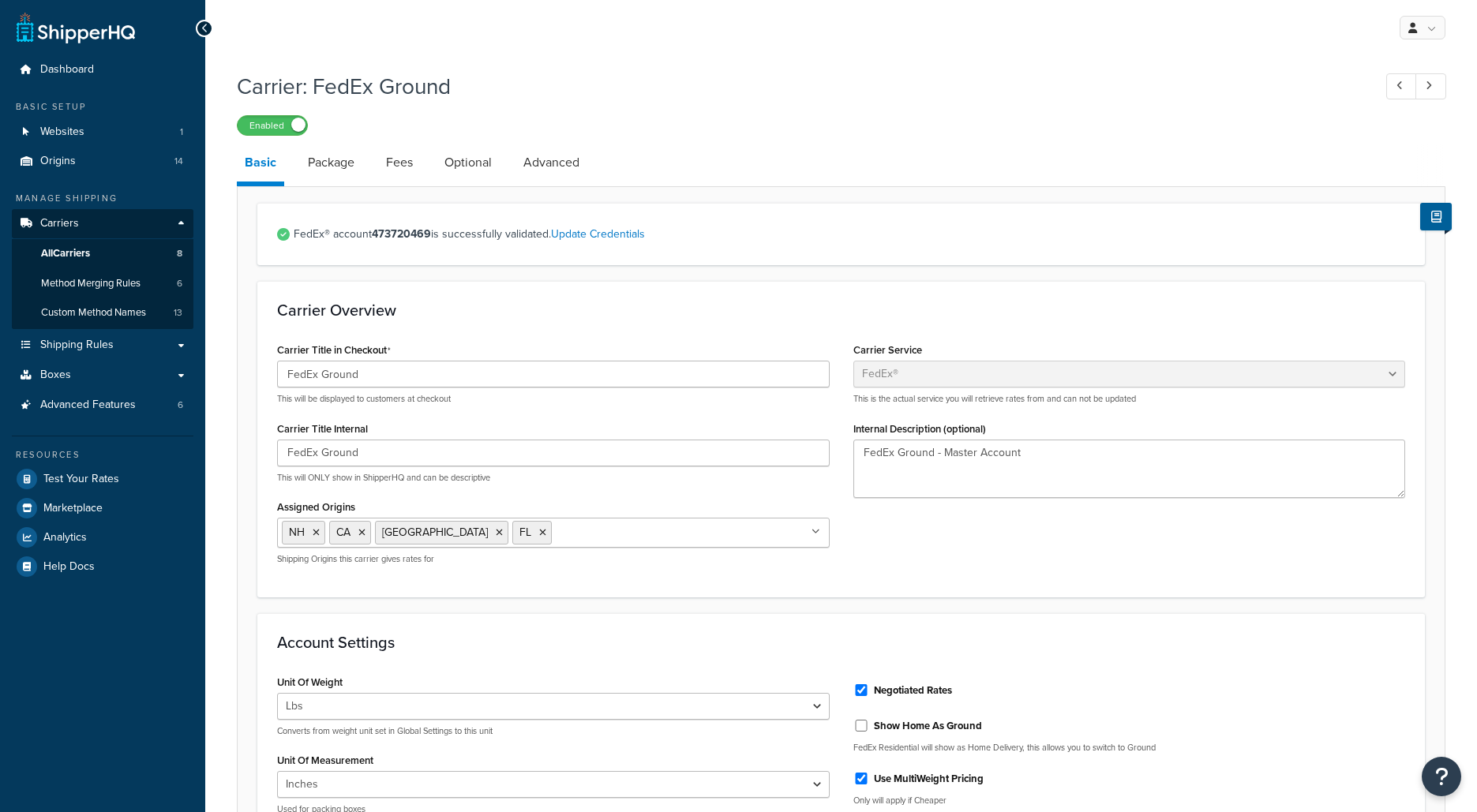
select select "fedEx"
select select "REGULAR_PICKUP"
select select "YOUR_PACKAGING"
click at [168, 249] on link "All Carriers 8" at bounding box center [102, 253] width 182 height 29
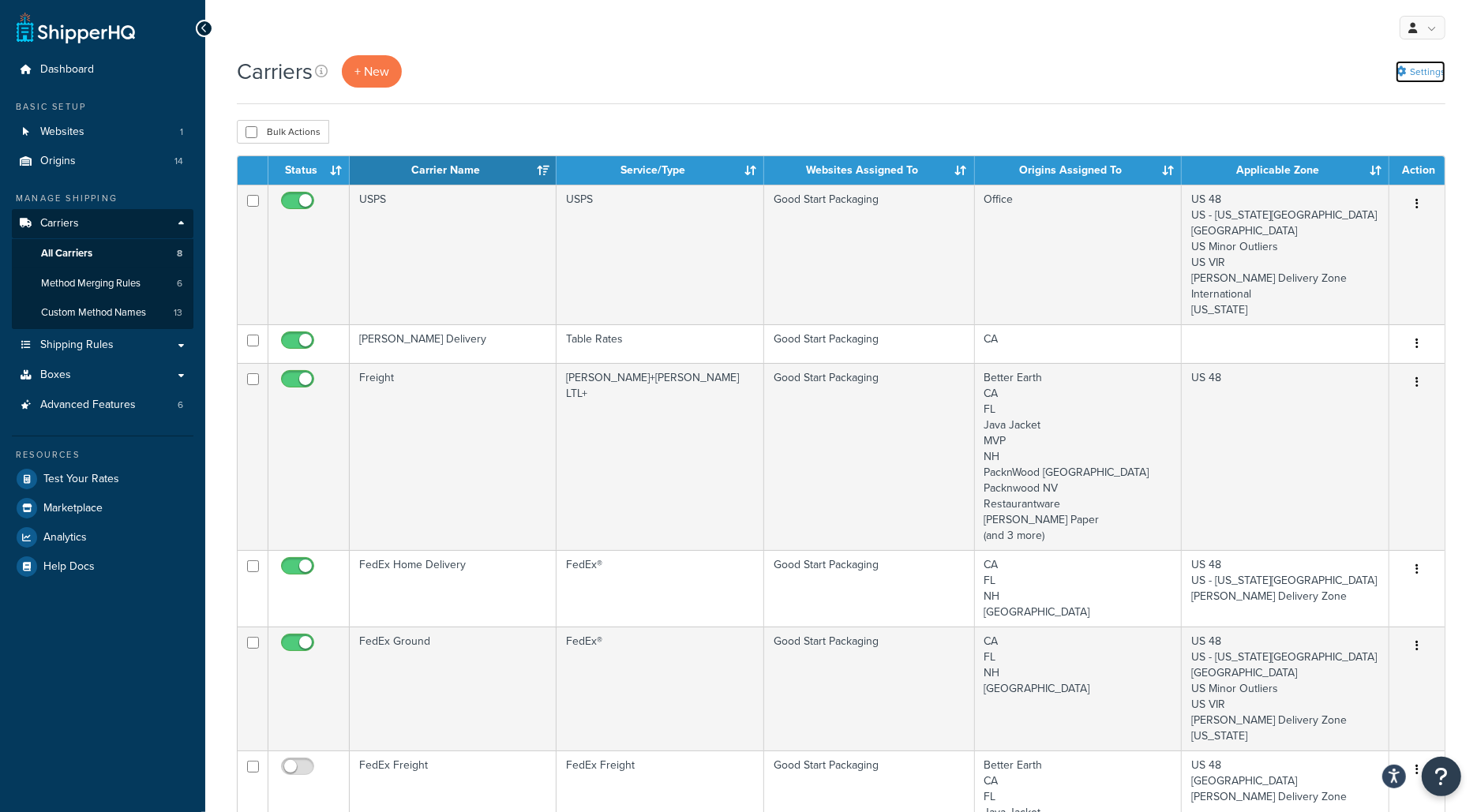
click at [1415, 67] on link "Settings" at bounding box center [1420, 72] width 50 height 22
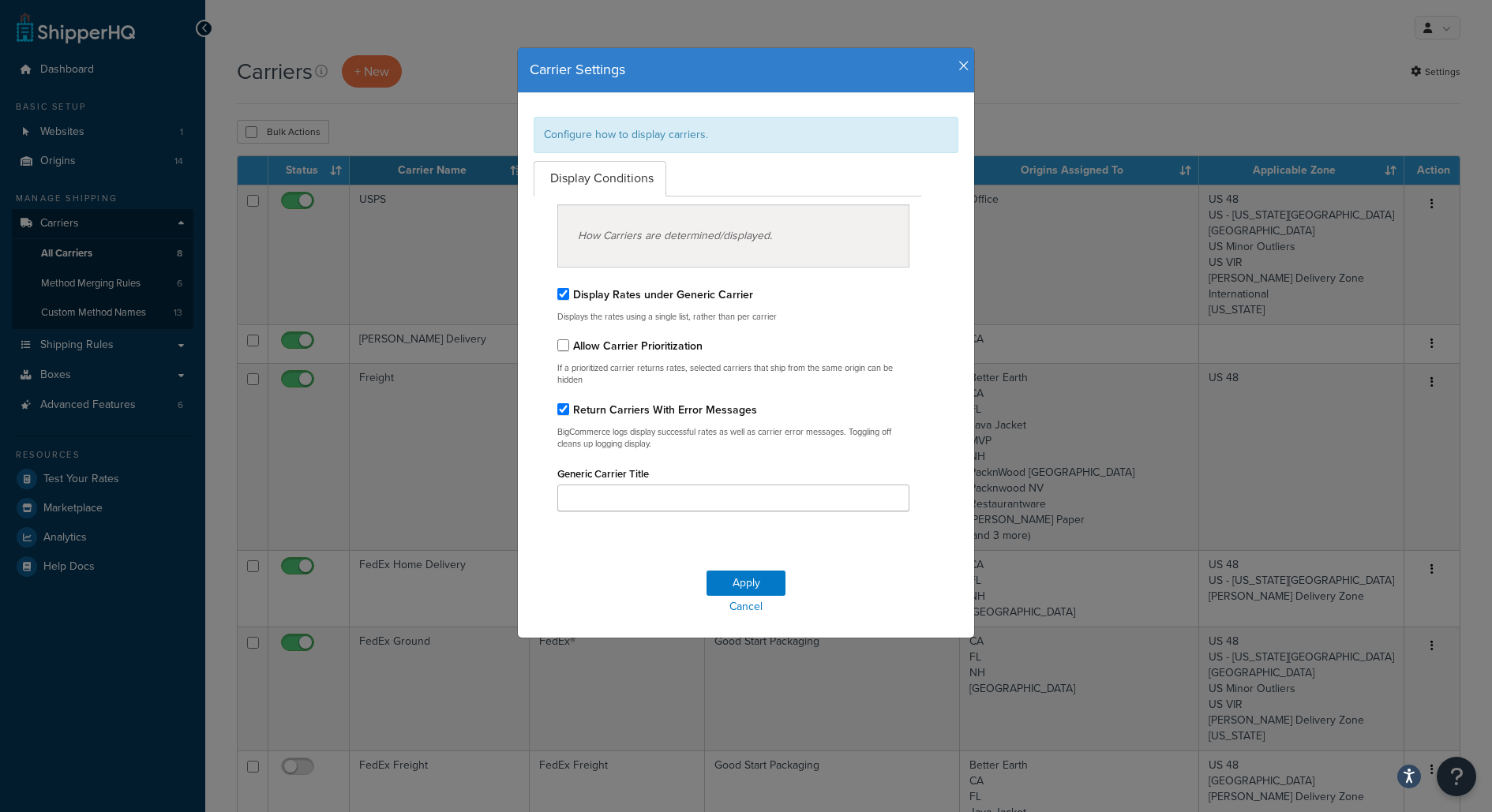
click at [732, 290] on label "Display Rates under Generic Carrier" at bounding box center [663, 294] width 180 height 17
click at [569, 290] on input "Display Rates under Generic Carrier" at bounding box center [563, 293] width 12 height 12
checkbox input "false"
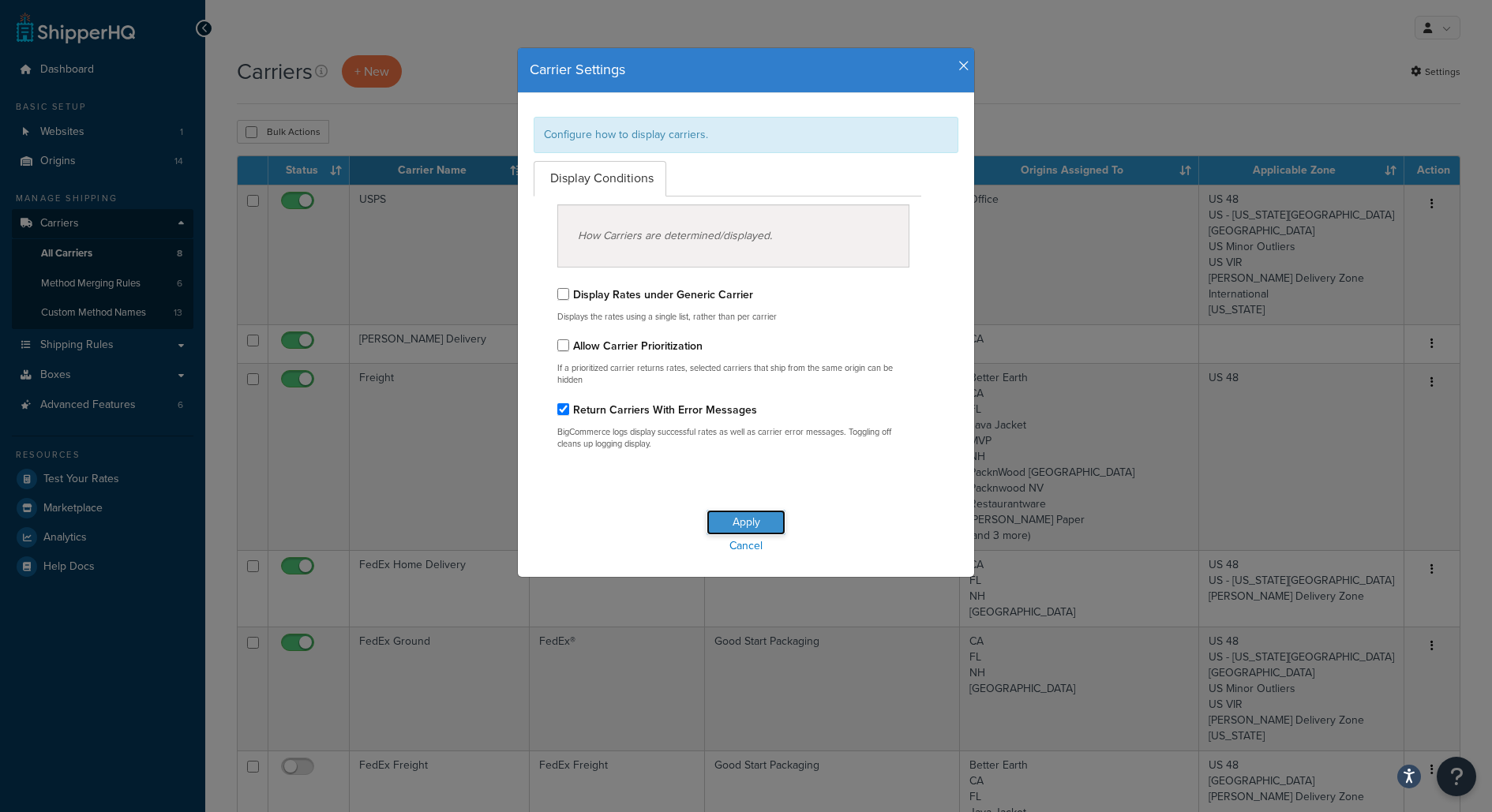
click at [724, 523] on button "Apply" at bounding box center [745, 522] width 79 height 26
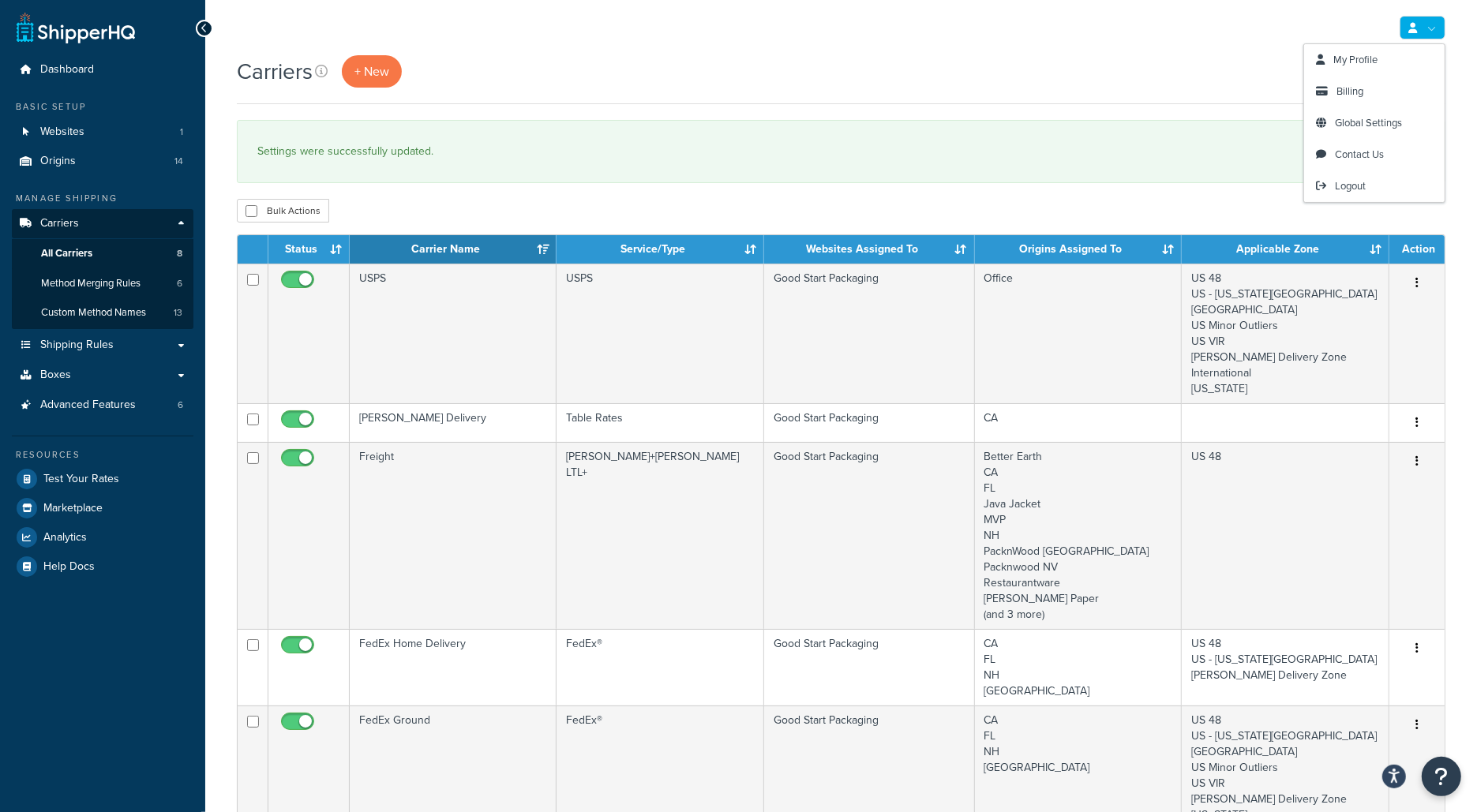
click at [1226, 61] on div "Carriers + New Settings" at bounding box center [841, 71] width 1209 height 33
click at [1429, 73] on link "Settings" at bounding box center [1420, 72] width 50 height 22
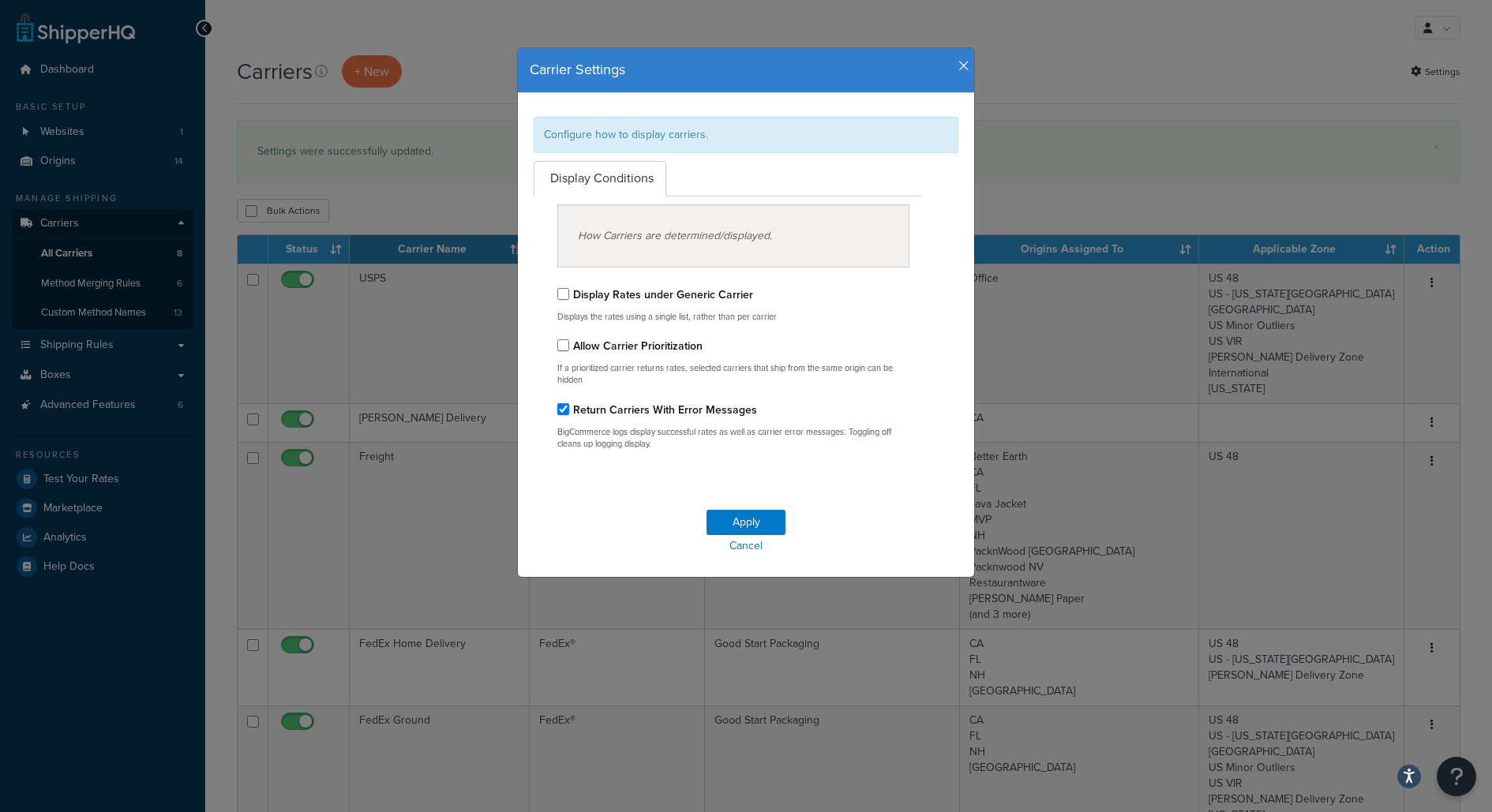
click at [672, 294] on label "Display Rates under Generic Carrier" at bounding box center [663, 294] width 180 height 17
click at [569, 294] on input "Display Rates under Generic Carrier" at bounding box center [563, 293] width 12 height 12
checkbox input "true"
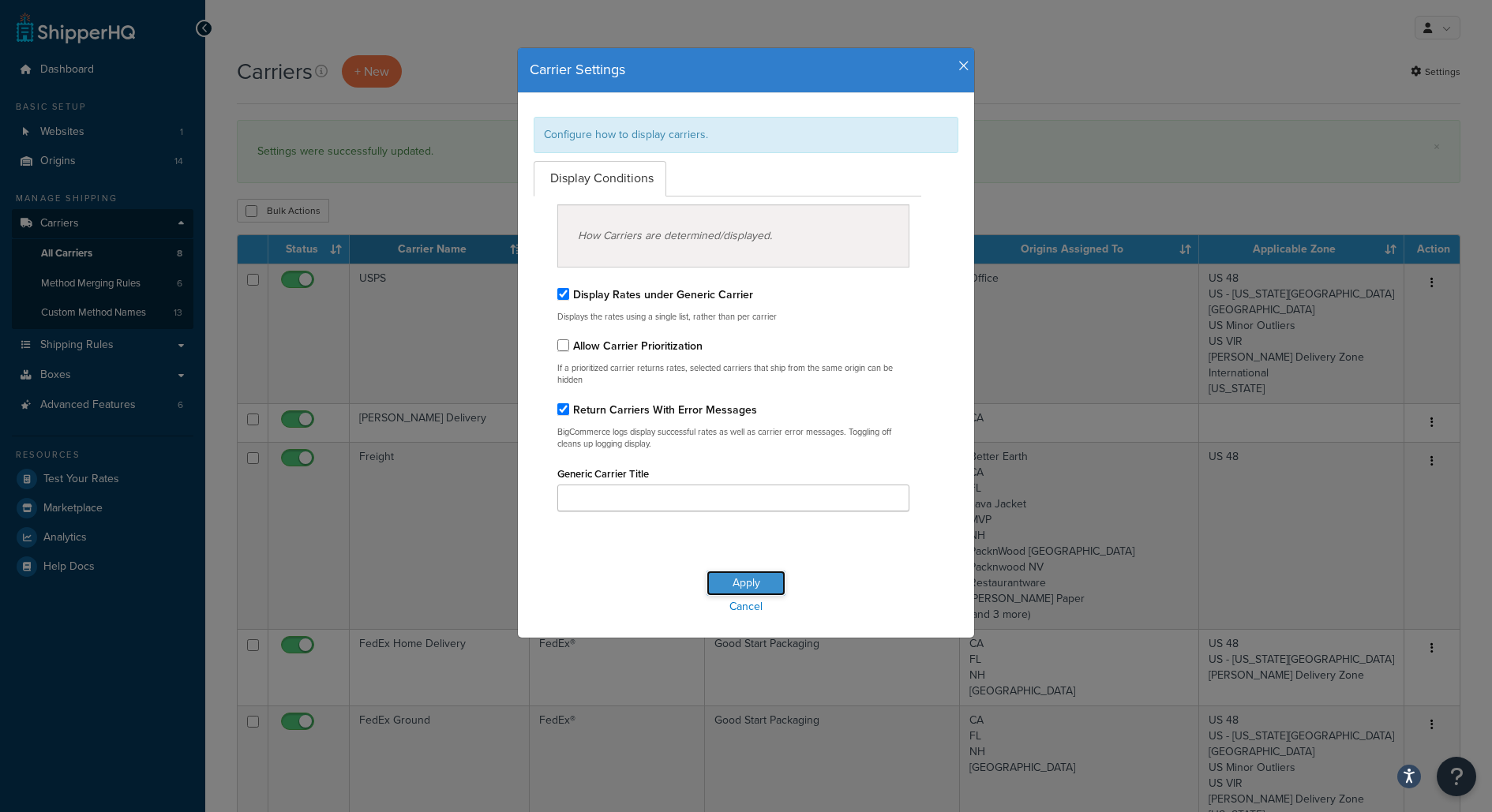
click at [736, 584] on button "Apply" at bounding box center [745, 583] width 79 height 26
